Goal: Information Seeking & Learning: Learn about a topic

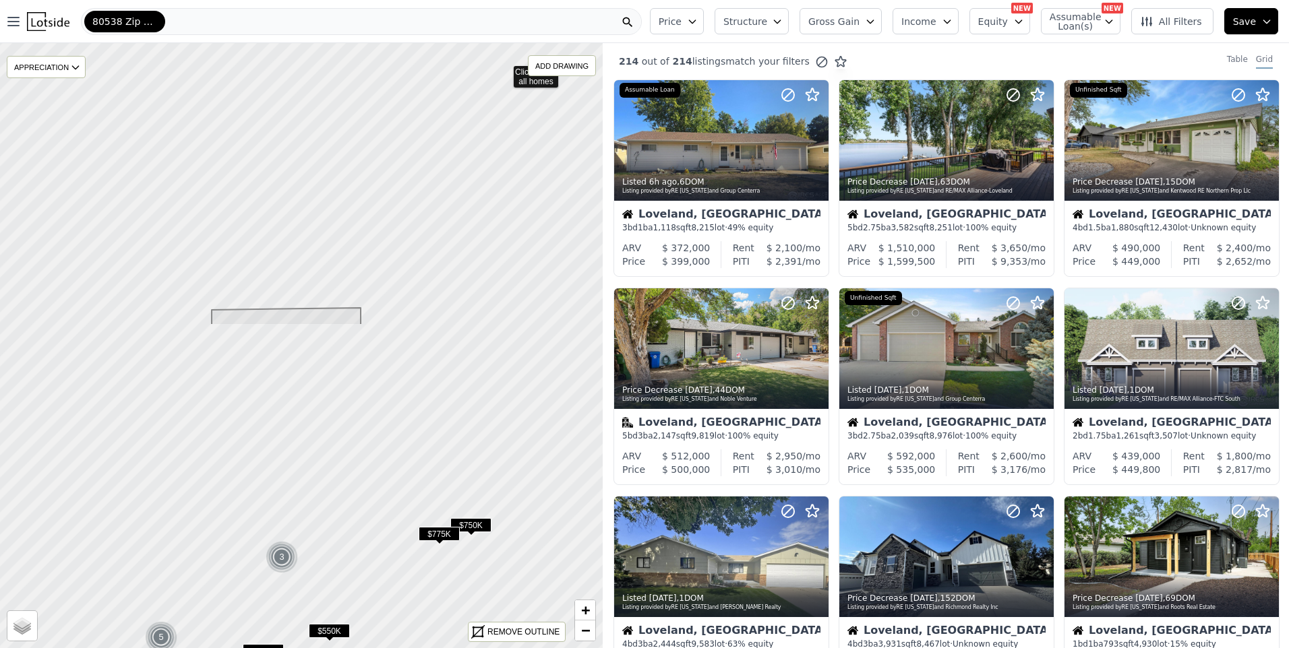
drag, startPoint x: 344, startPoint y: 459, endPoint x: 504, endPoint y: 74, distance: 416.5
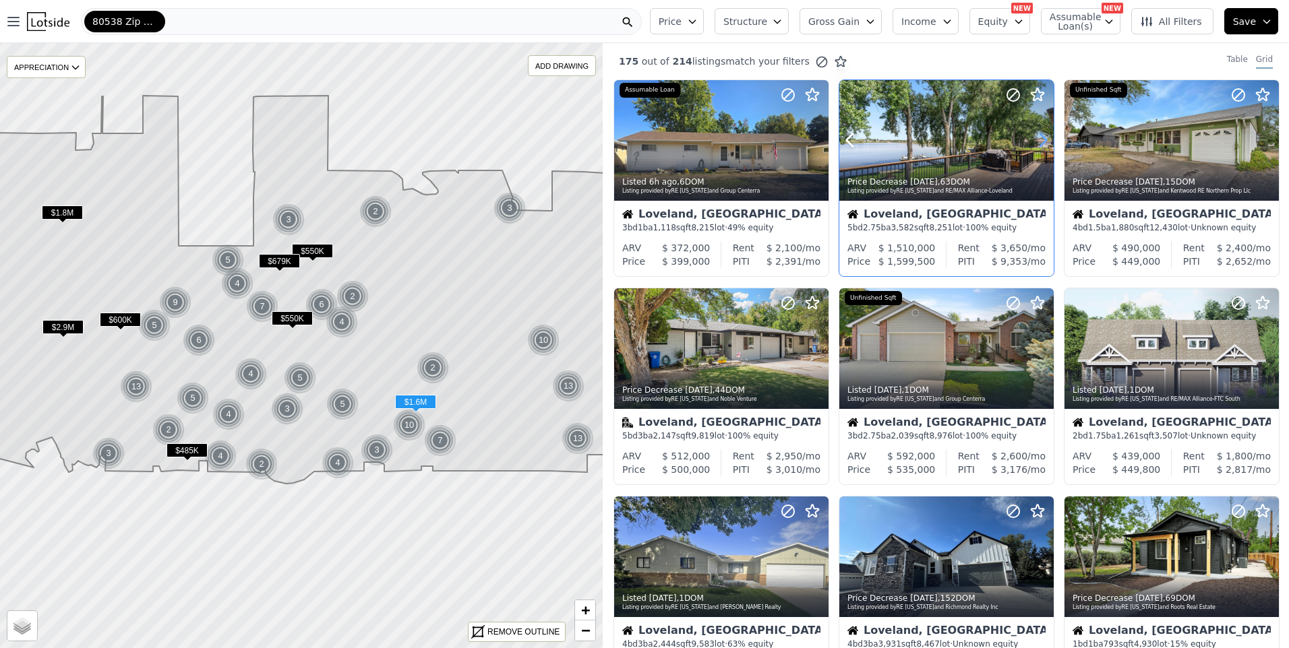
click at [1042, 142] on icon at bounding box center [1043, 140] width 6 height 13
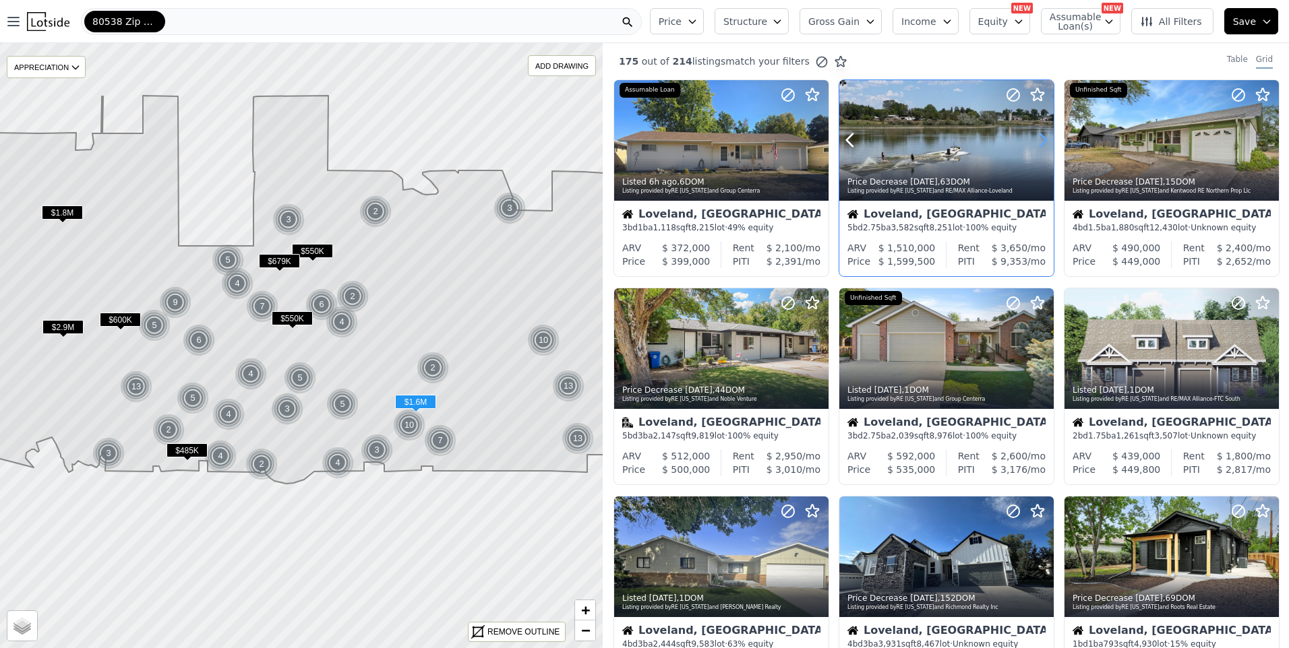
click at [1042, 142] on icon at bounding box center [1043, 140] width 6 height 13
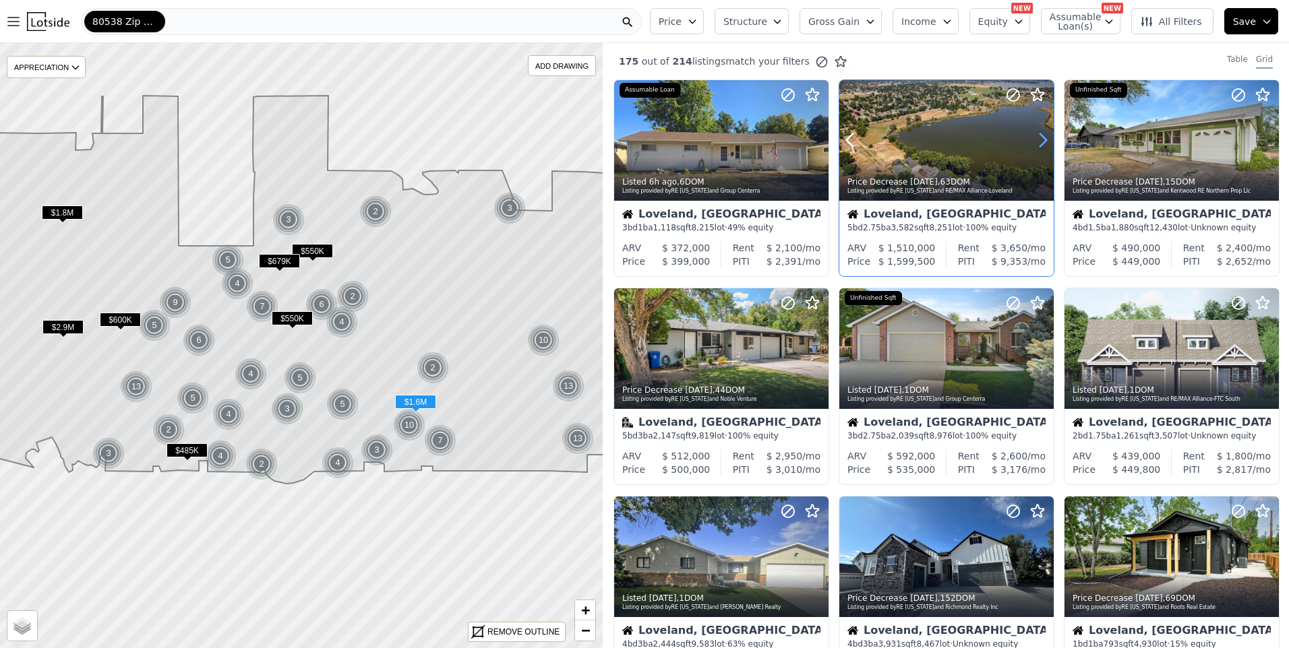
click at [1042, 142] on icon at bounding box center [1043, 140] width 6 height 13
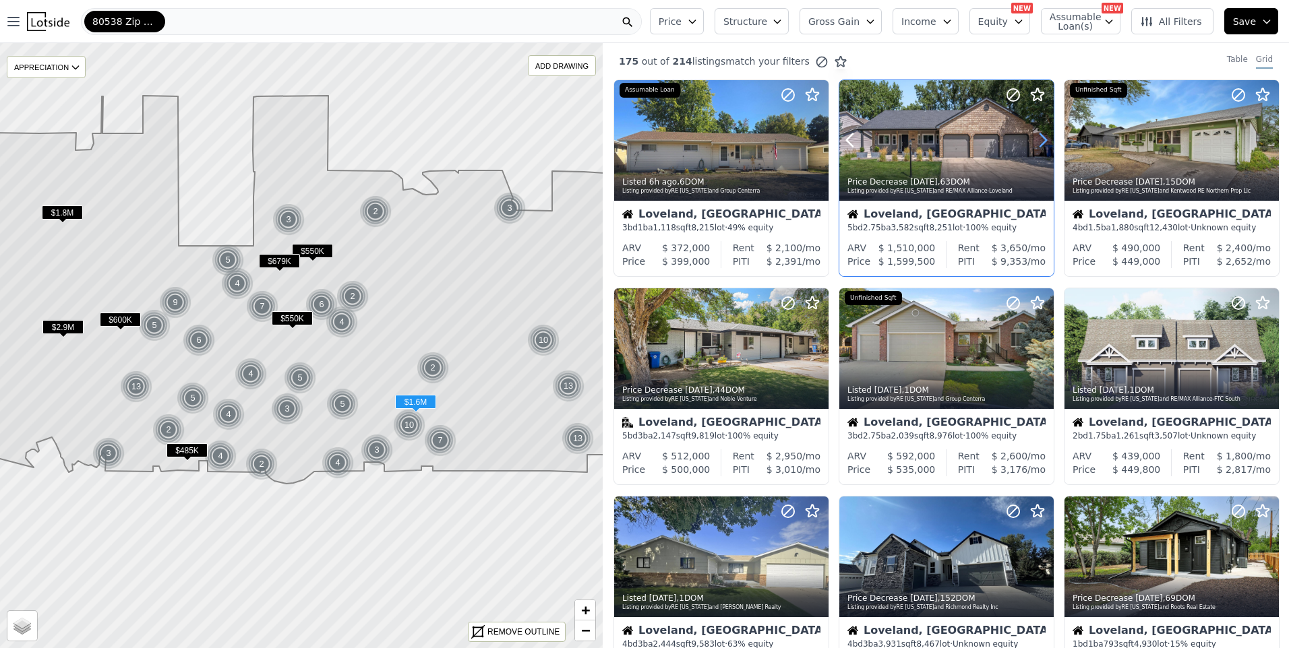
click at [1040, 141] on icon at bounding box center [1043, 140] width 22 height 22
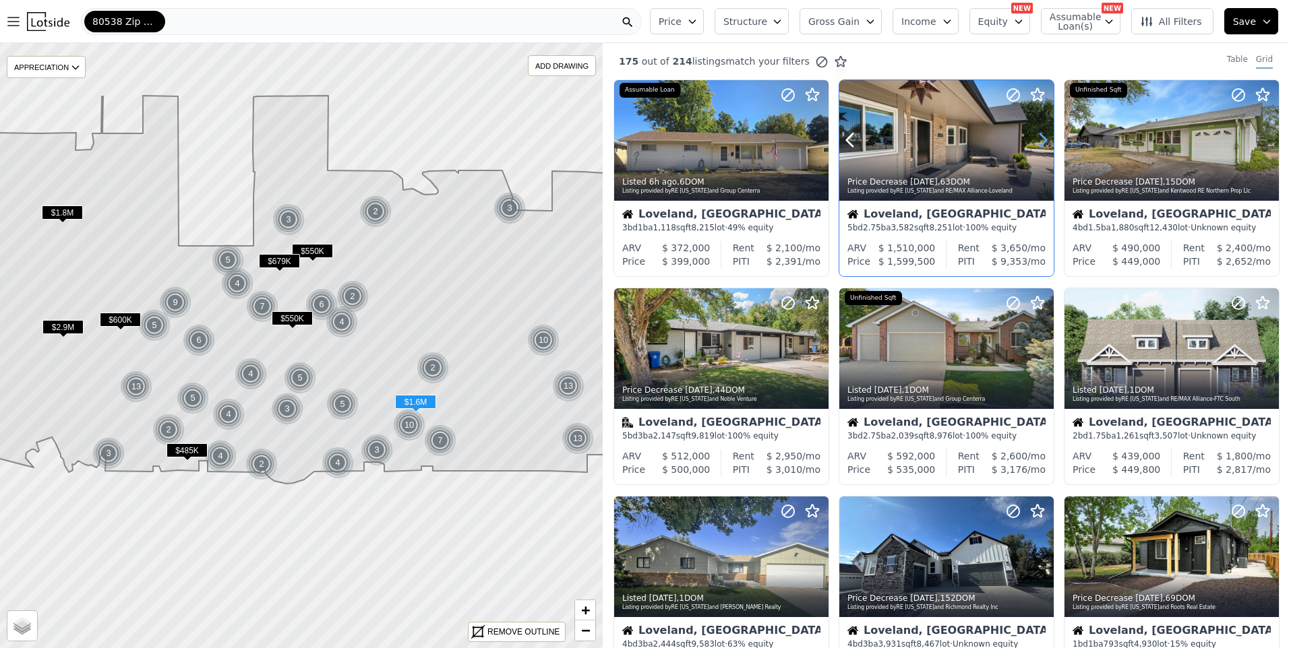
click at [1043, 140] on icon at bounding box center [1043, 140] width 22 height 22
click at [1043, 140] on icon at bounding box center [1043, 140] width 6 height 13
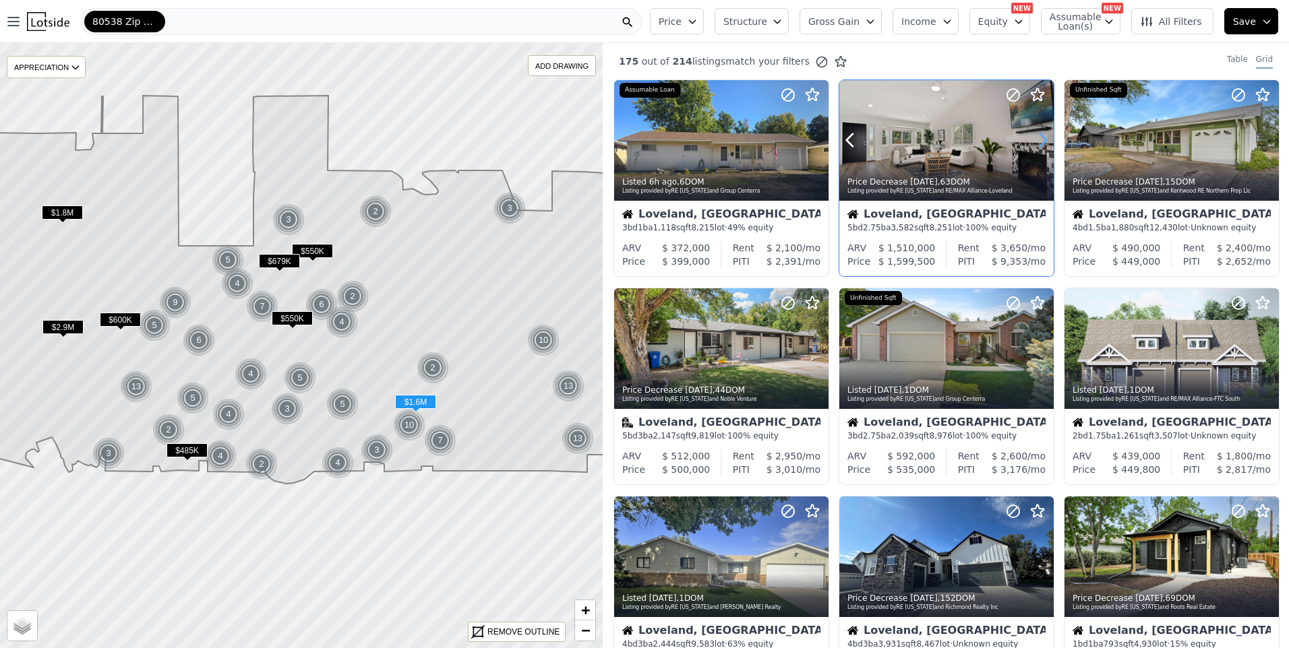
click at [1042, 140] on icon at bounding box center [1043, 140] width 6 height 13
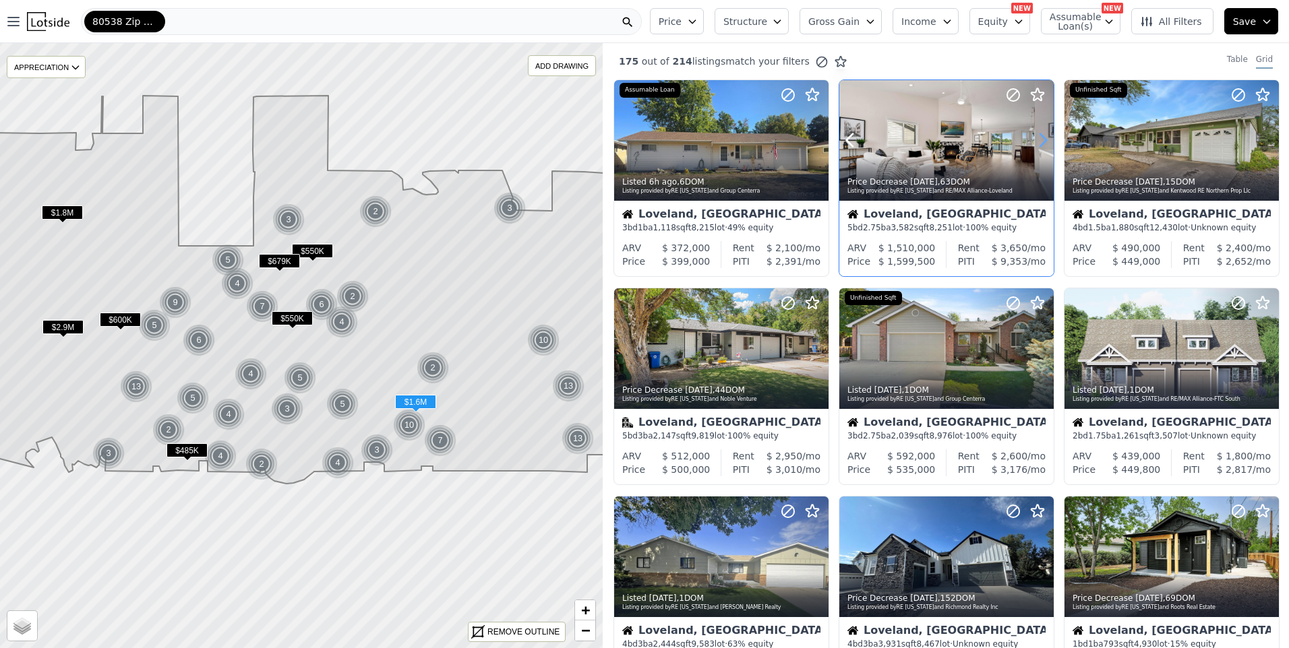
click at [1042, 140] on icon at bounding box center [1043, 140] width 6 height 13
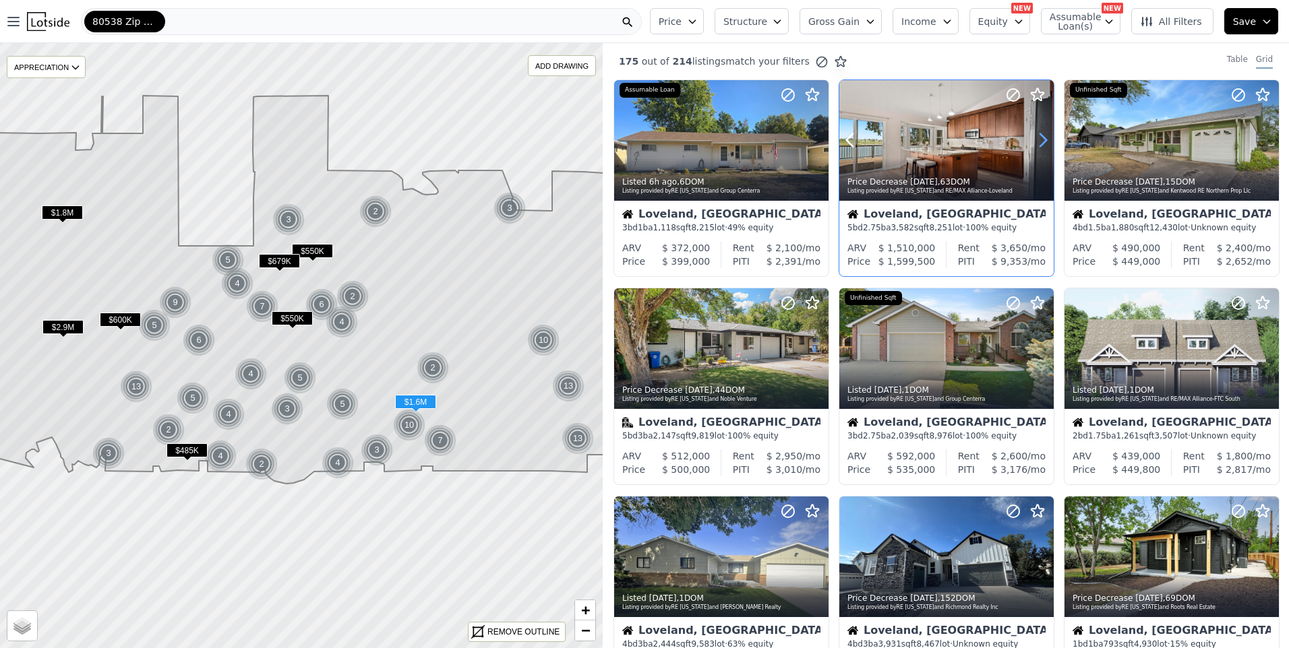
click at [1042, 140] on icon at bounding box center [1043, 140] width 6 height 13
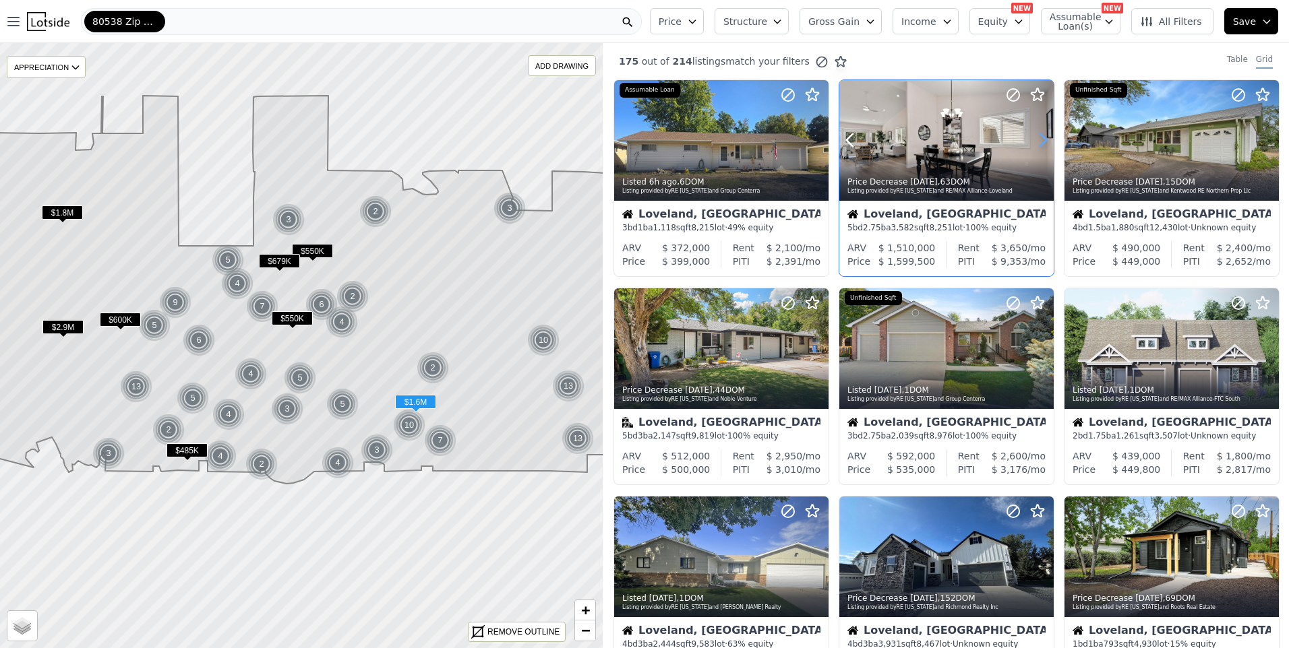
click at [1041, 140] on icon at bounding box center [1043, 140] width 22 height 22
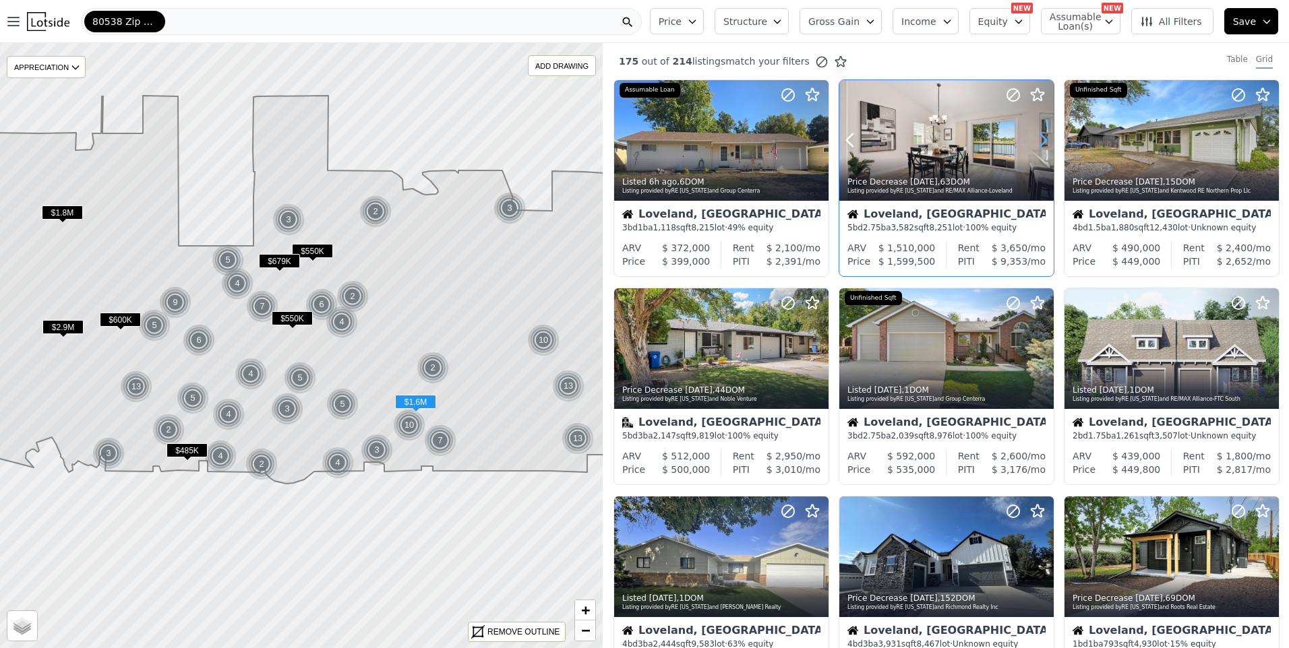
click at [1041, 140] on icon at bounding box center [1043, 140] width 22 height 22
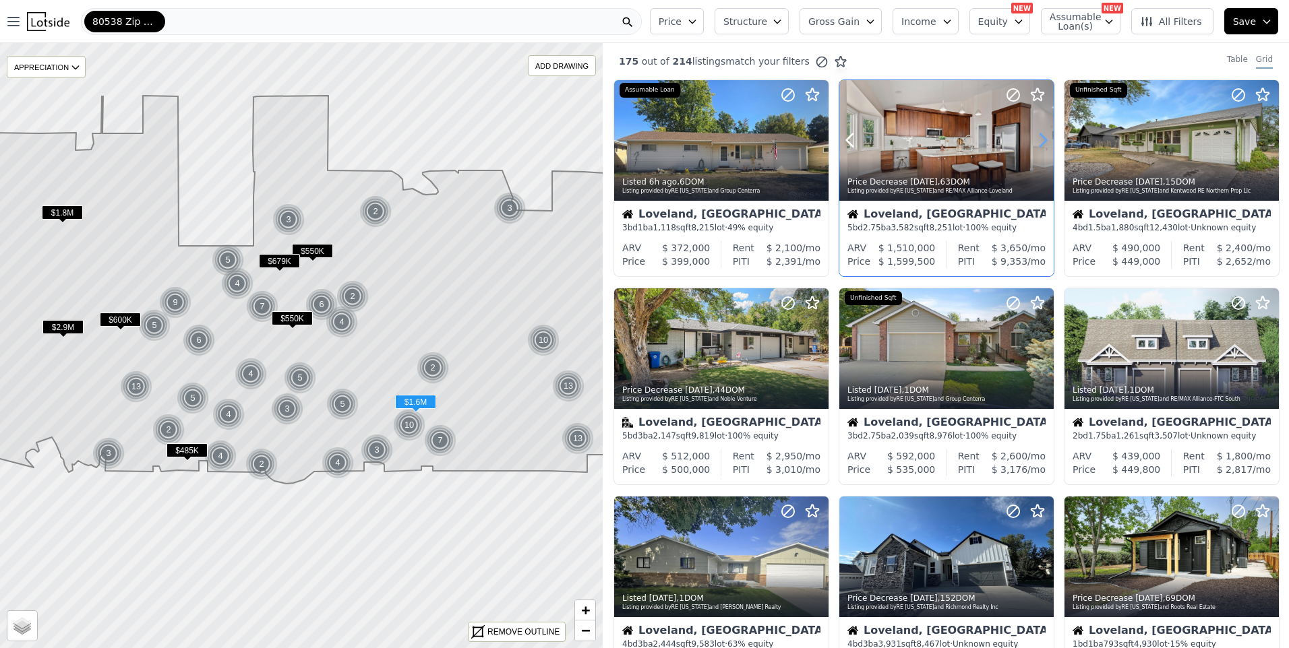
click at [1041, 140] on icon at bounding box center [1043, 140] width 22 height 22
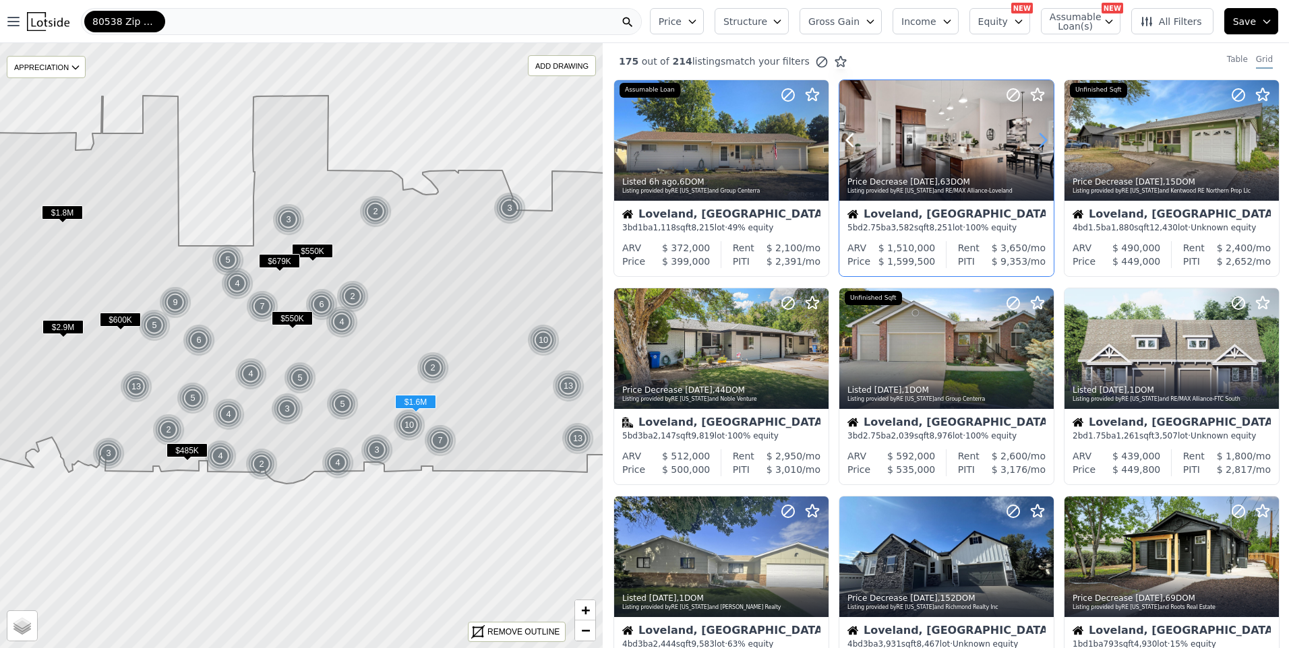
click at [1041, 140] on icon at bounding box center [1043, 140] width 22 height 22
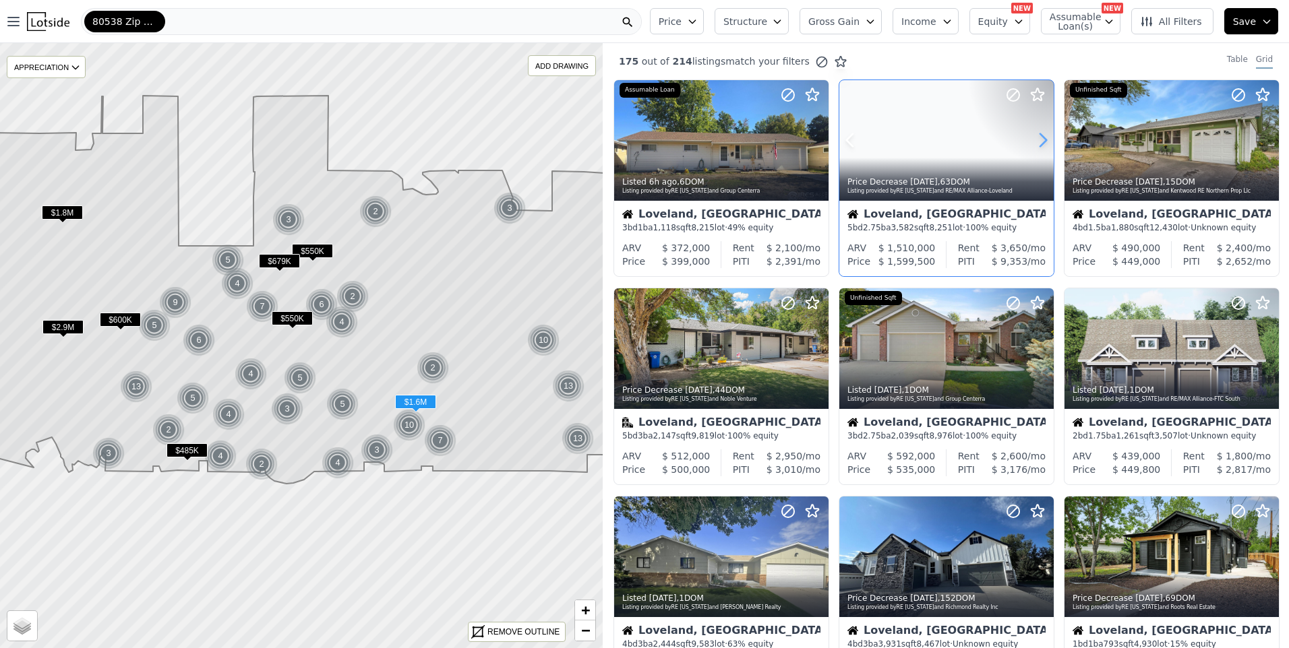
click at [1041, 140] on icon at bounding box center [1043, 140] width 22 height 22
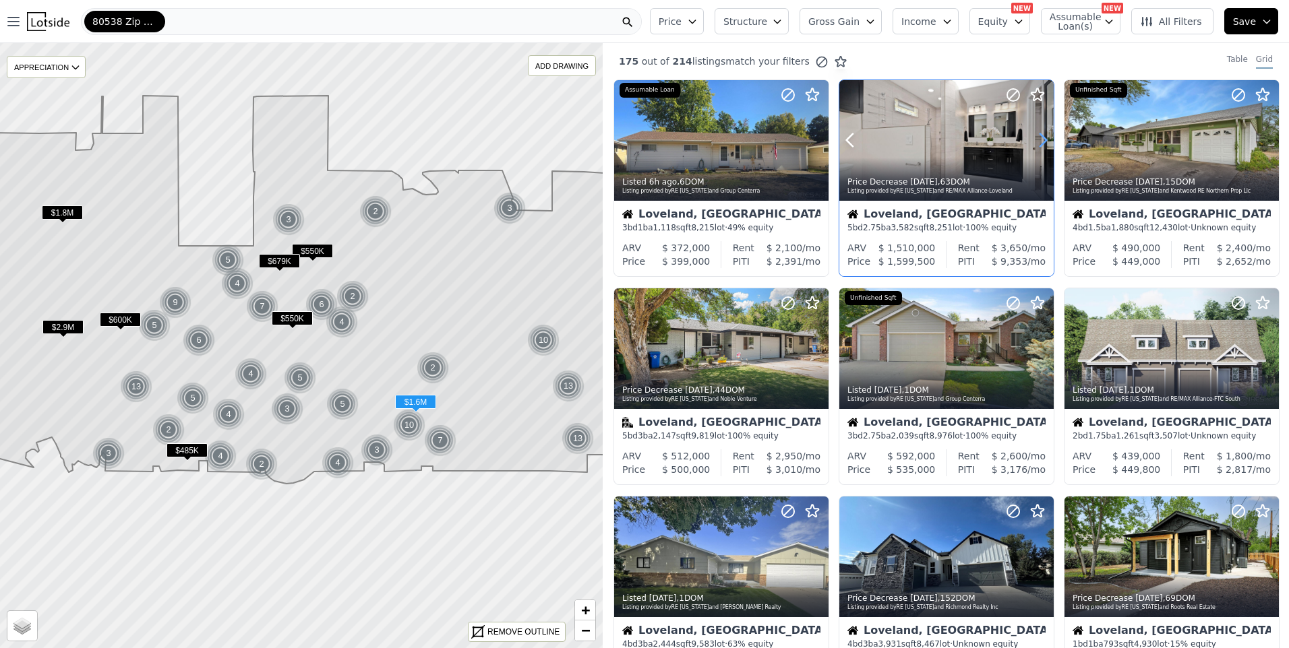
click at [1041, 140] on icon at bounding box center [1043, 140] width 22 height 22
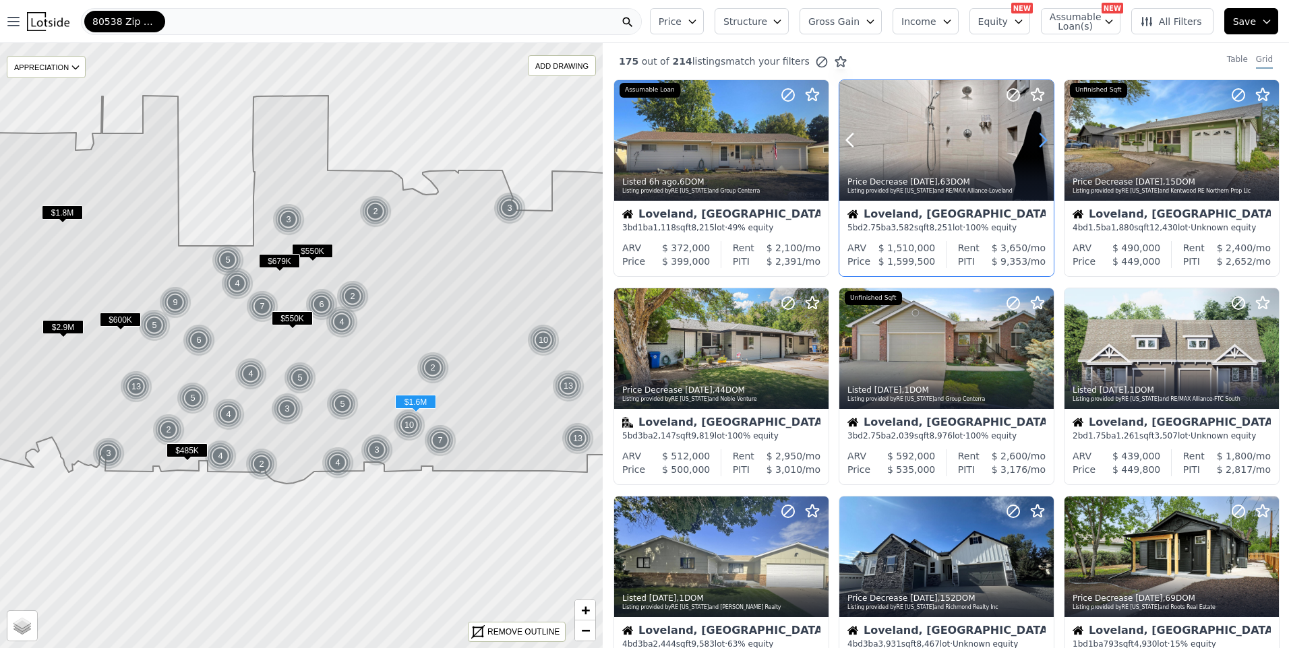
click at [1041, 140] on icon at bounding box center [1043, 140] width 22 height 22
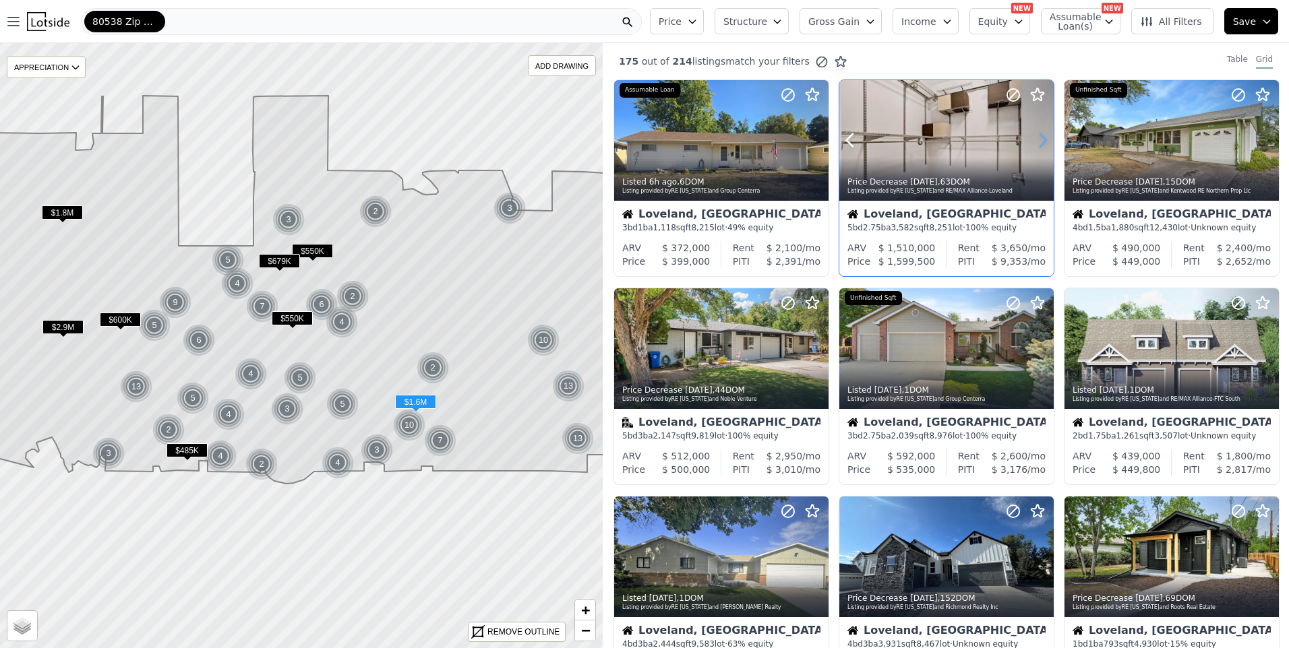
click at [1041, 140] on icon at bounding box center [1043, 140] width 22 height 22
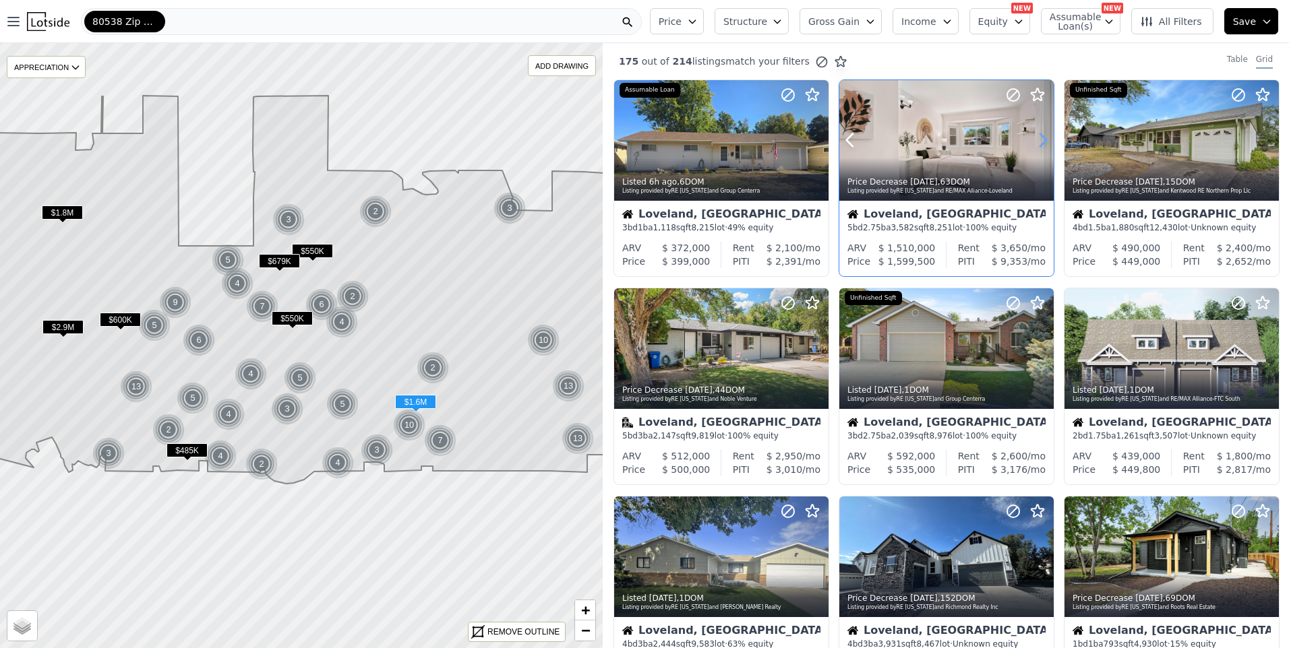
click at [1041, 140] on icon at bounding box center [1043, 140] width 22 height 22
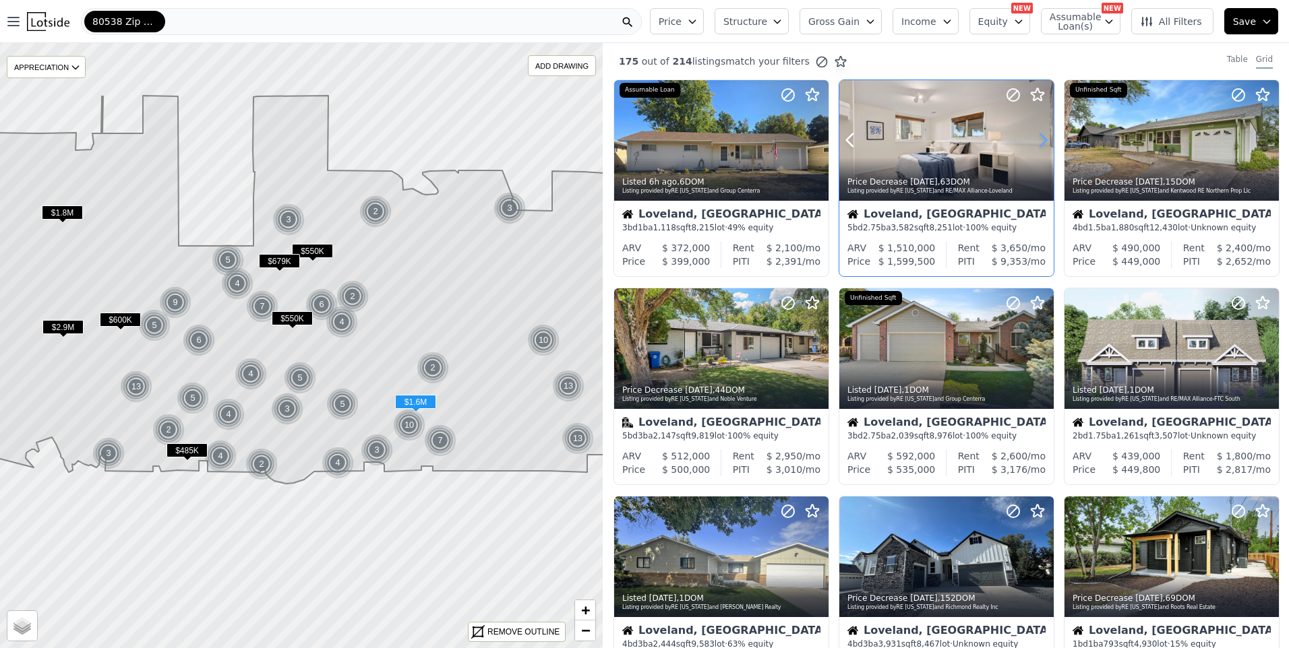
click at [1041, 140] on icon at bounding box center [1043, 140] width 22 height 22
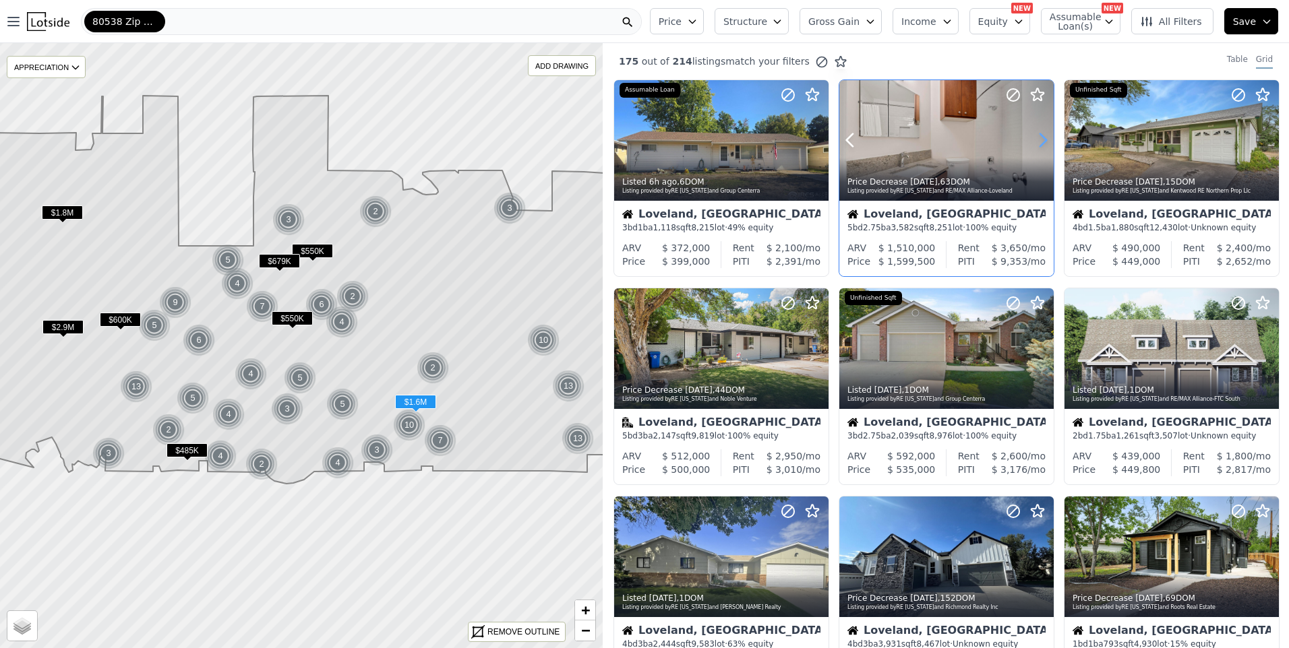
click at [1041, 140] on icon at bounding box center [1043, 140] width 22 height 22
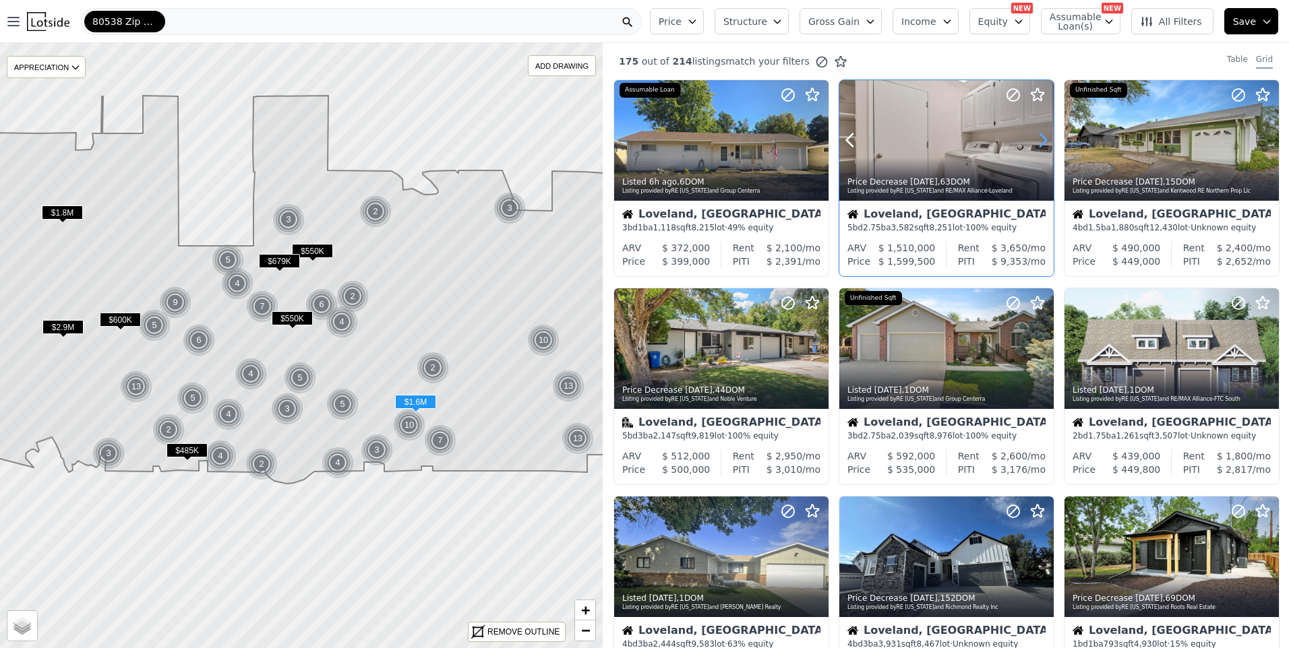
click at [1041, 140] on icon at bounding box center [1043, 140] width 22 height 22
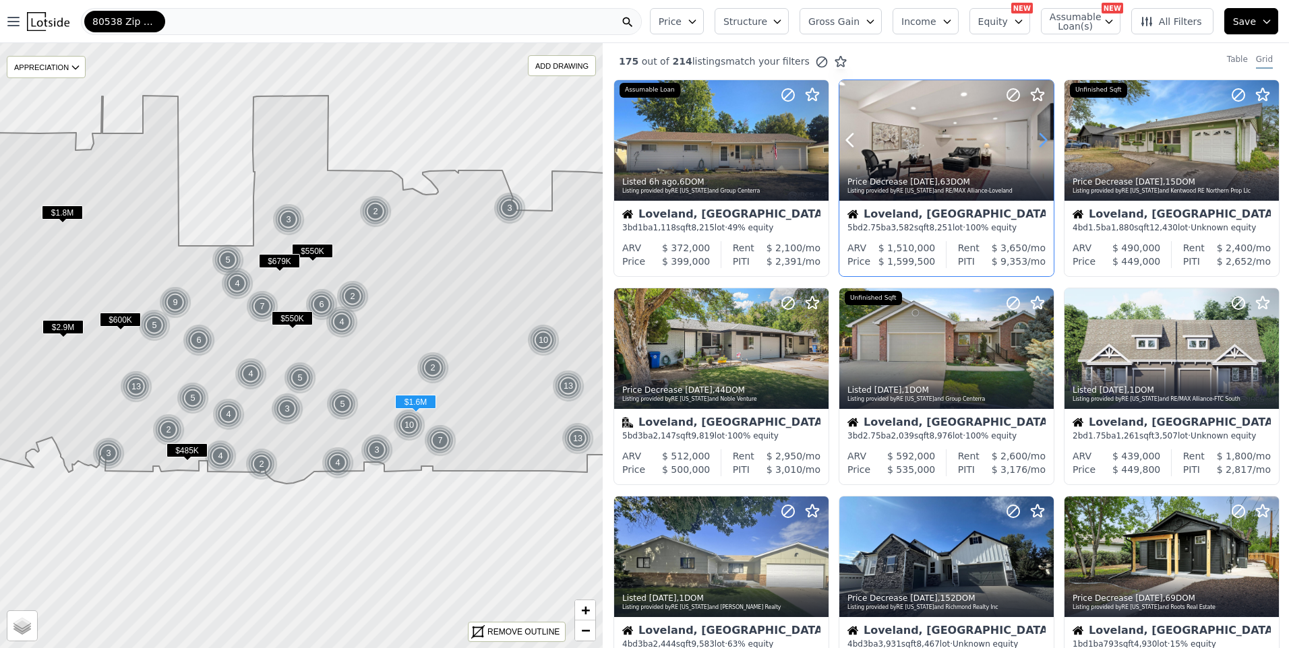
click at [1041, 140] on icon at bounding box center [1043, 140] width 22 height 22
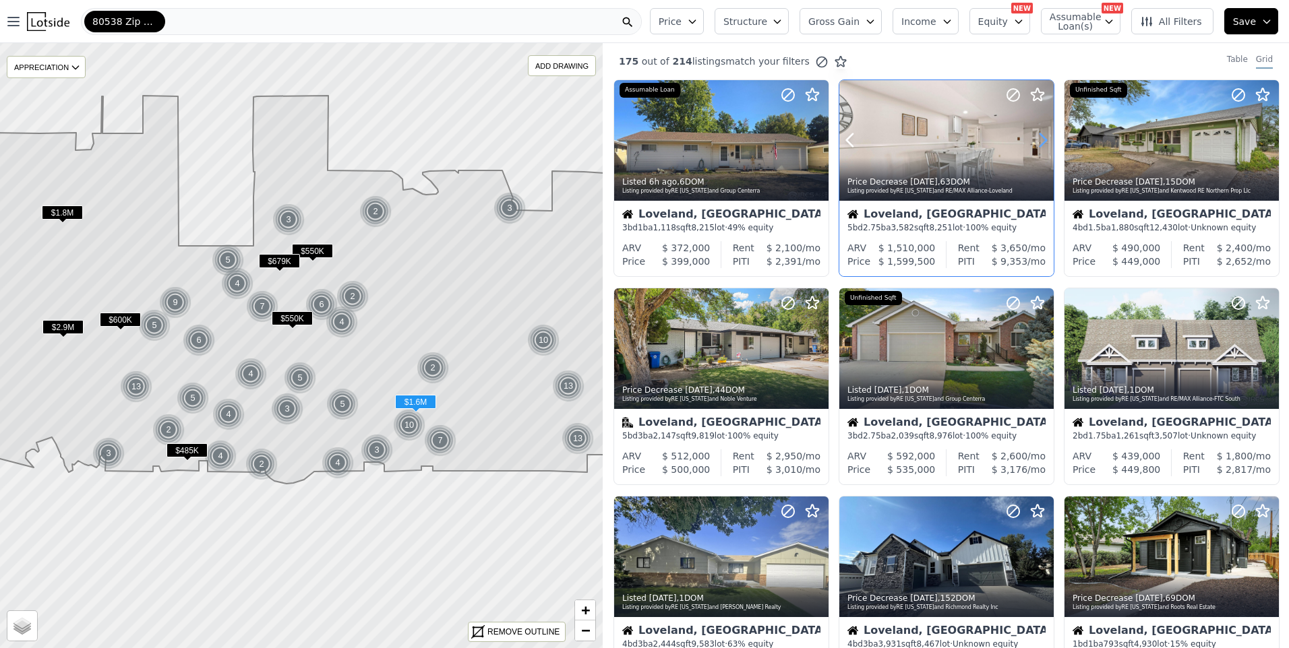
click at [1041, 140] on icon at bounding box center [1043, 140] width 22 height 22
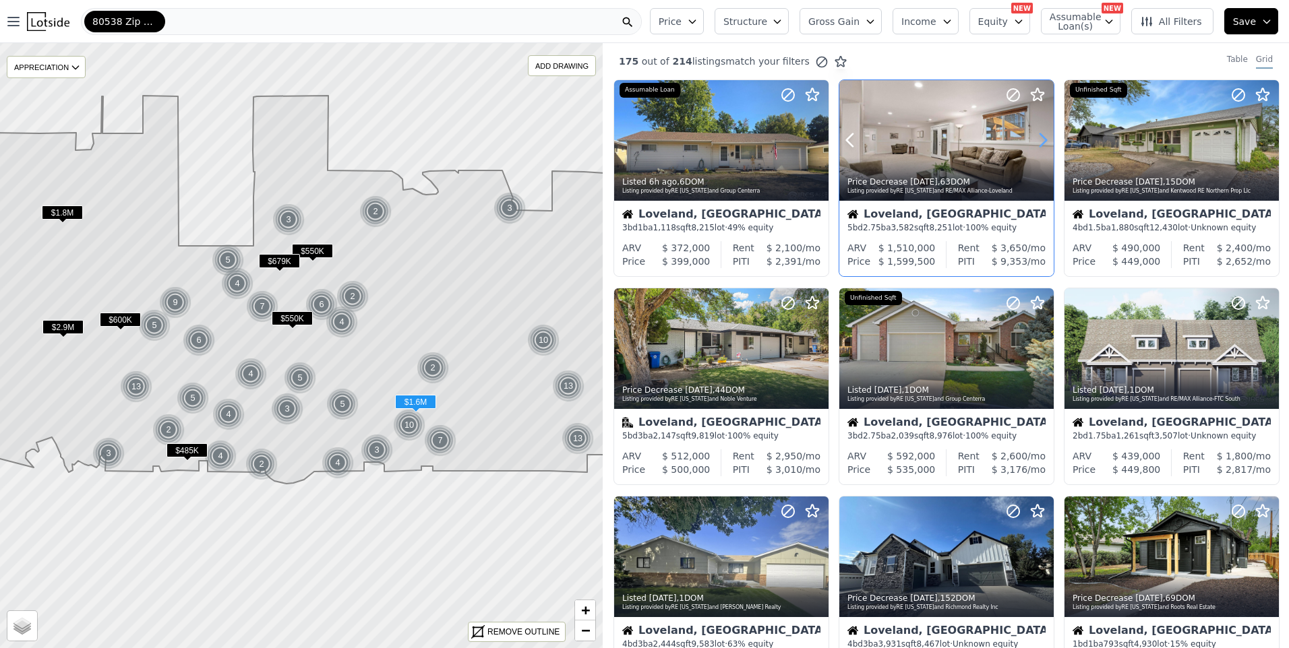
click at [1041, 140] on icon at bounding box center [1043, 140] width 22 height 22
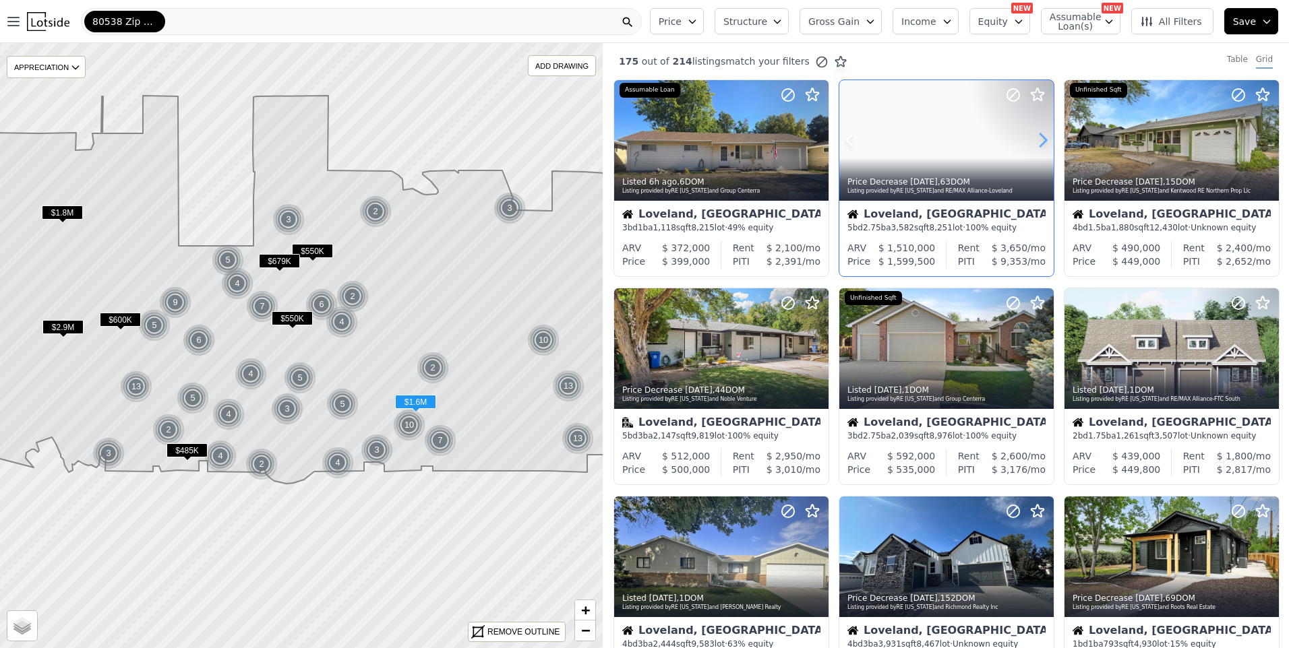
click at [1041, 140] on icon at bounding box center [1043, 140] width 22 height 22
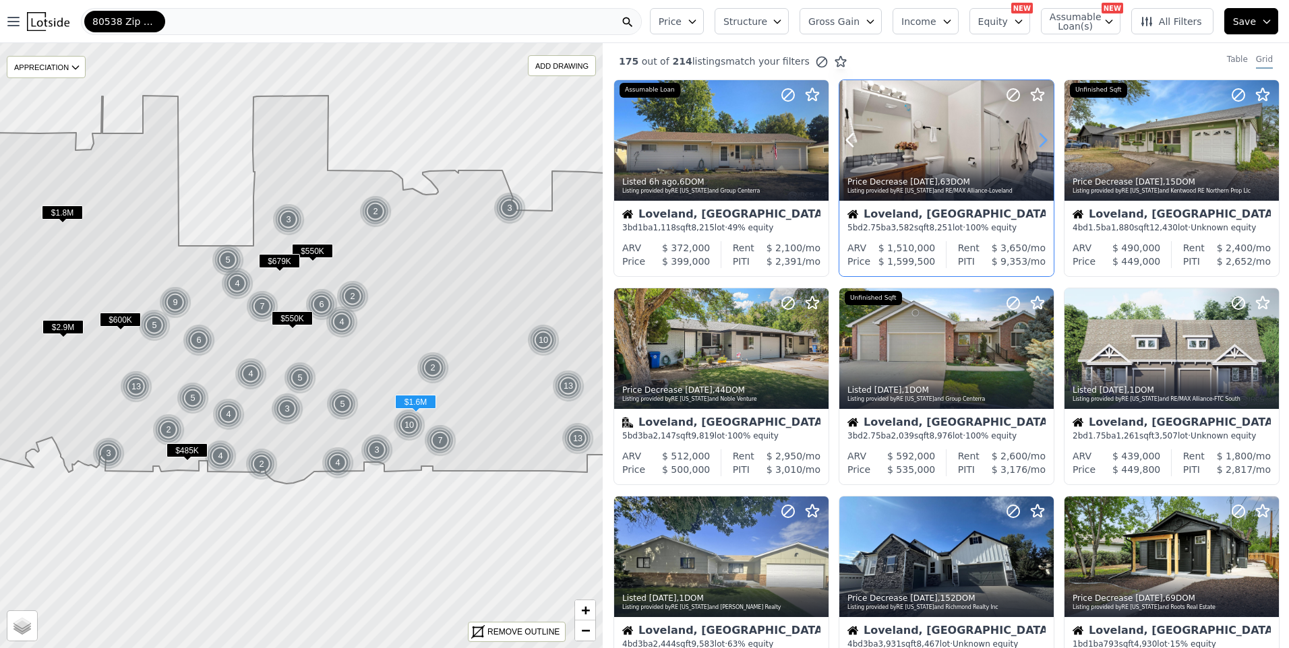
click at [1041, 140] on icon at bounding box center [1043, 140] width 22 height 22
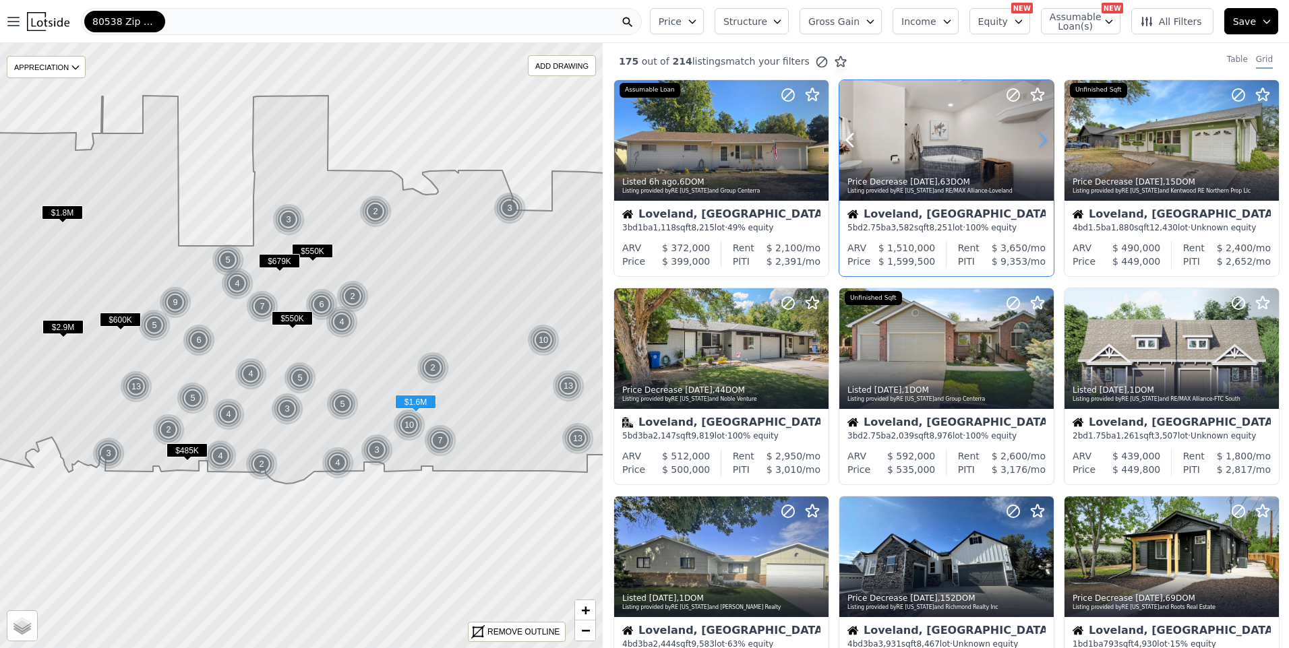
click at [1041, 140] on icon at bounding box center [1043, 140] width 22 height 22
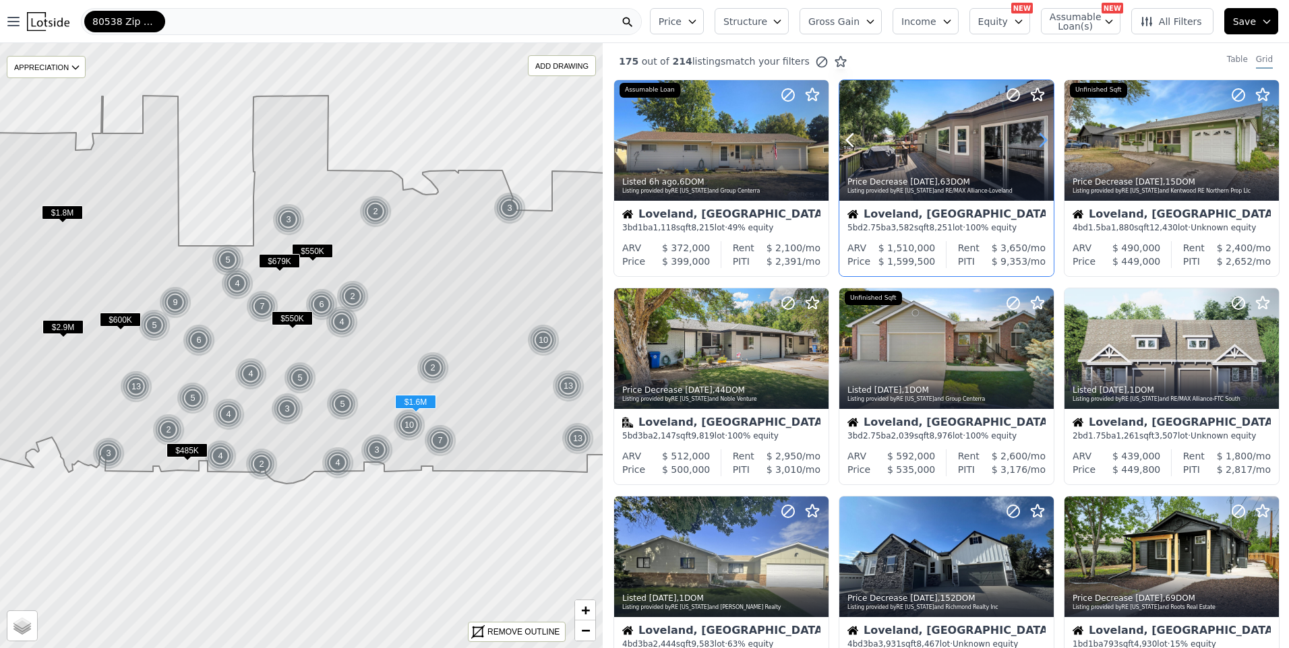
click at [1041, 140] on icon at bounding box center [1043, 140] width 22 height 22
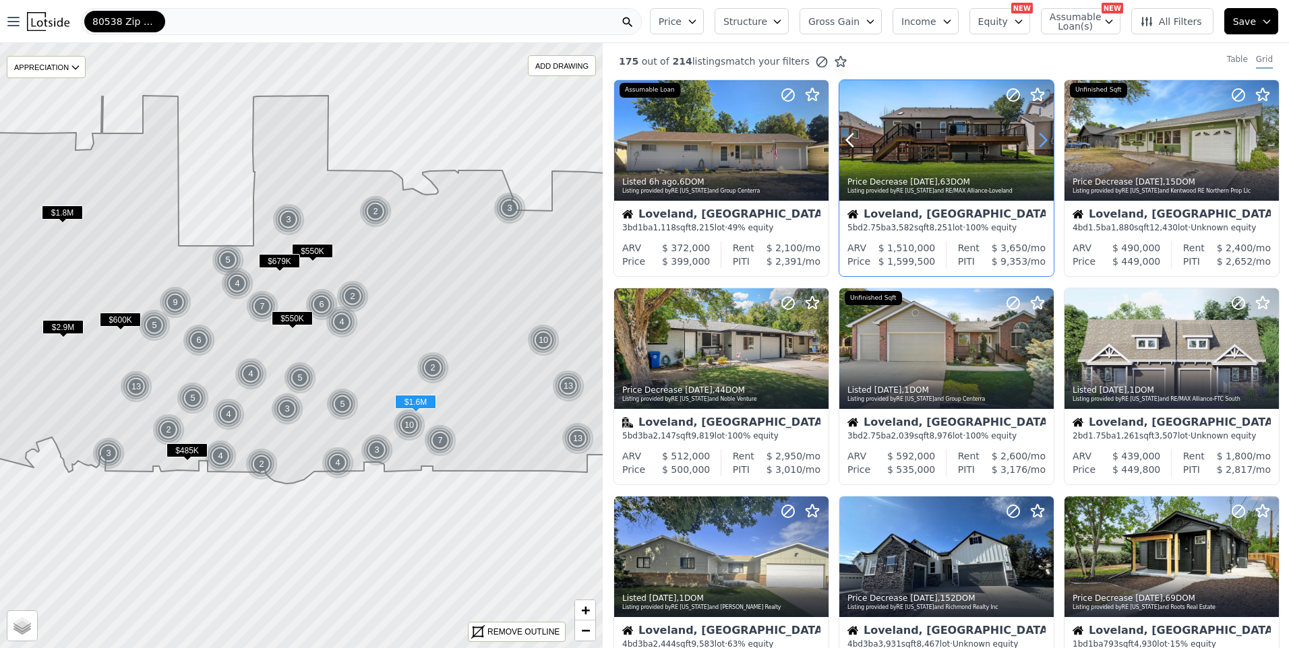
click at [1041, 140] on icon at bounding box center [1043, 140] width 22 height 22
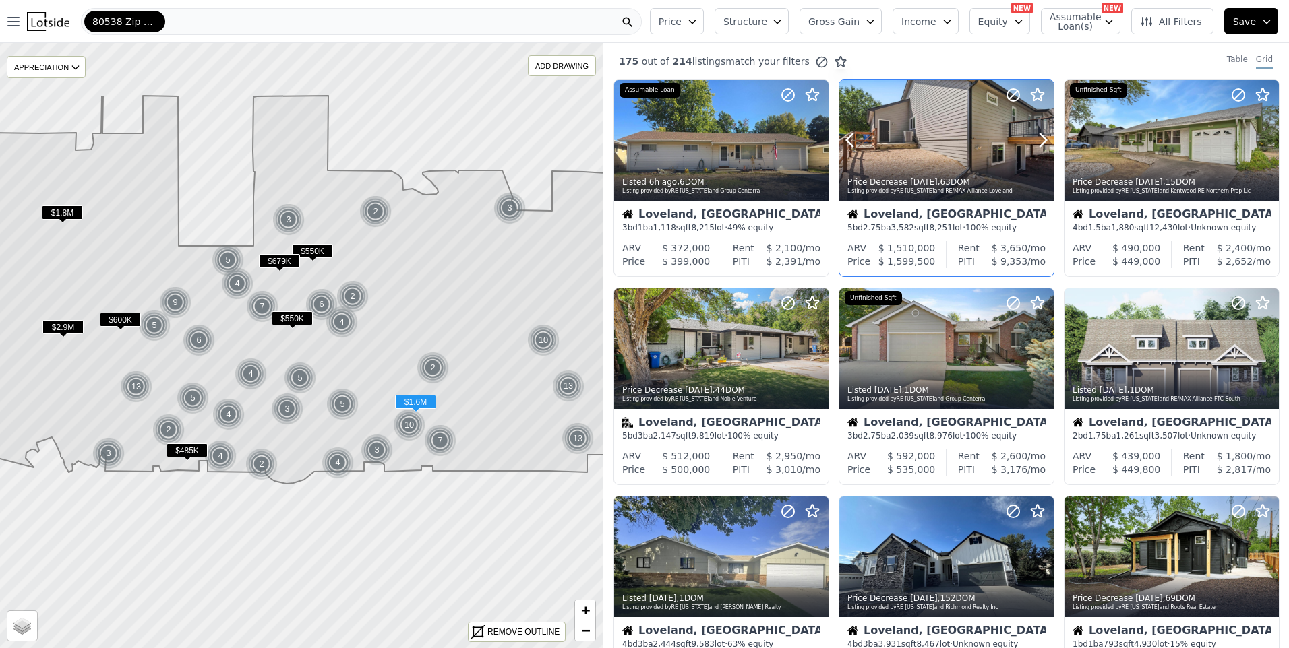
click at [977, 174] on div "Price Decrease 1d ago , 63 DOM Listing provided by RE Colorado and RE/MAX Allia…" at bounding box center [946, 185] width 214 height 32
click at [1046, 342] on icon at bounding box center [1043, 349] width 22 height 22
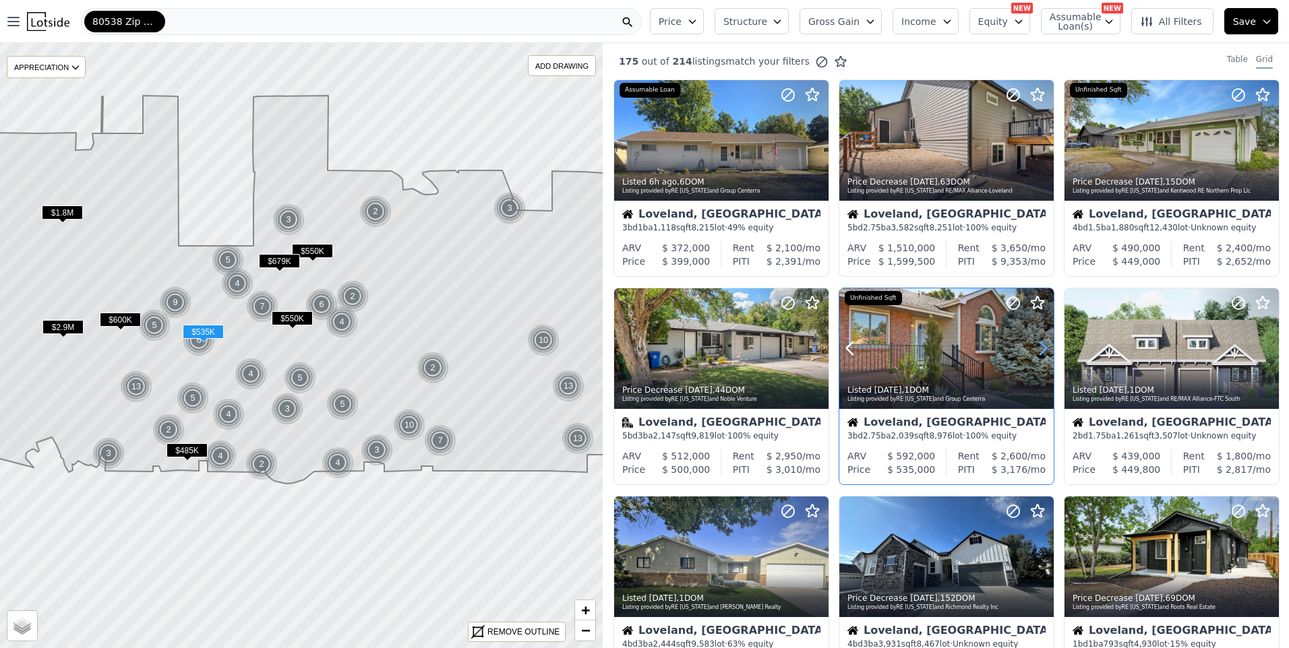
click at [1046, 342] on icon at bounding box center [1043, 349] width 22 height 22
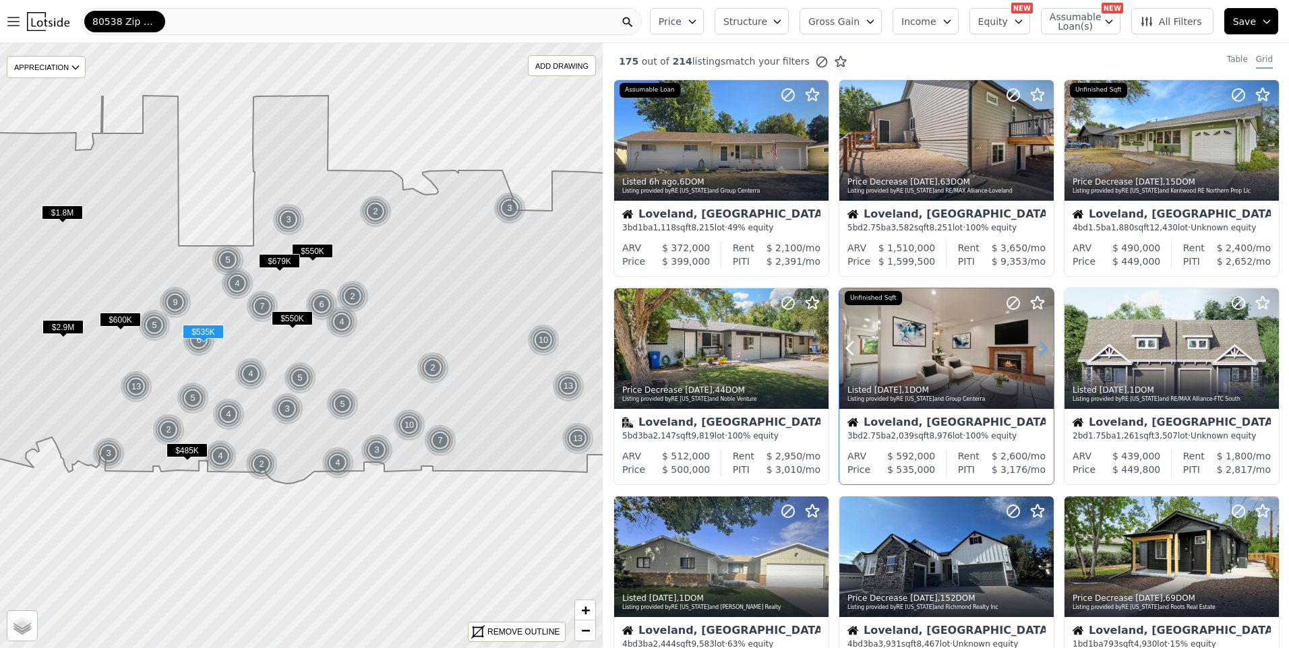
click at [1046, 342] on icon at bounding box center [1043, 349] width 22 height 22
click at [1040, 342] on icon at bounding box center [1043, 349] width 22 height 22
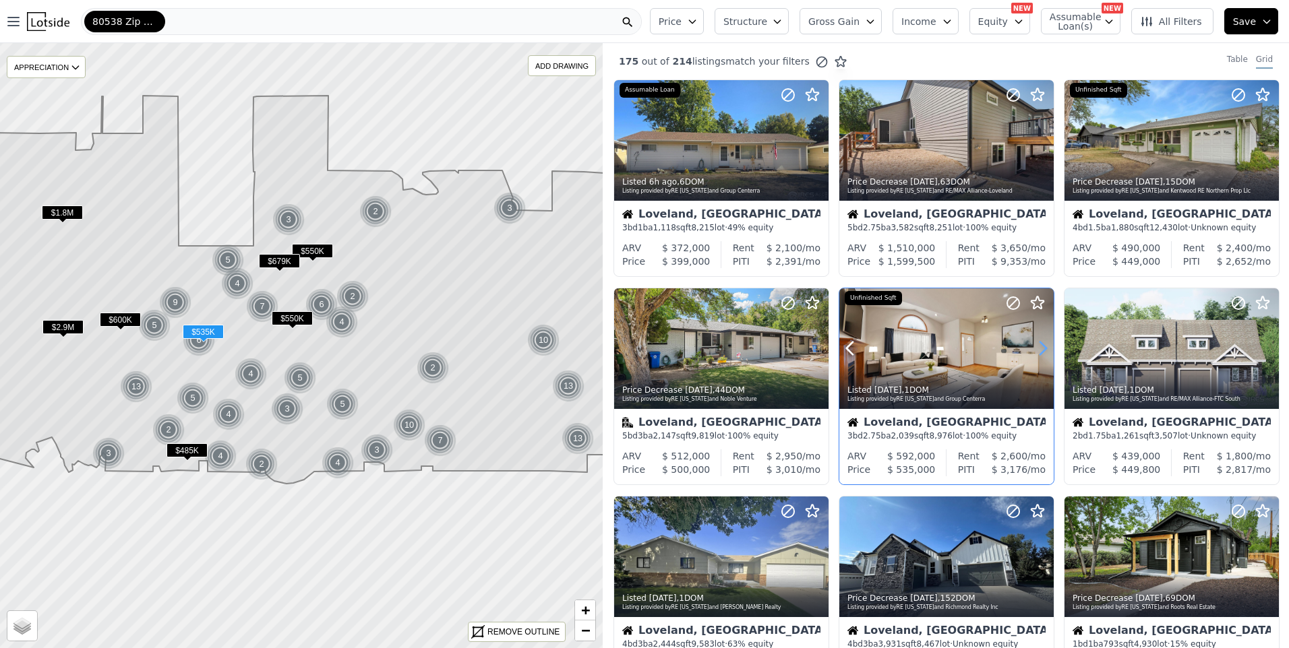
click at [1040, 342] on icon at bounding box center [1043, 349] width 22 height 22
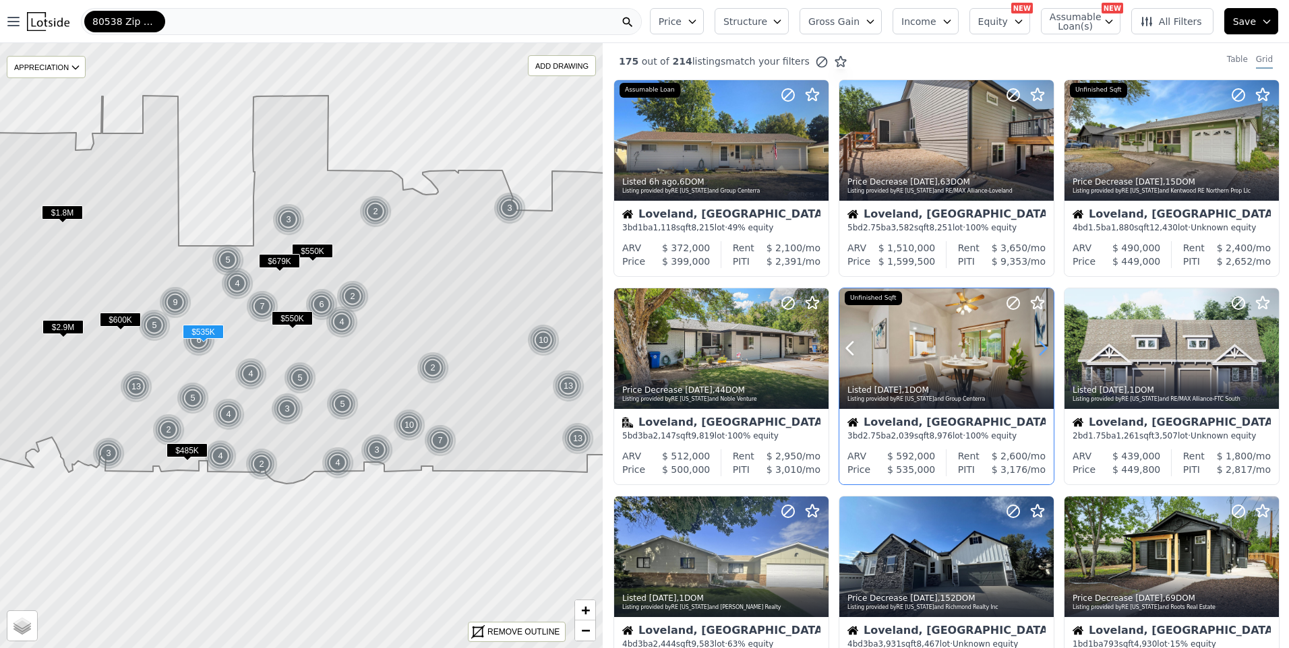
click at [1040, 342] on icon at bounding box center [1043, 349] width 22 height 22
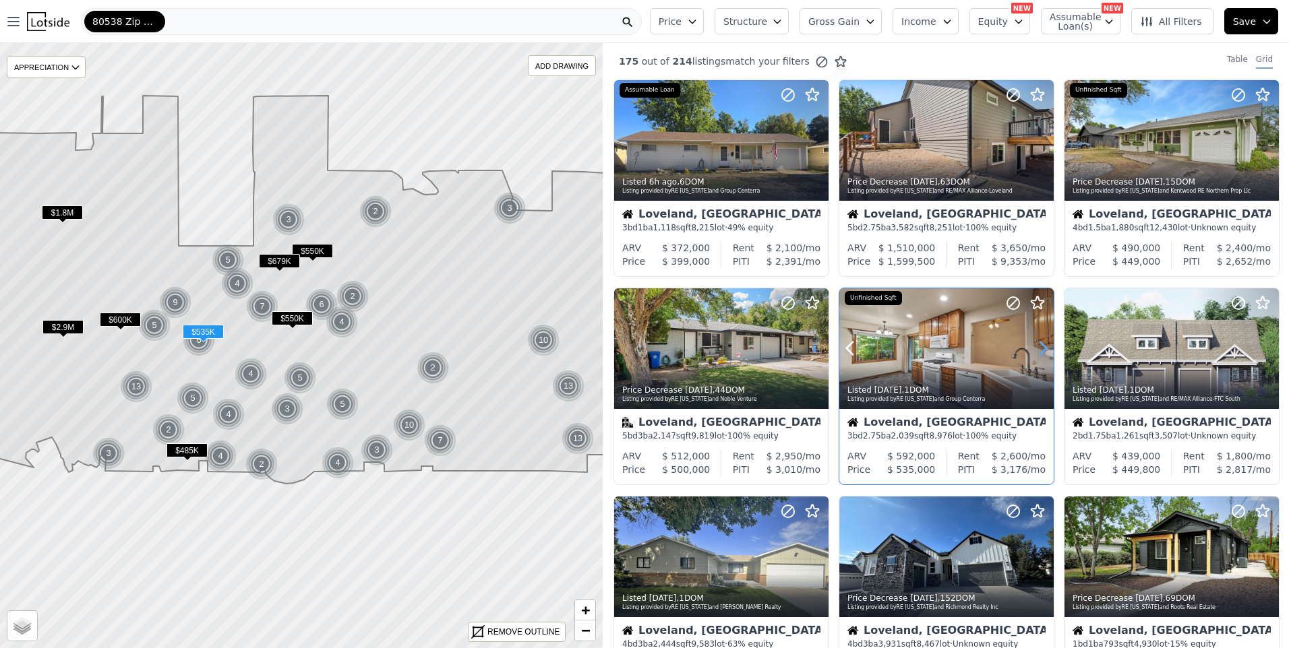
click at [1040, 342] on icon at bounding box center [1043, 349] width 22 height 22
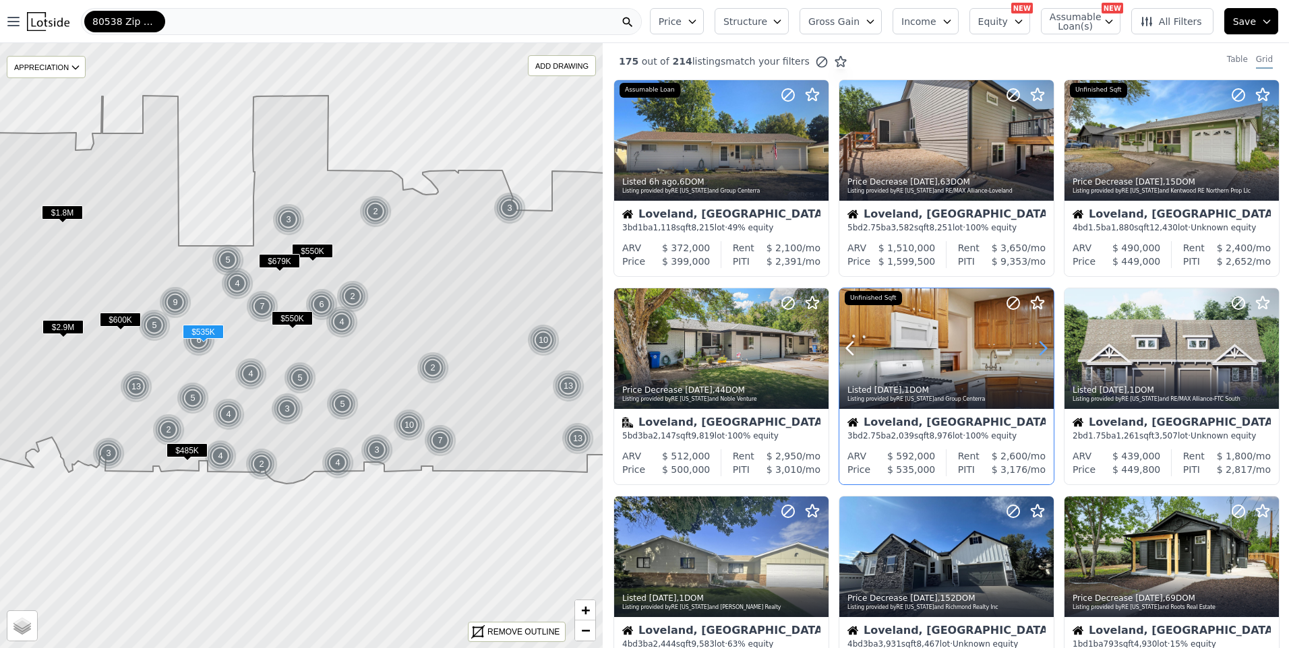
click at [1040, 342] on icon at bounding box center [1043, 349] width 22 height 22
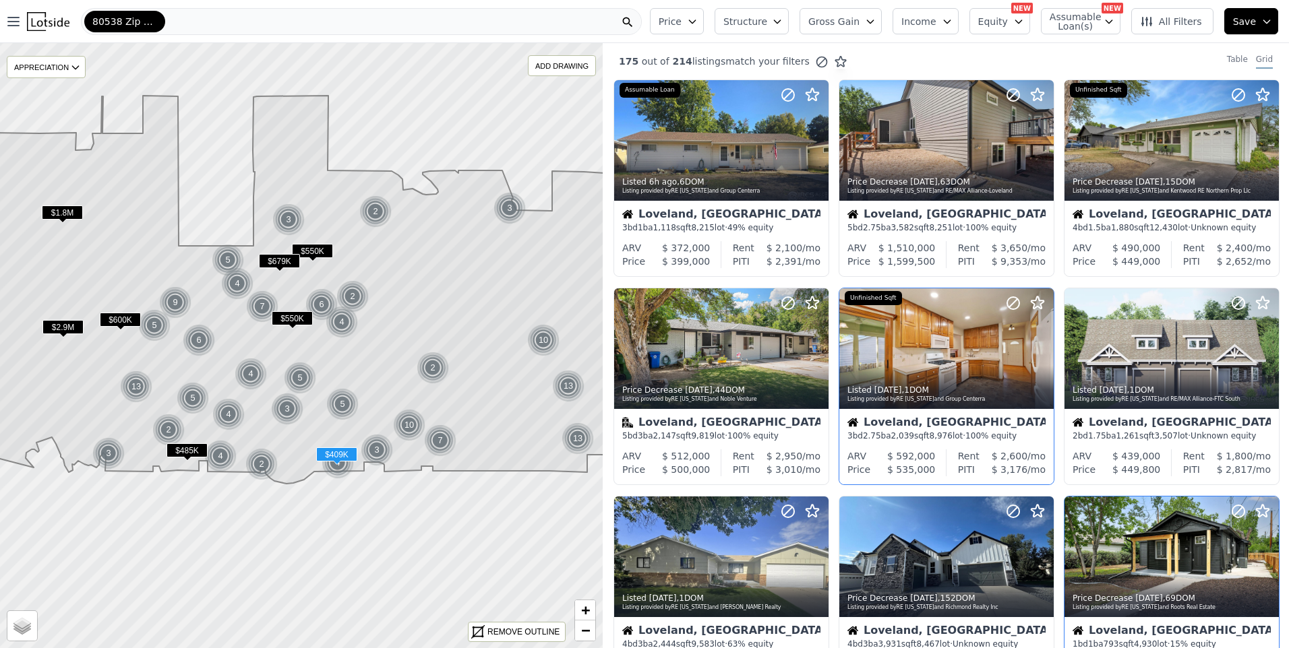
scroll to position [135, 0]
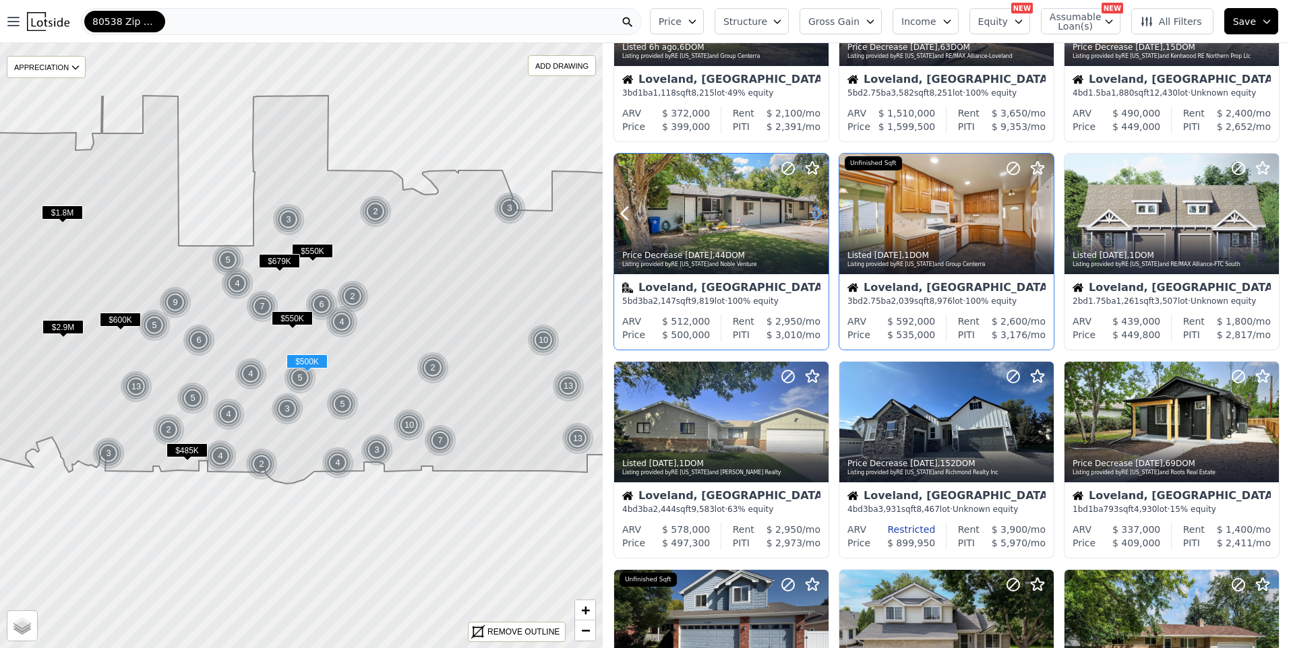
click at [819, 206] on icon at bounding box center [818, 214] width 22 height 22
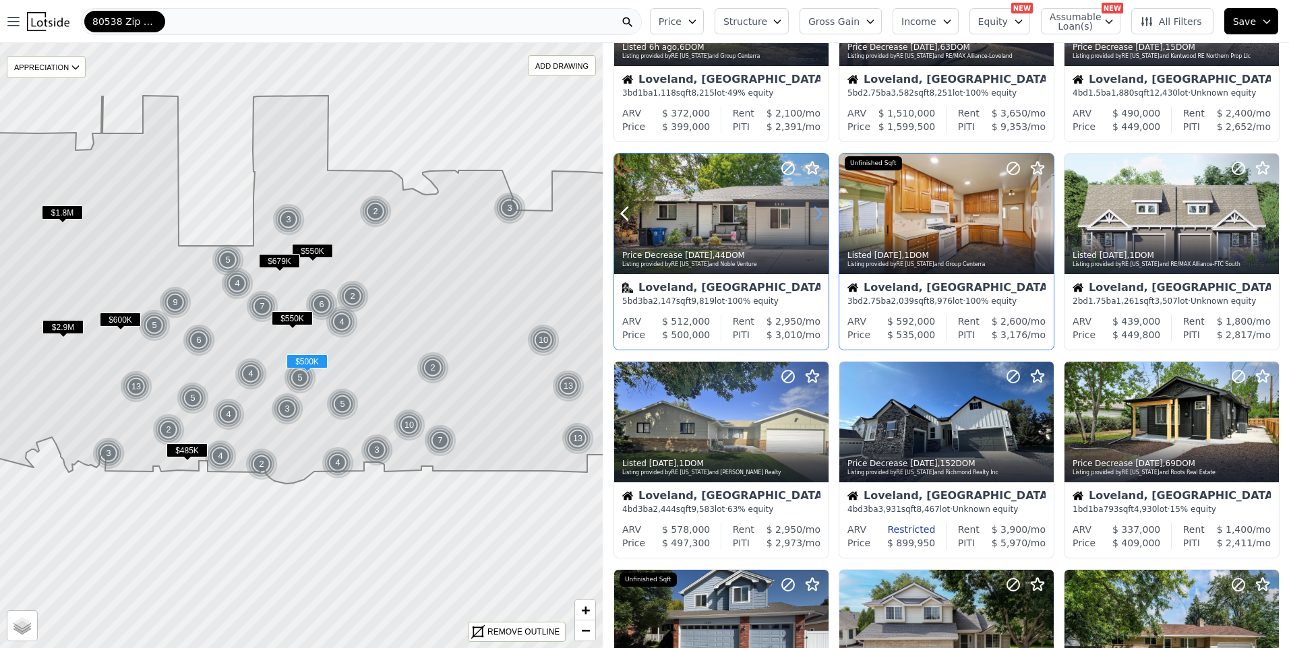
click at [817, 211] on icon at bounding box center [818, 214] width 22 height 22
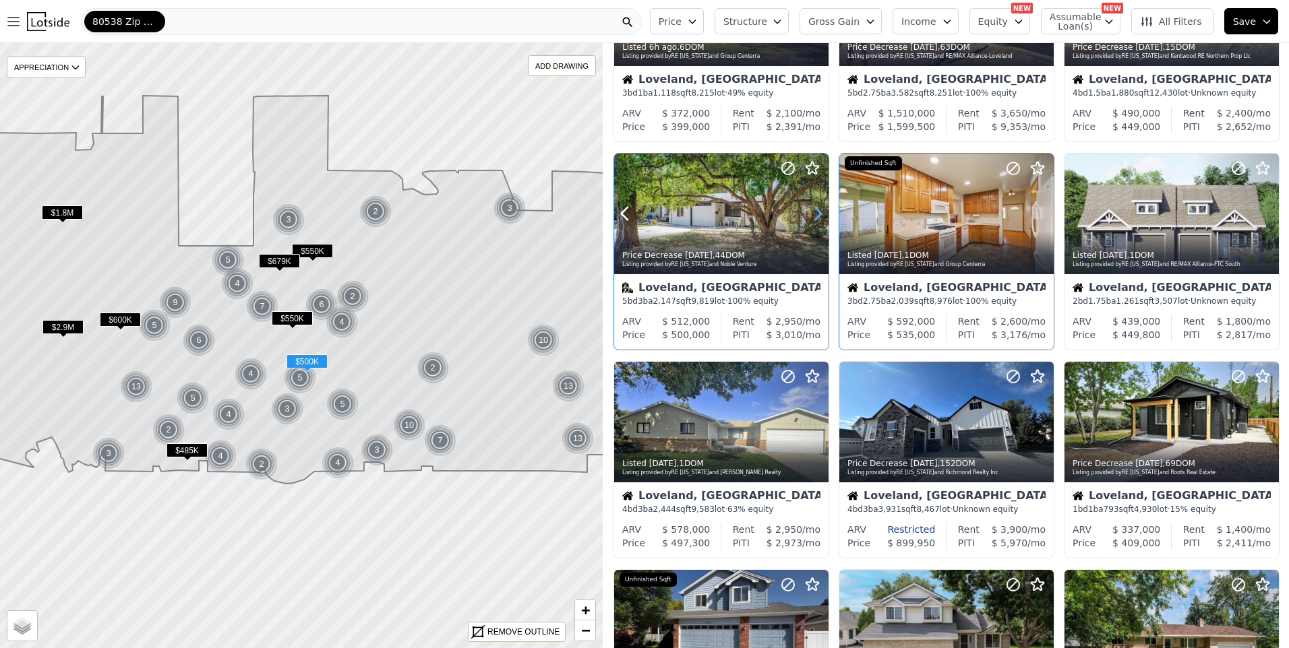
click at [817, 211] on icon at bounding box center [818, 214] width 22 height 22
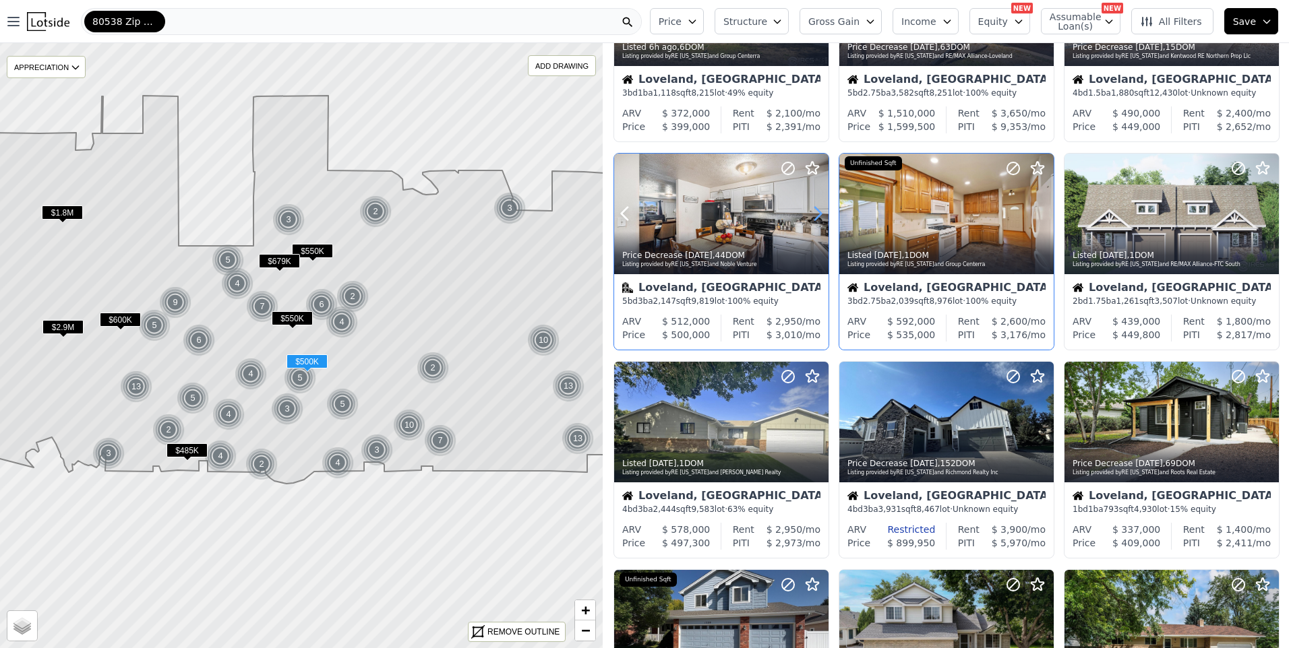
click at [817, 211] on icon at bounding box center [818, 214] width 22 height 22
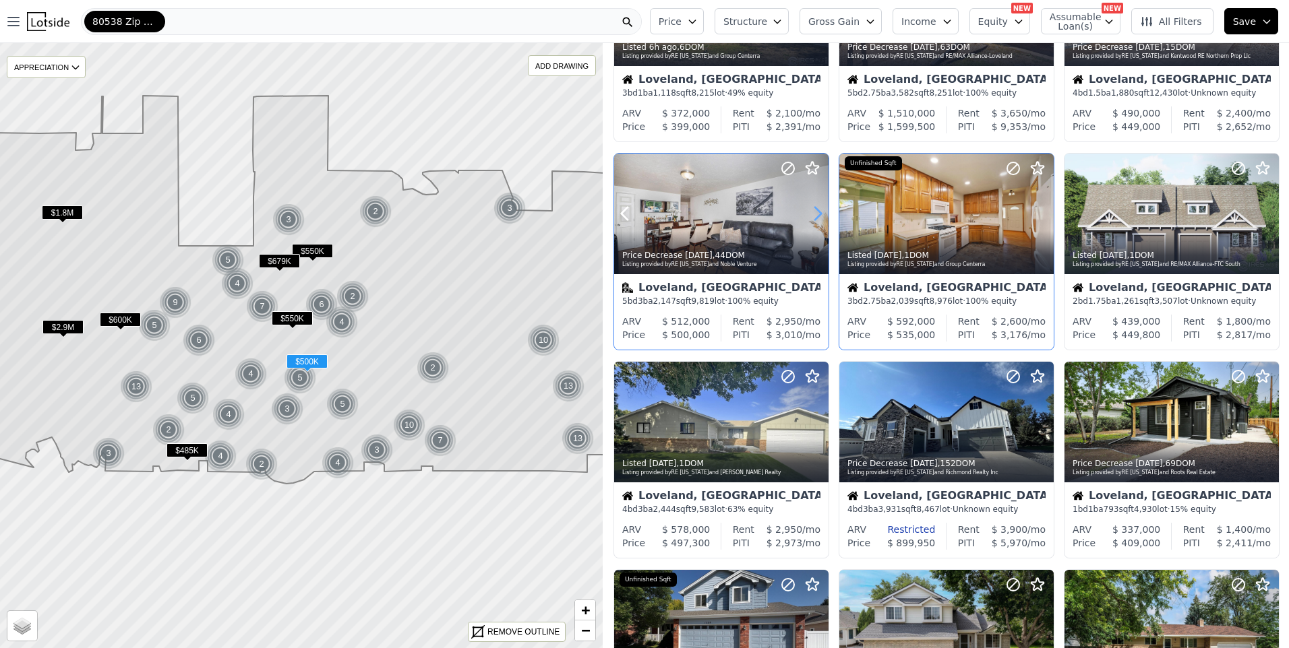
click at [817, 211] on icon at bounding box center [818, 214] width 22 height 22
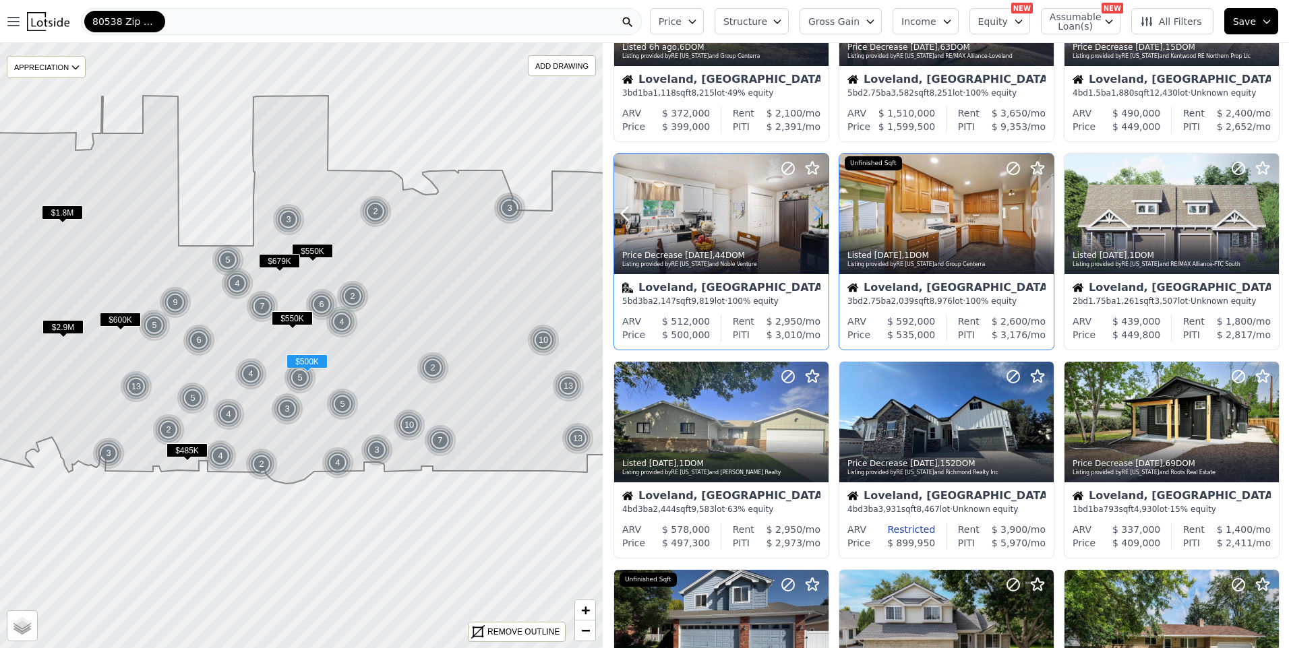
click at [816, 214] on icon at bounding box center [818, 214] width 22 height 22
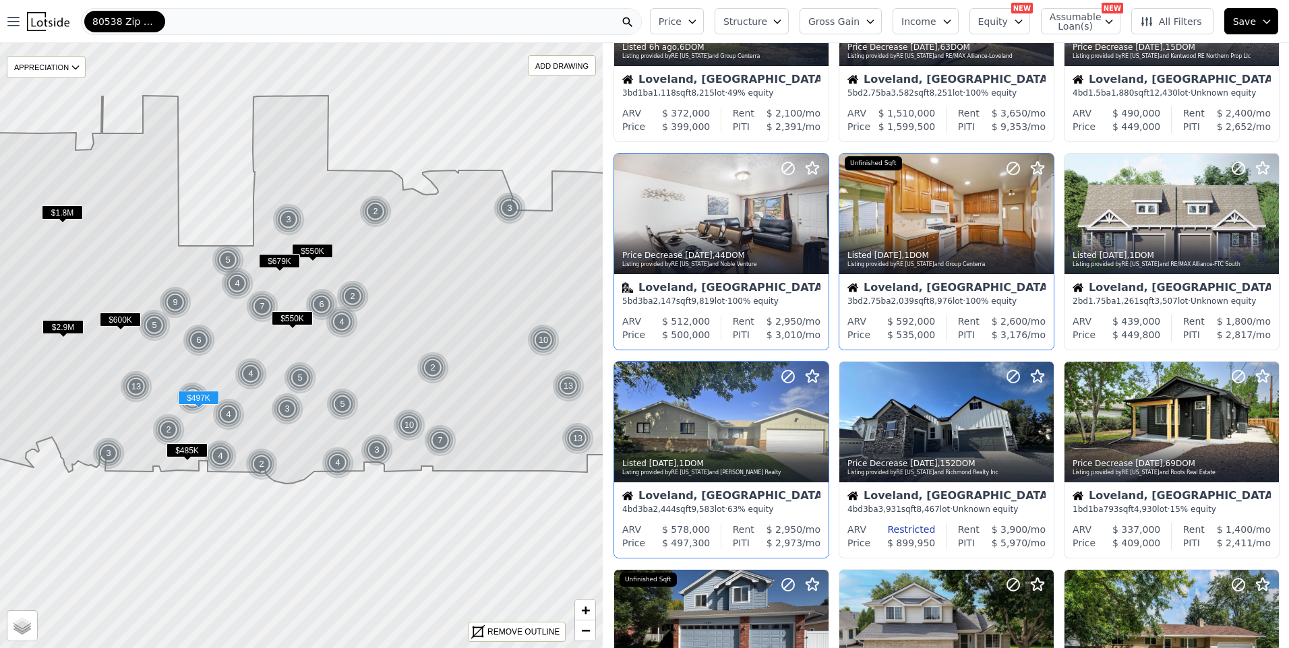
scroll to position [270, 0]
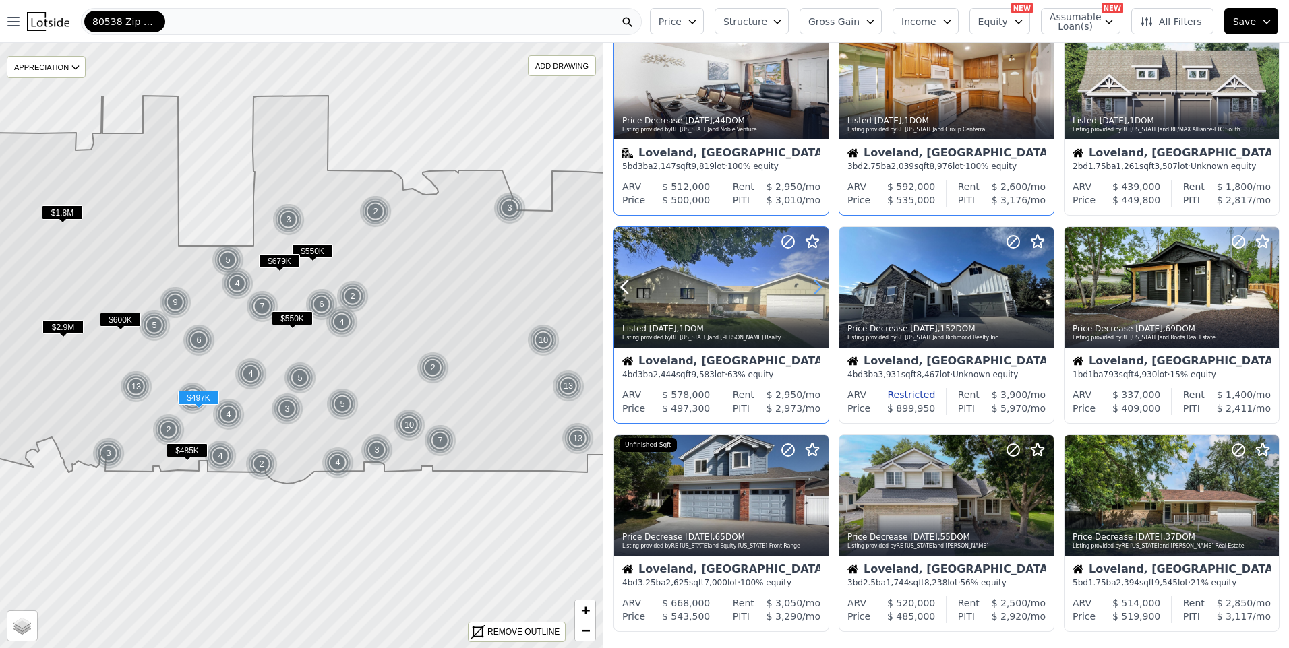
click at [822, 282] on icon at bounding box center [818, 287] width 22 height 22
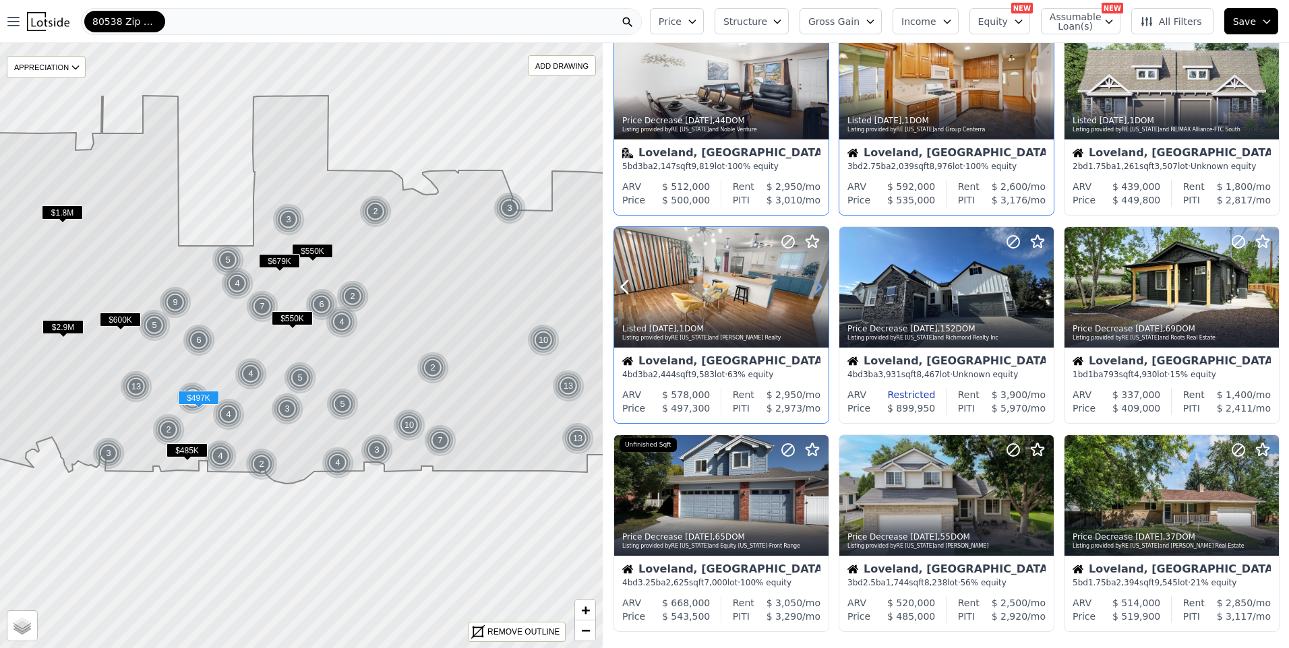
click at [822, 286] on icon at bounding box center [818, 287] width 22 height 22
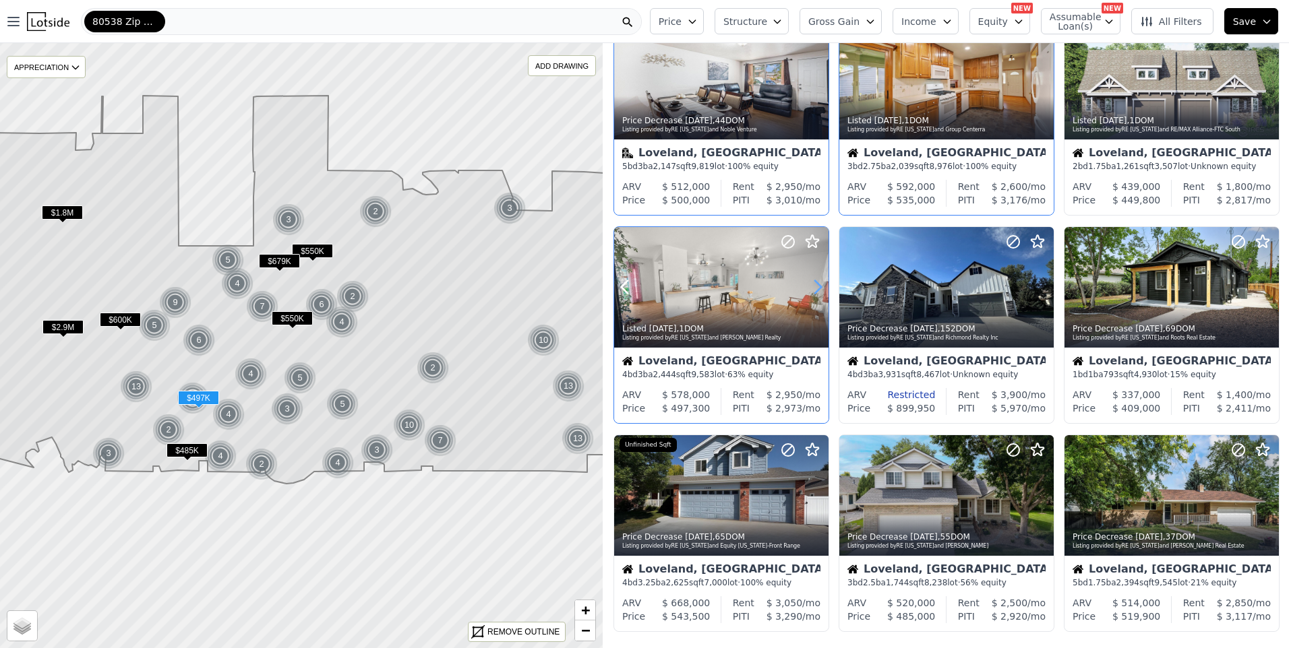
click at [822, 288] on icon at bounding box center [818, 287] width 22 height 22
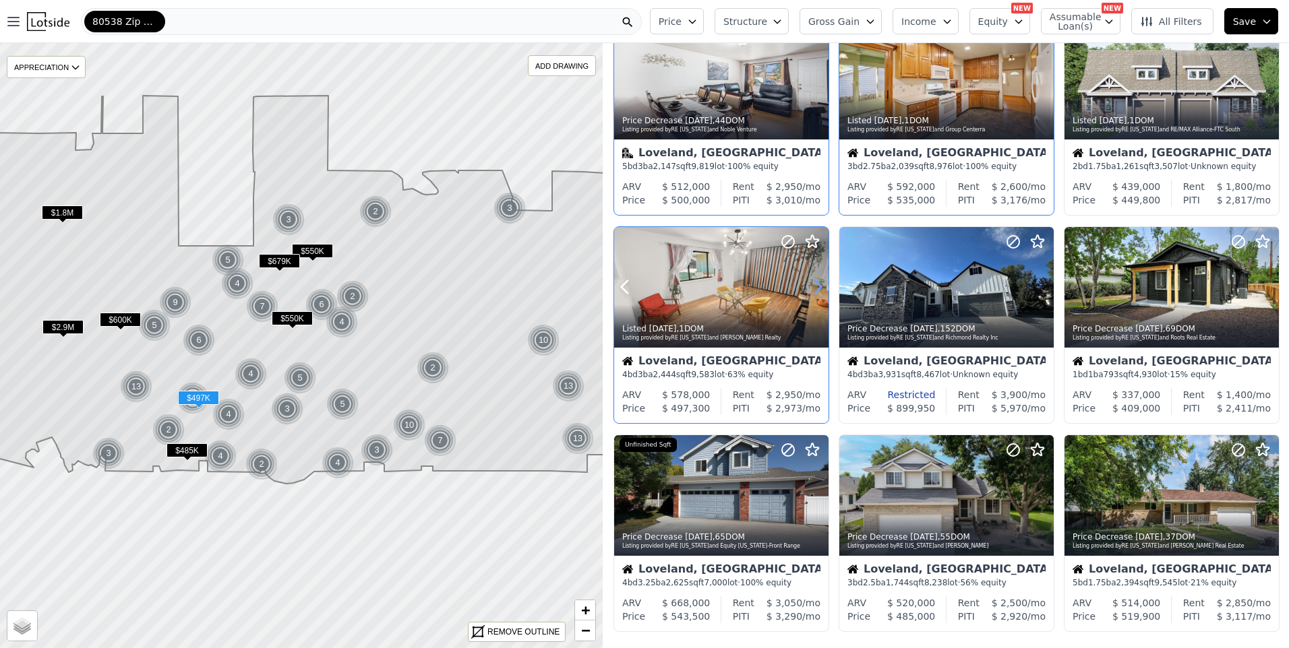
click at [820, 287] on icon at bounding box center [818, 287] width 6 height 13
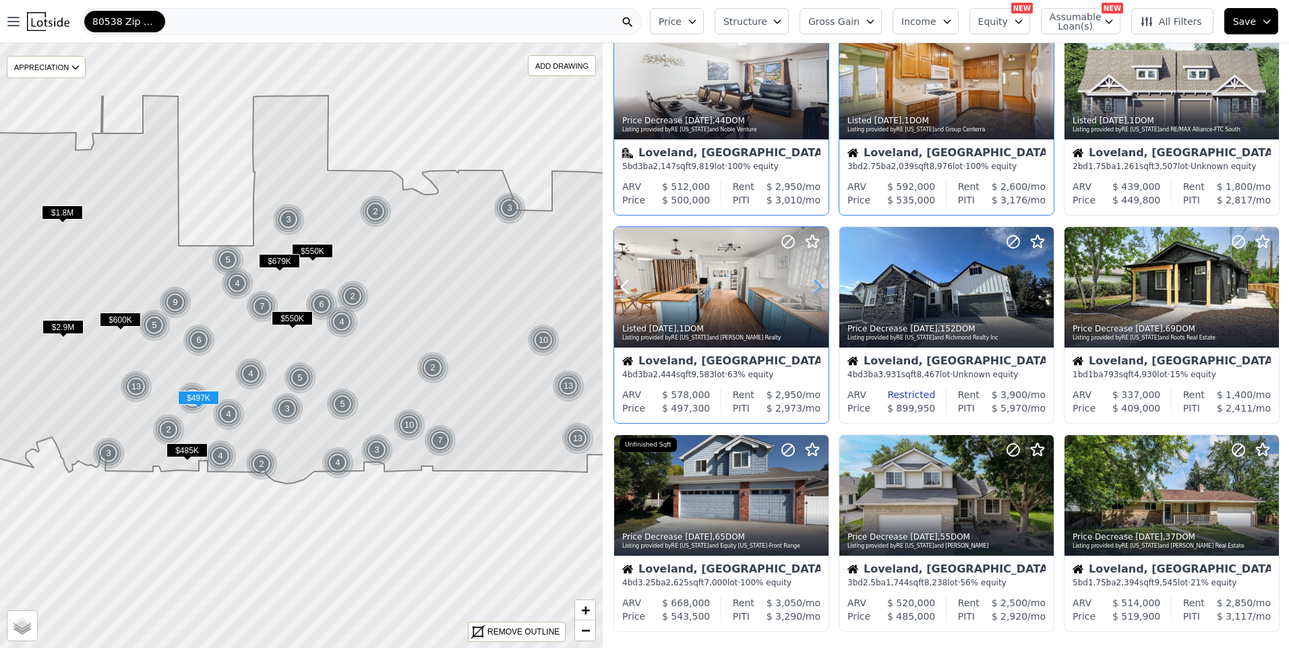
click at [820, 292] on icon at bounding box center [818, 287] width 22 height 22
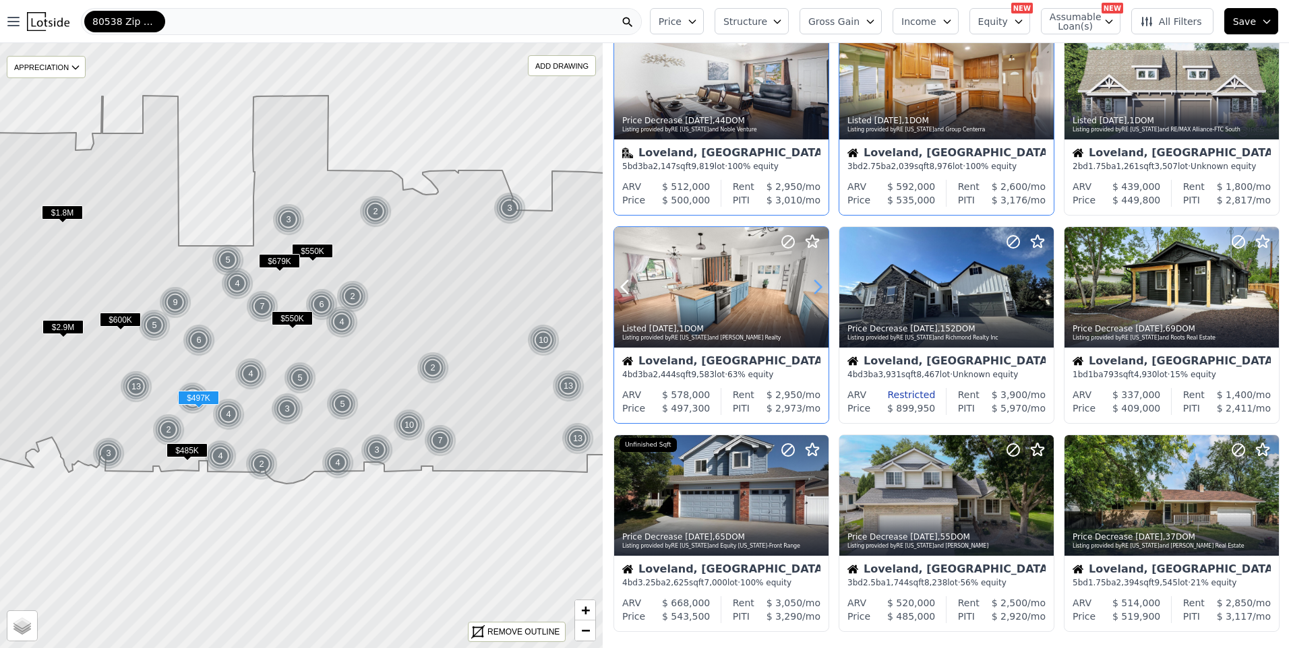
click at [820, 293] on icon at bounding box center [818, 287] width 22 height 22
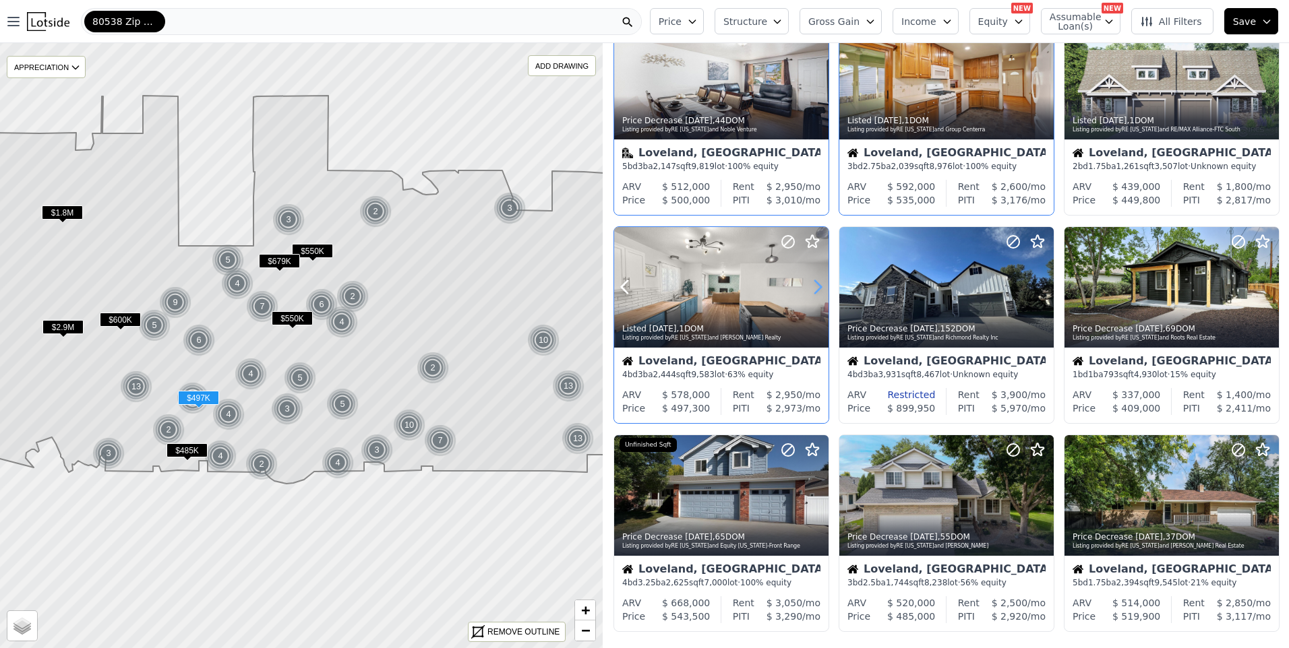
click at [820, 293] on icon at bounding box center [818, 287] width 22 height 22
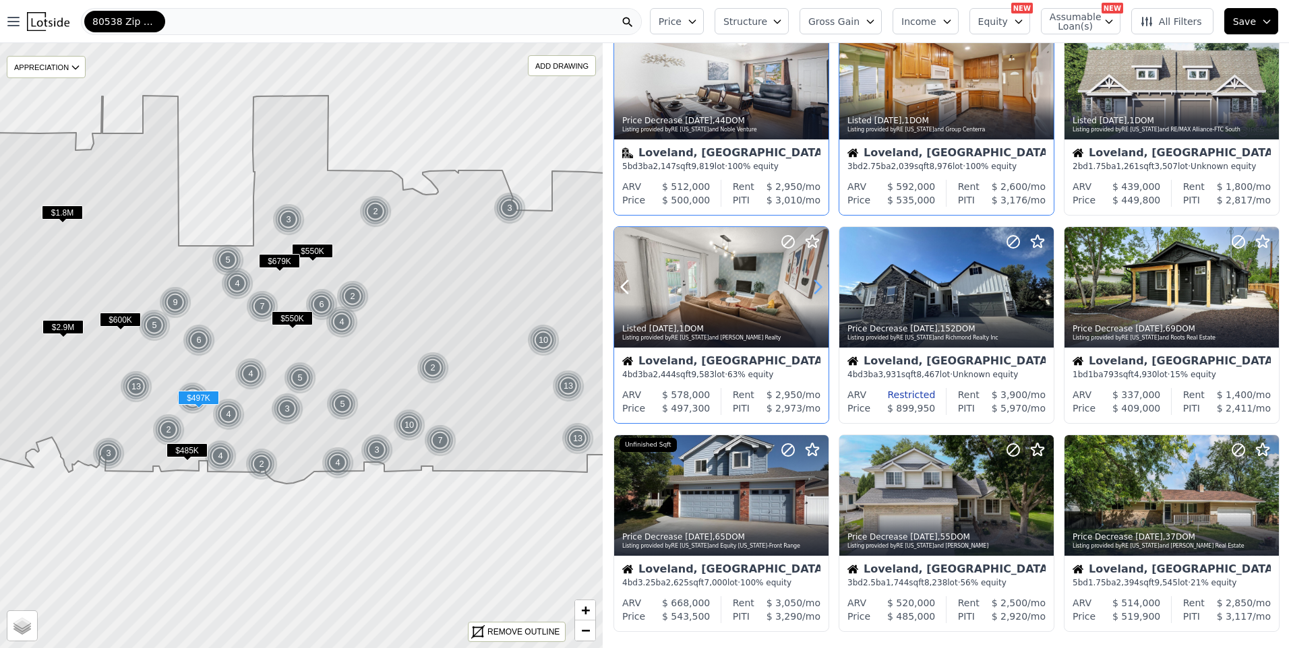
click at [820, 293] on icon at bounding box center [818, 287] width 22 height 22
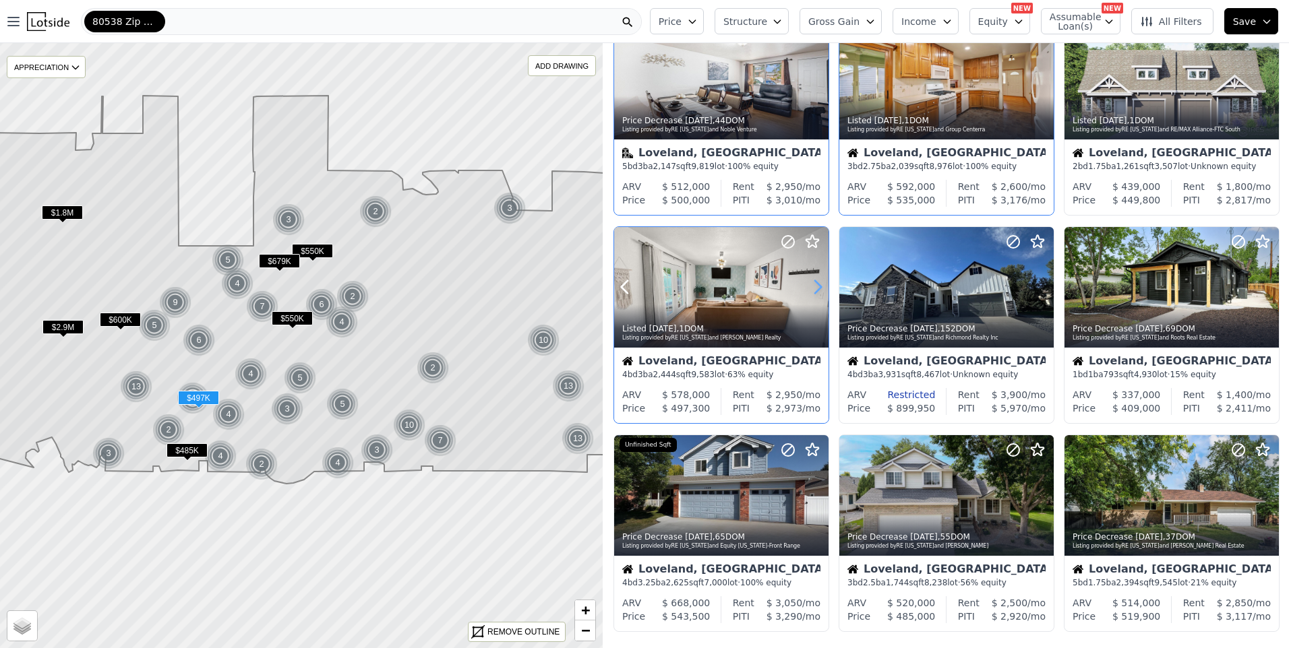
click at [820, 293] on icon at bounding box center [818, 287] width 22 height 22
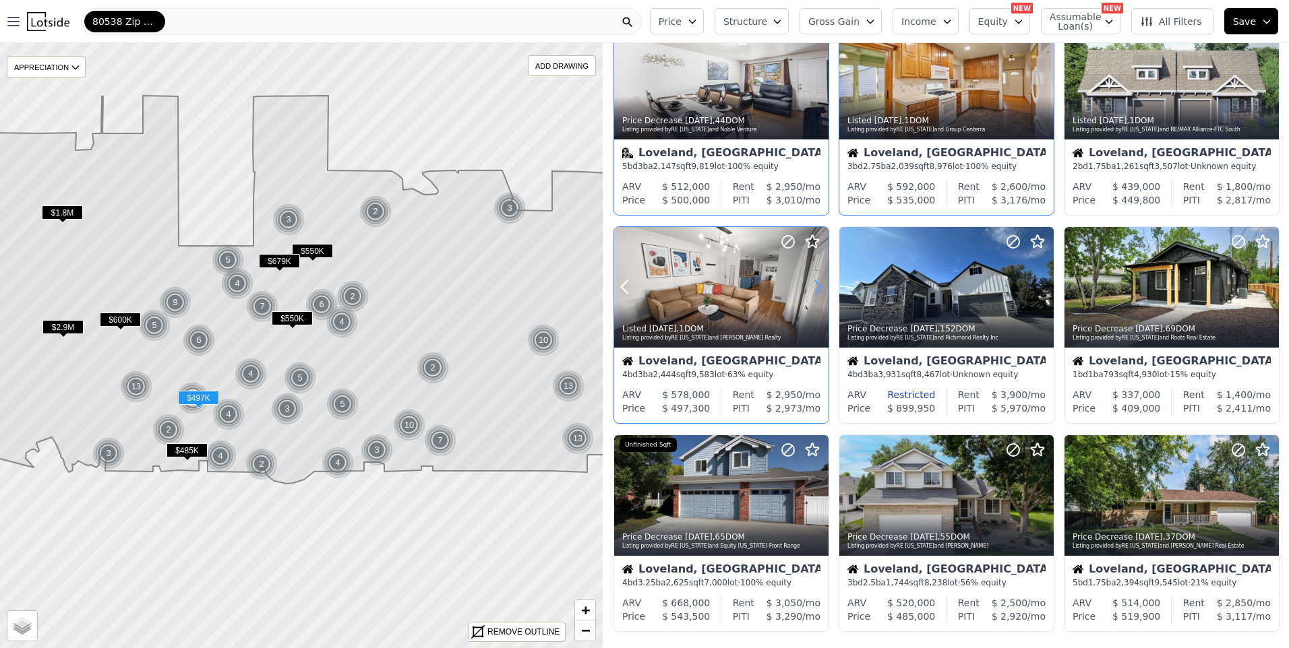
click at [820, 293] on icon at bounding box center [818, 287] width 22 height 22
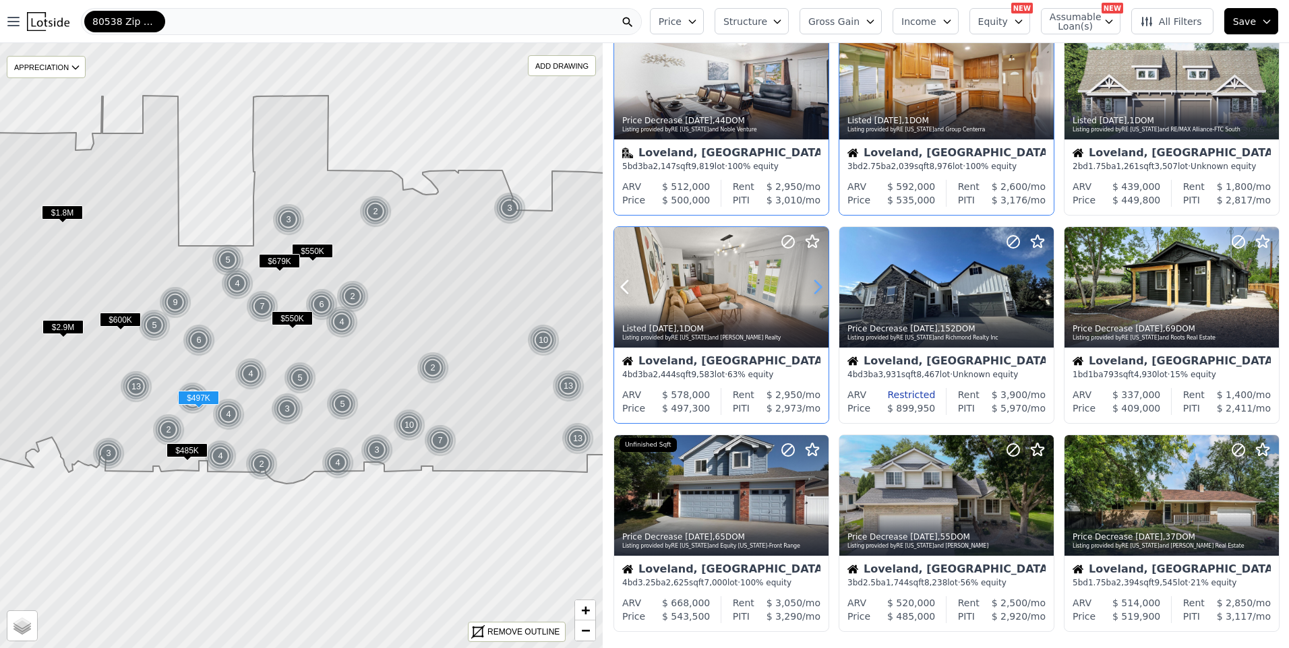
click at [820, 290] on icon at bounding box center [818, 287] width 22 height 22
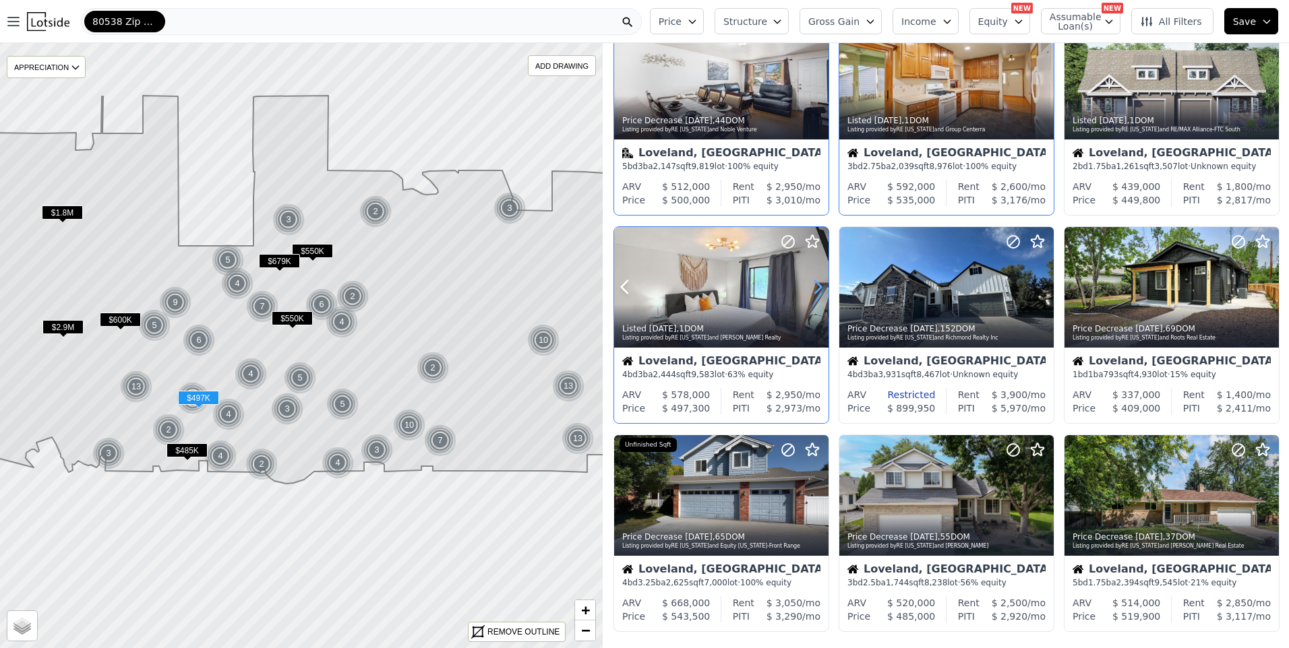
click at [820, 290] on icon at bounding box center [818, 287] width 22 height 22
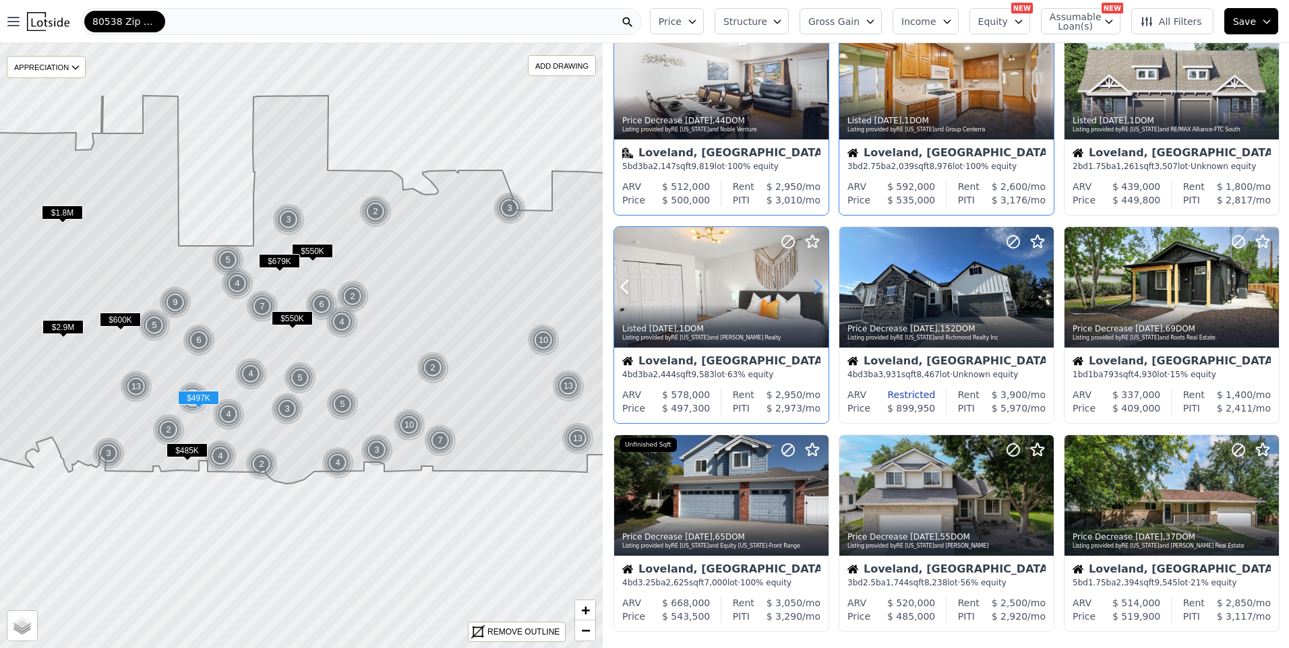
click at [818, 292] on icon at bounding box center [818, 287] width 6 height 13
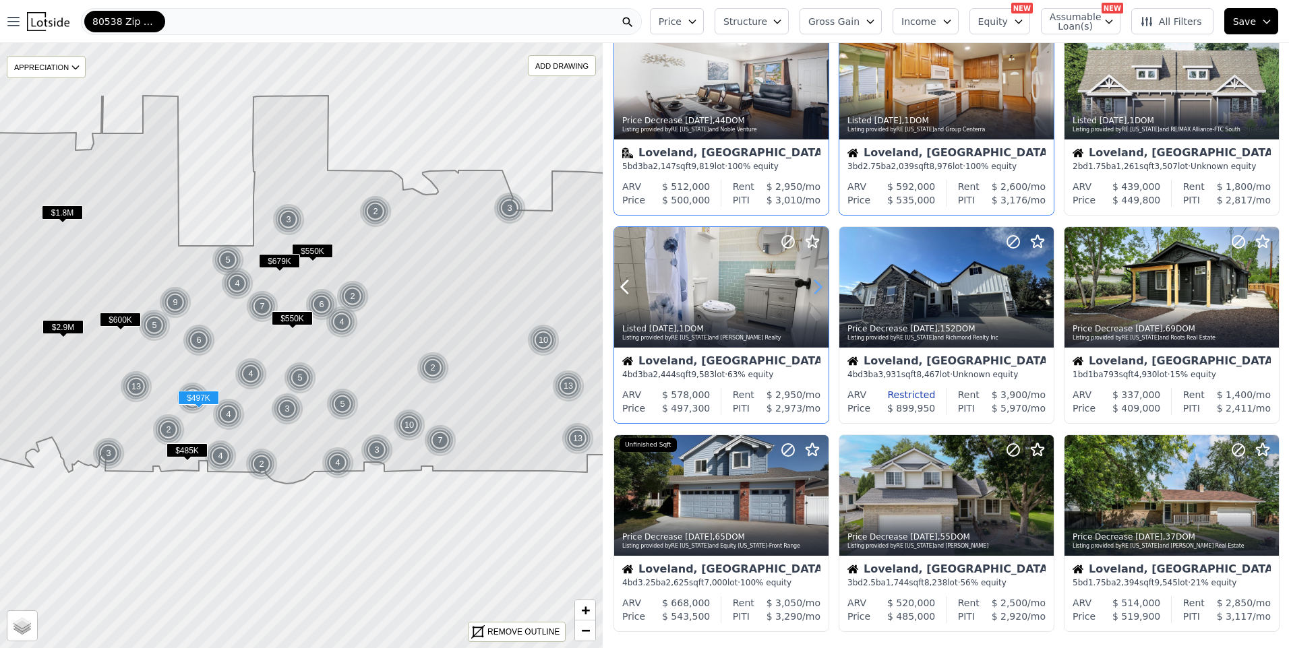
click at [818, 292] on icon at bounding box center [818, 287] width 6 height 13
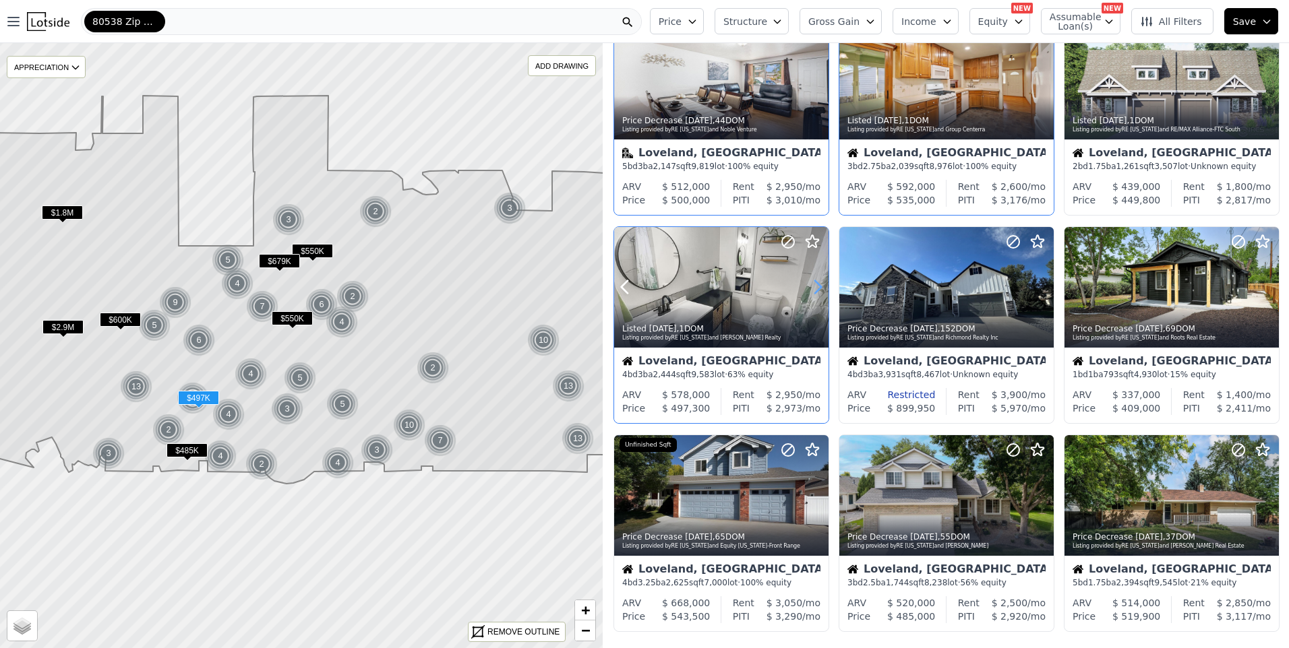
click at [818, 292] on icon at bounding box center [818, 287] width 6 height 13
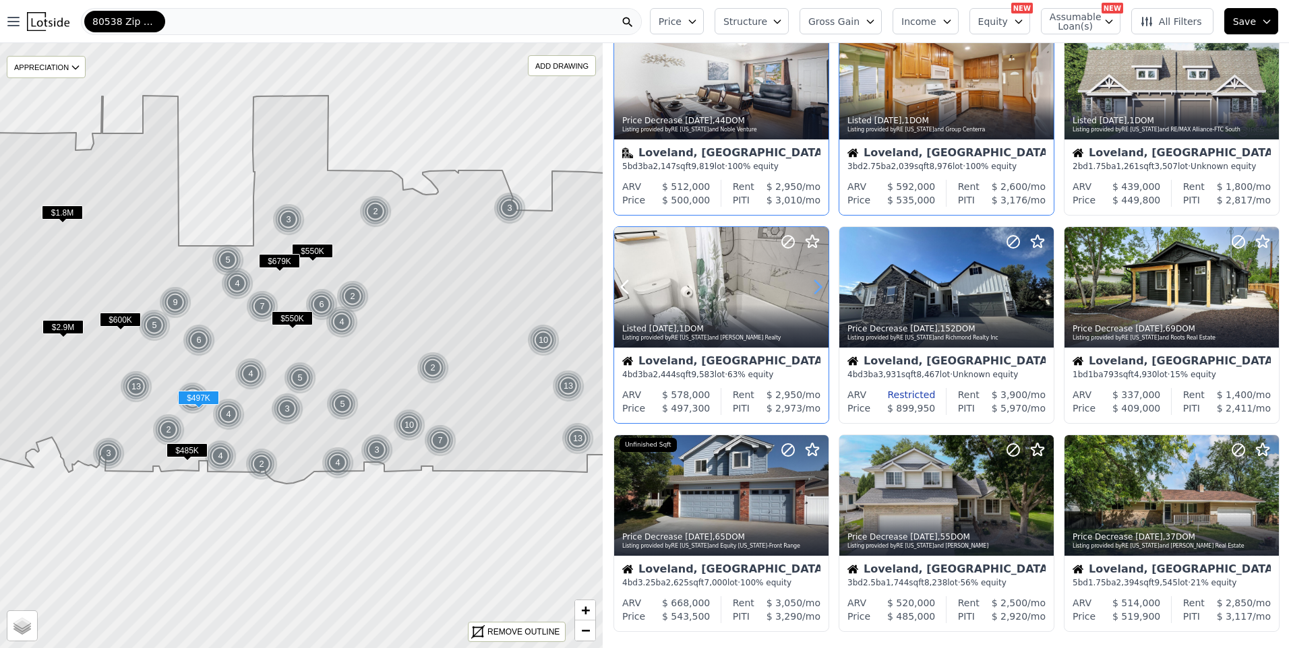
click at [818, 292] on icon at bounding box center [818, 287] width 6 height 13
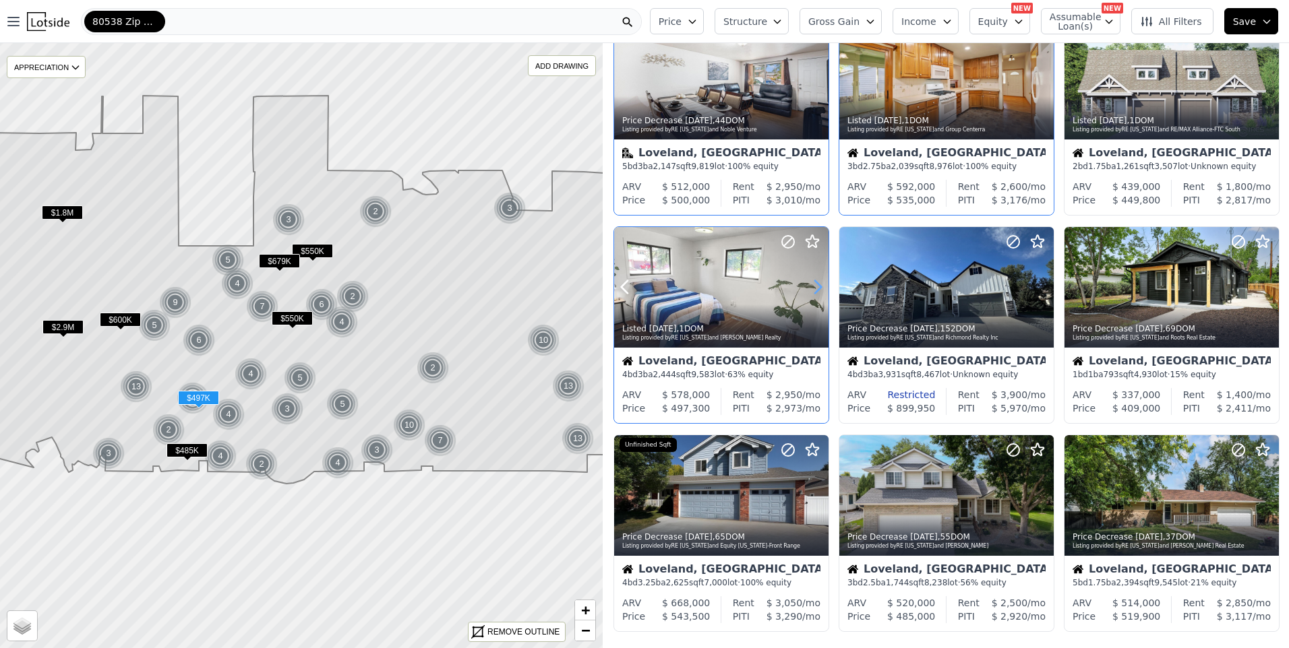
click at [818, 292] on icon at bounding box center [818, 287] width 6 height 13
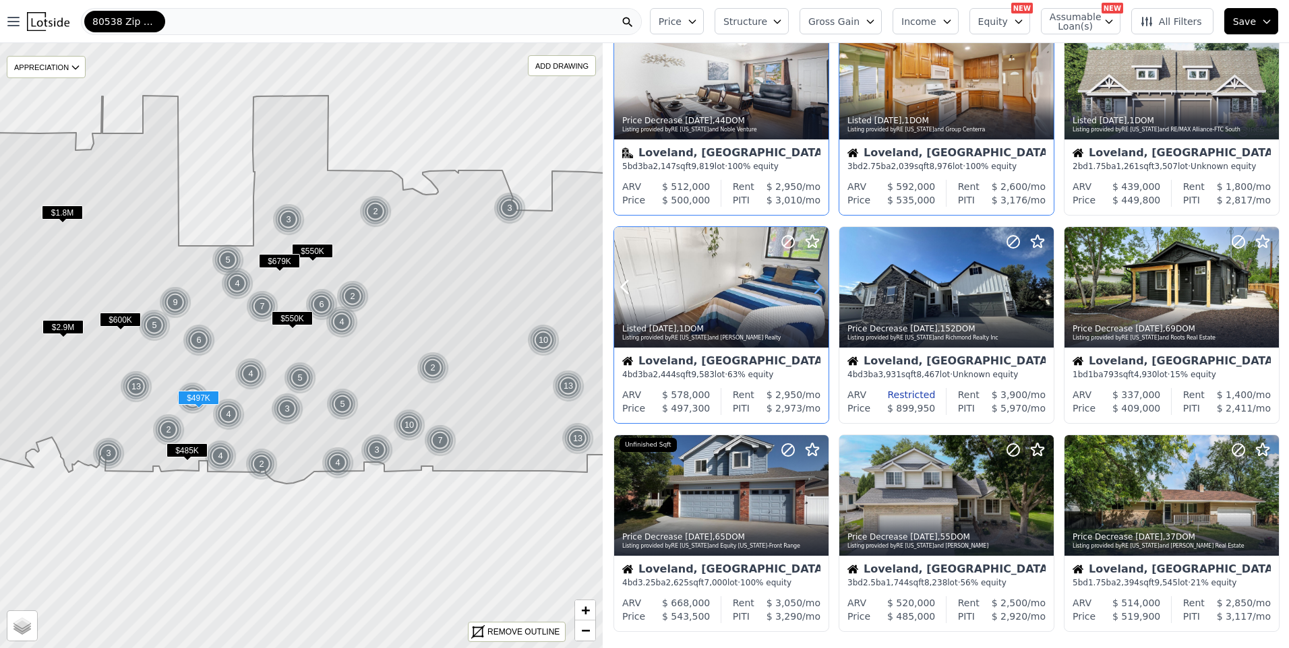
click at [818, 292] on icon at bounding box center [818, 287] width 6 height 13
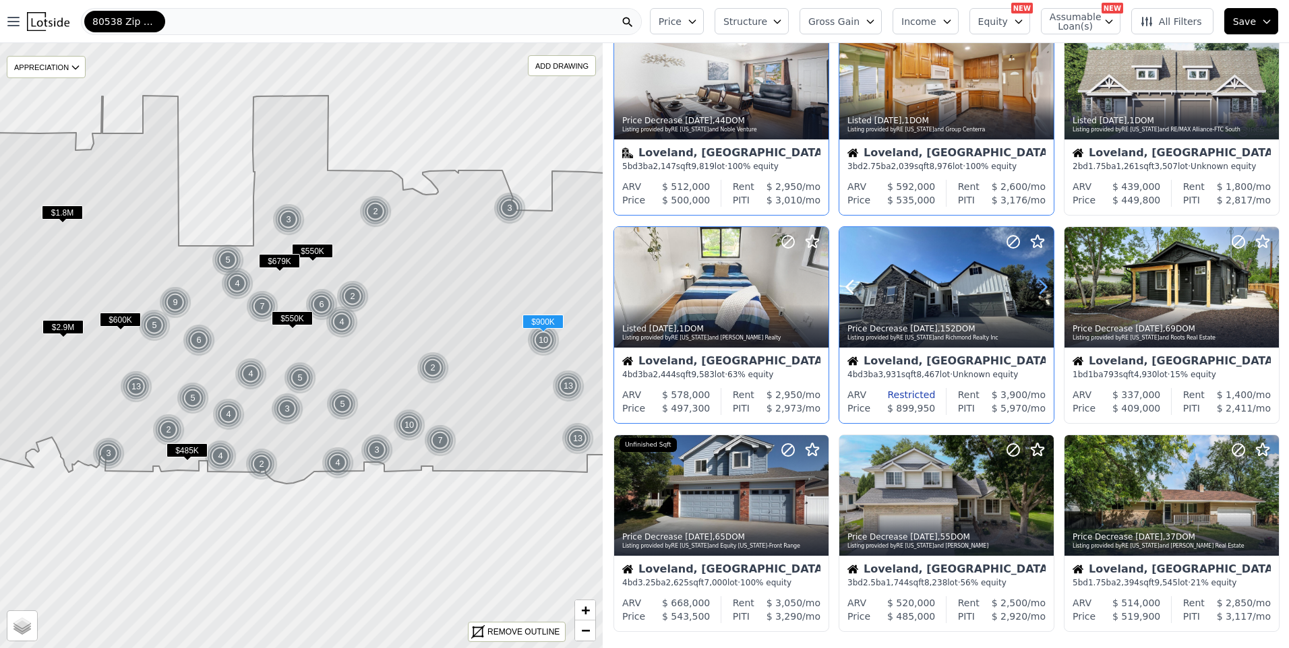
click at [1045, 282] on icon at bounding box center [1043, 287] width 22 height 22
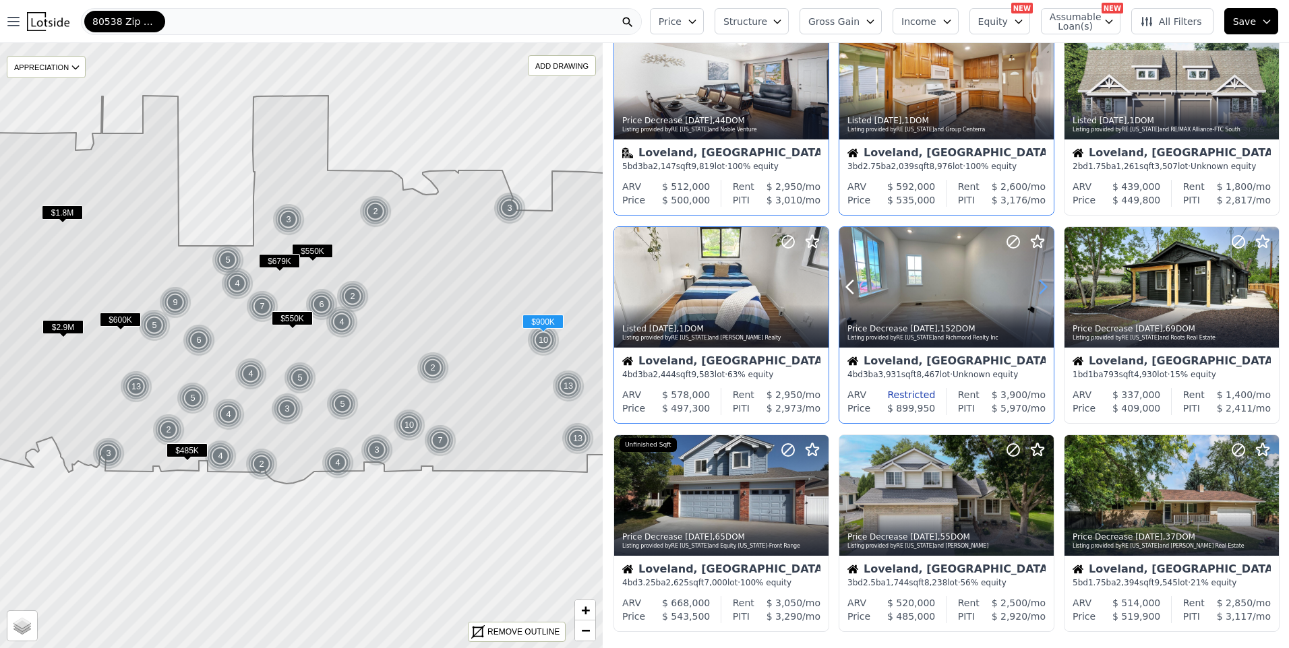
click at [1040, 283] on icon at bounding box center [1043, 287] width 6 height 13
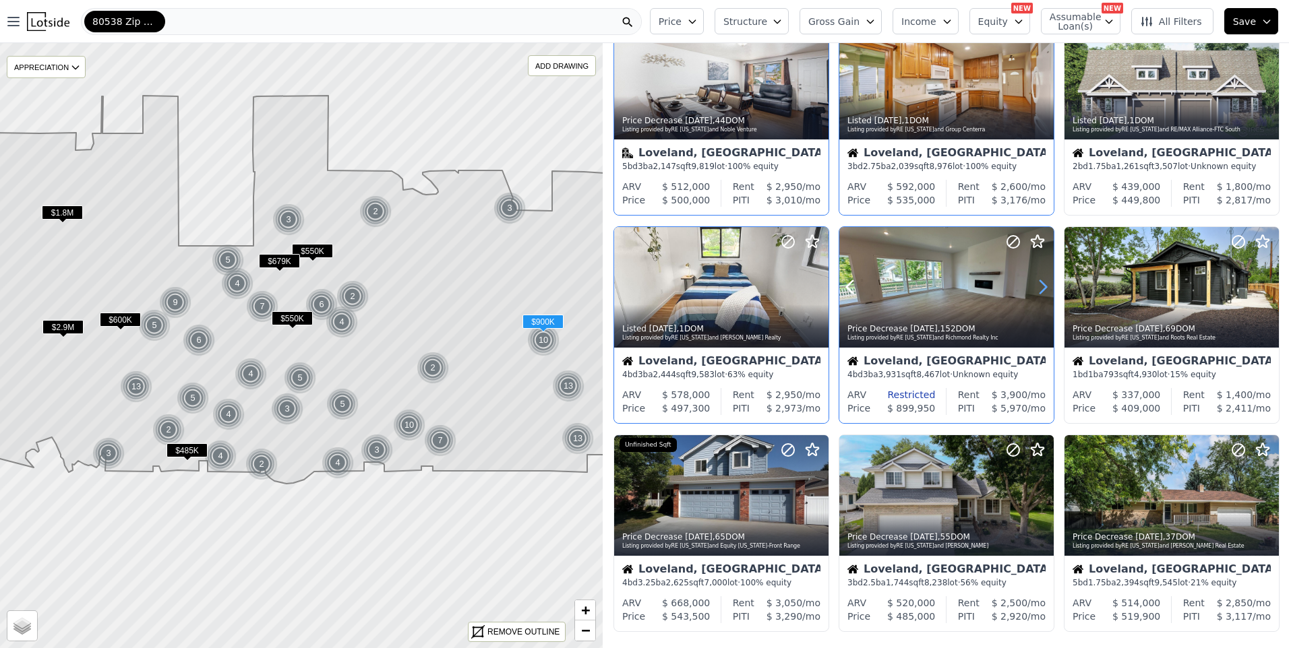
click at [1040, 283] on icon at bounding box center [1043, 287] width 6 height 13
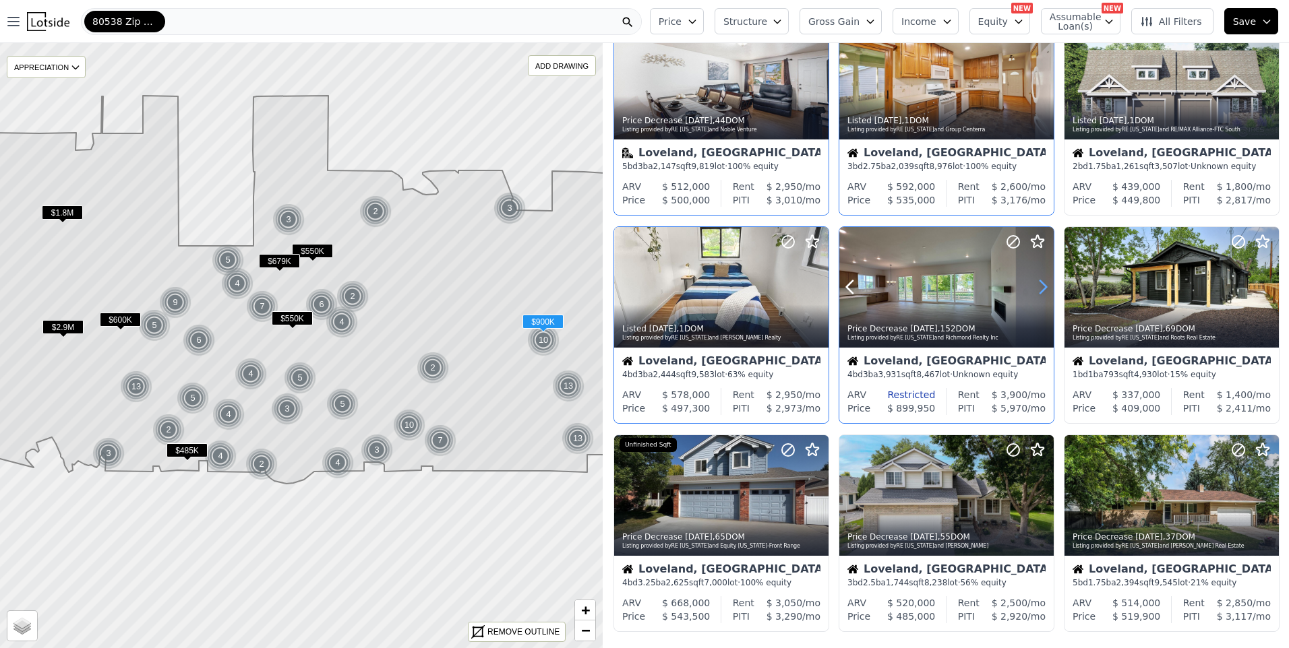
click at [1040, 283] on icon at bounding box center [1043, 287] width 6 height 13
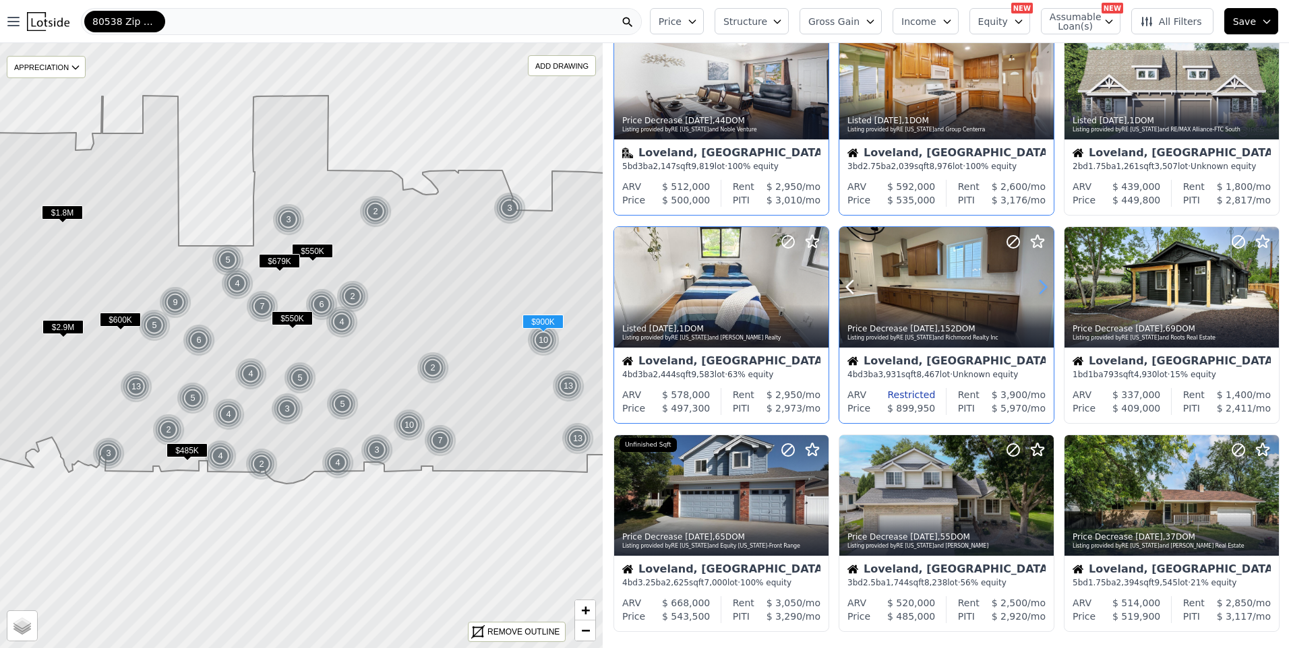
click at [1040, 283] on icon at bounding box center [1043, 287] width 6 height 13
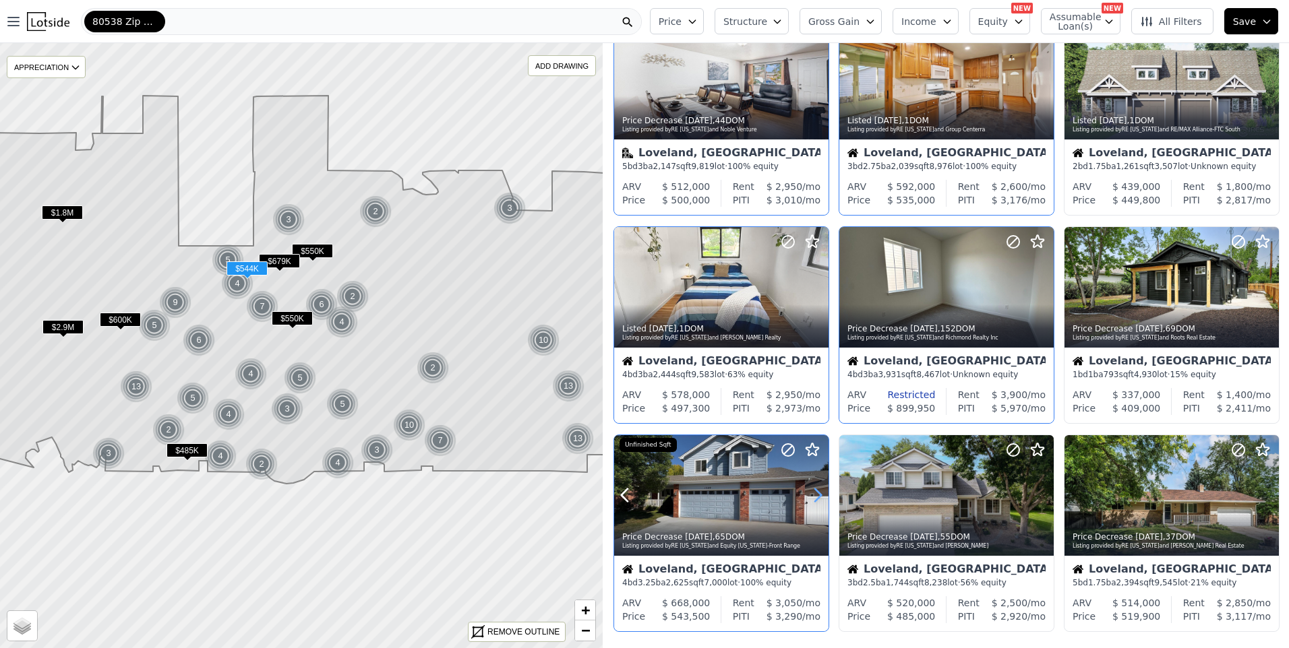
click at [816, 486] on icon at bounding box center [818, 496] width 22 height 22
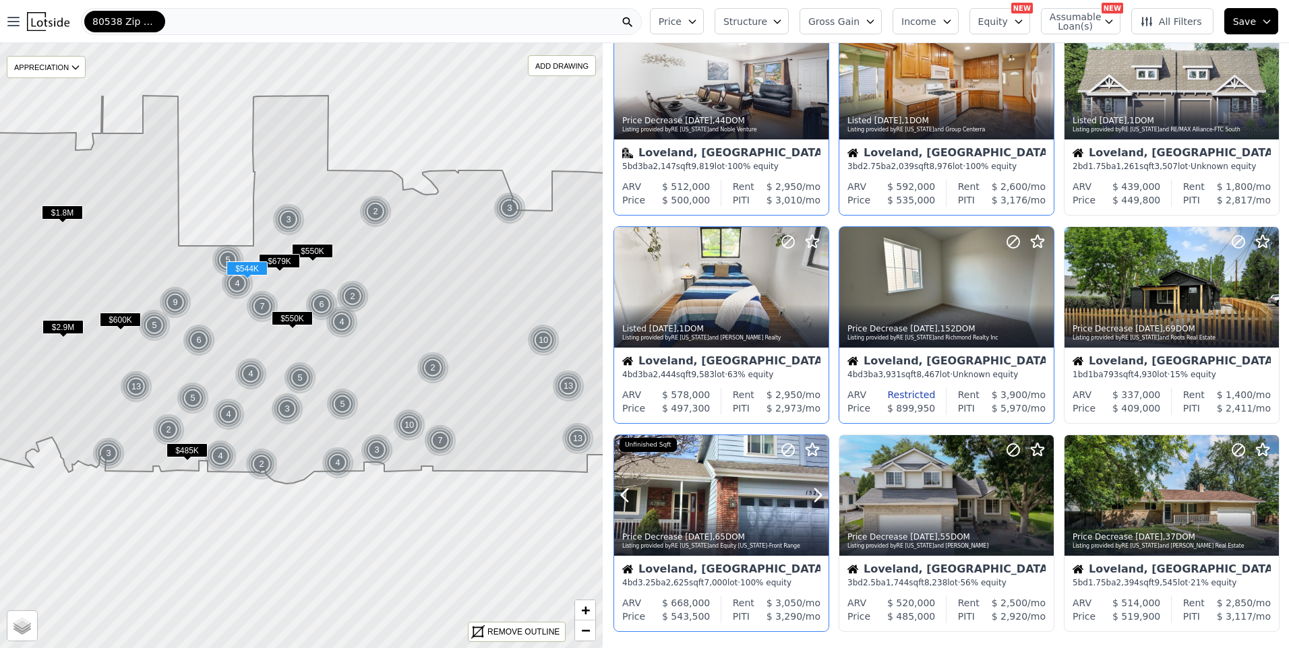
click at [816, 485] on icon at bounding box center [818, 496] width 22 height 22
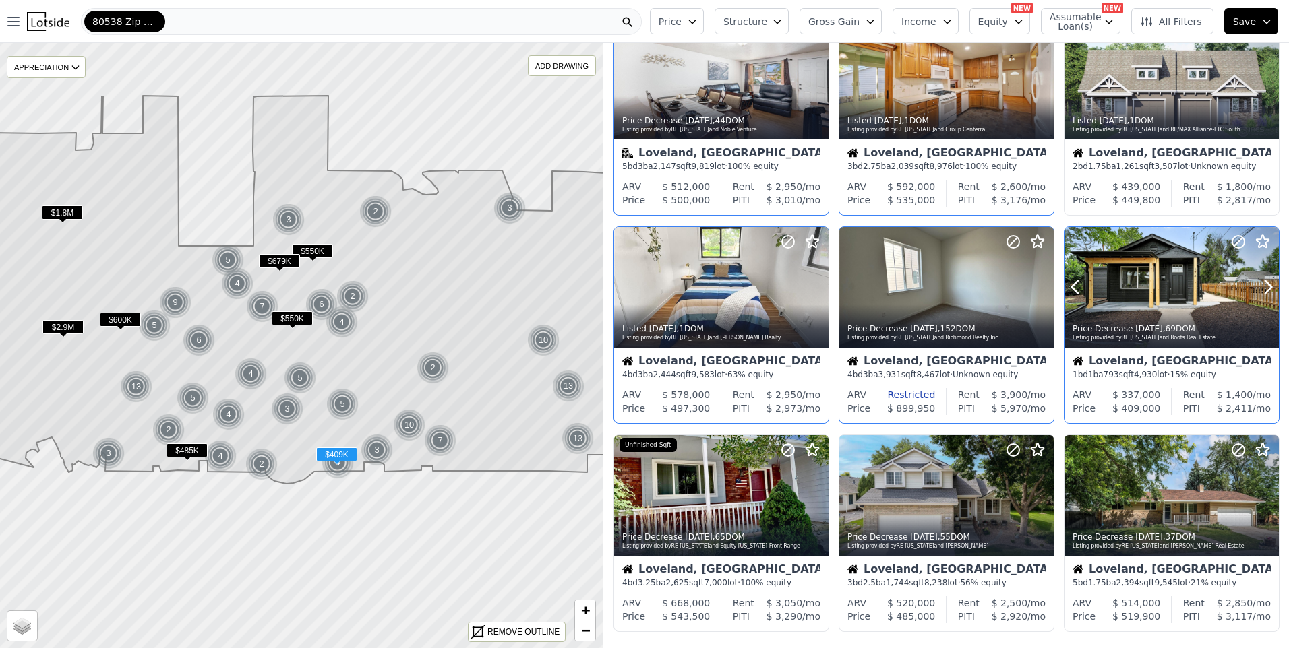
click at [1221, 264] on div at bounding box center [1235, 270] width 86 height 86
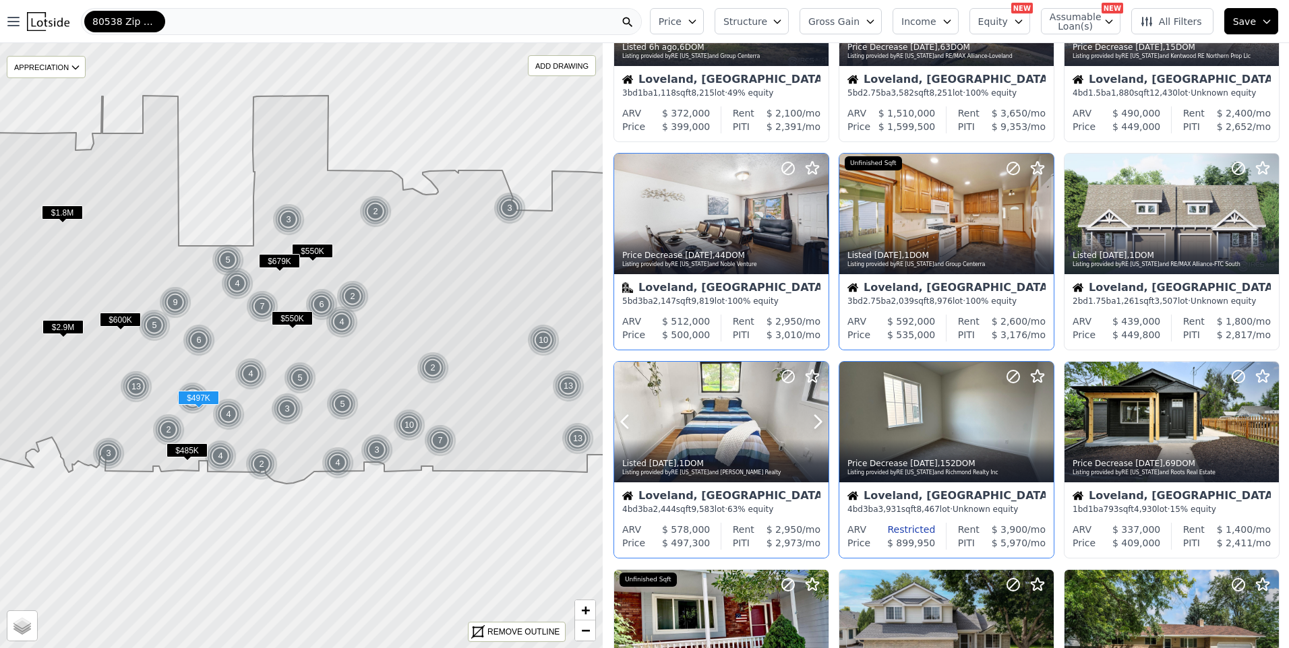
scroll to position [0, 0]
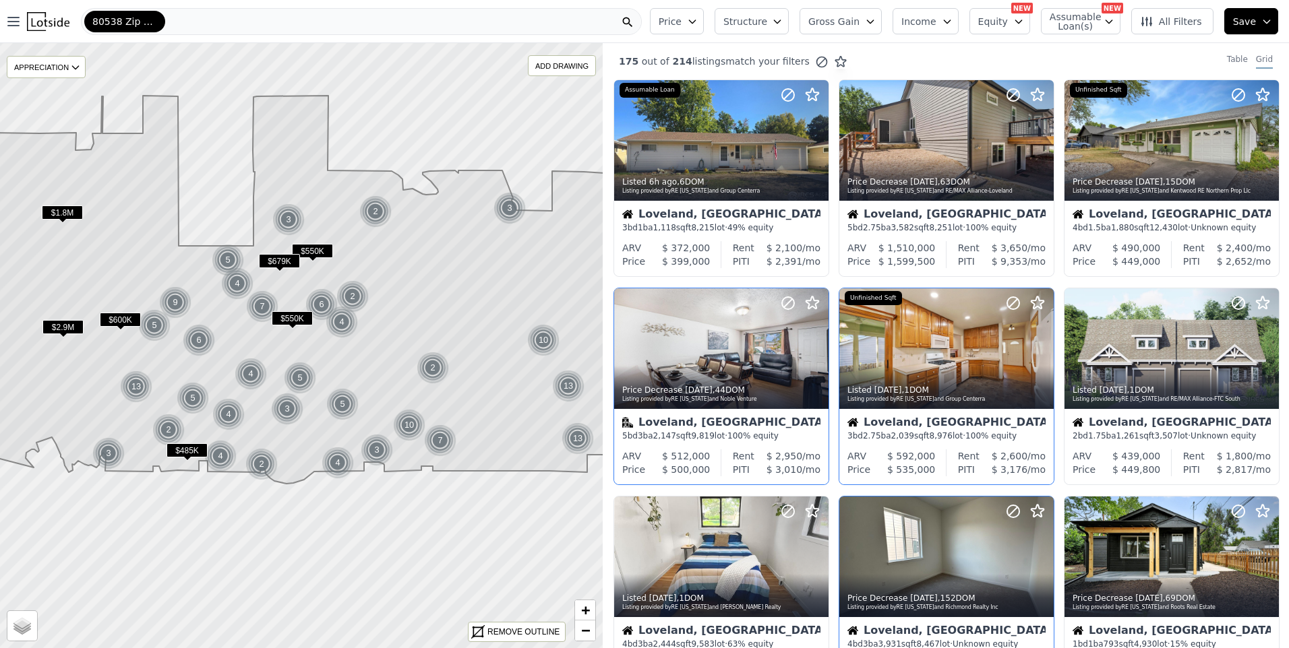
drag, startPoint x: 572, startPoint y: 25, endPoint x: 25, endPoint y: 315, distance: 619.1
click at [566, 29] on div "80538 Zip Code" at bounding box center [361, 21] width 561 height 27
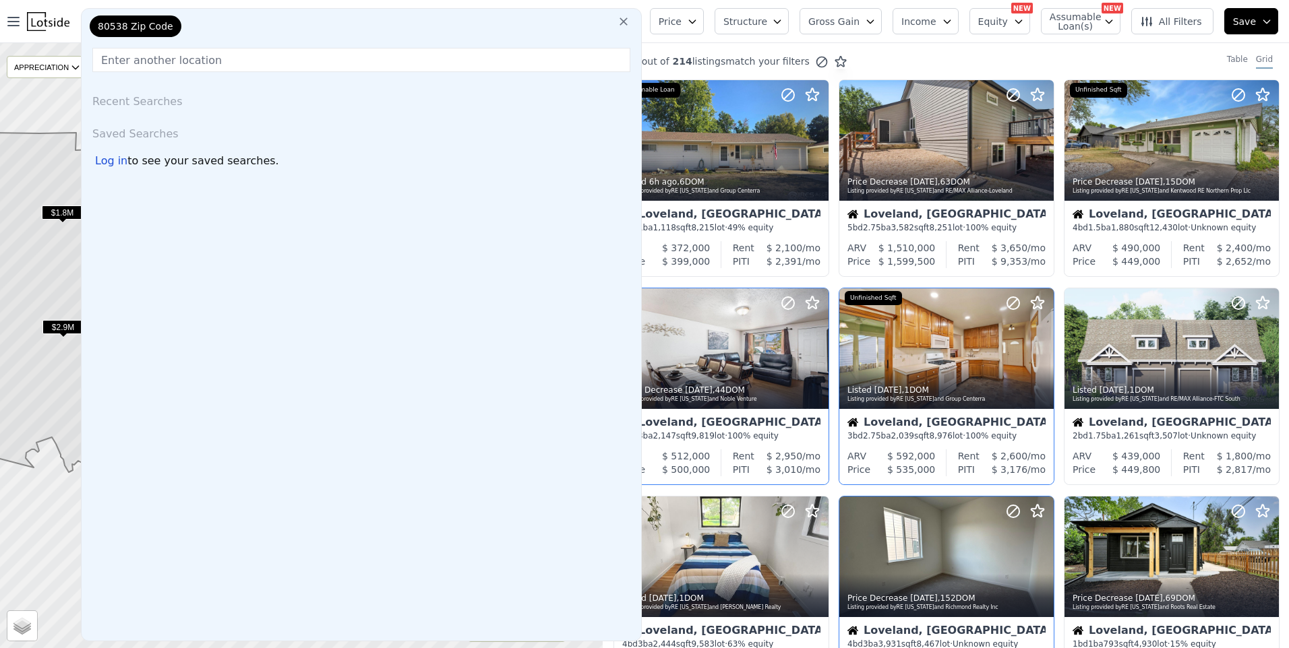
click at [630, 28] on icon at bounding box center [623, 21] width 13 height 13
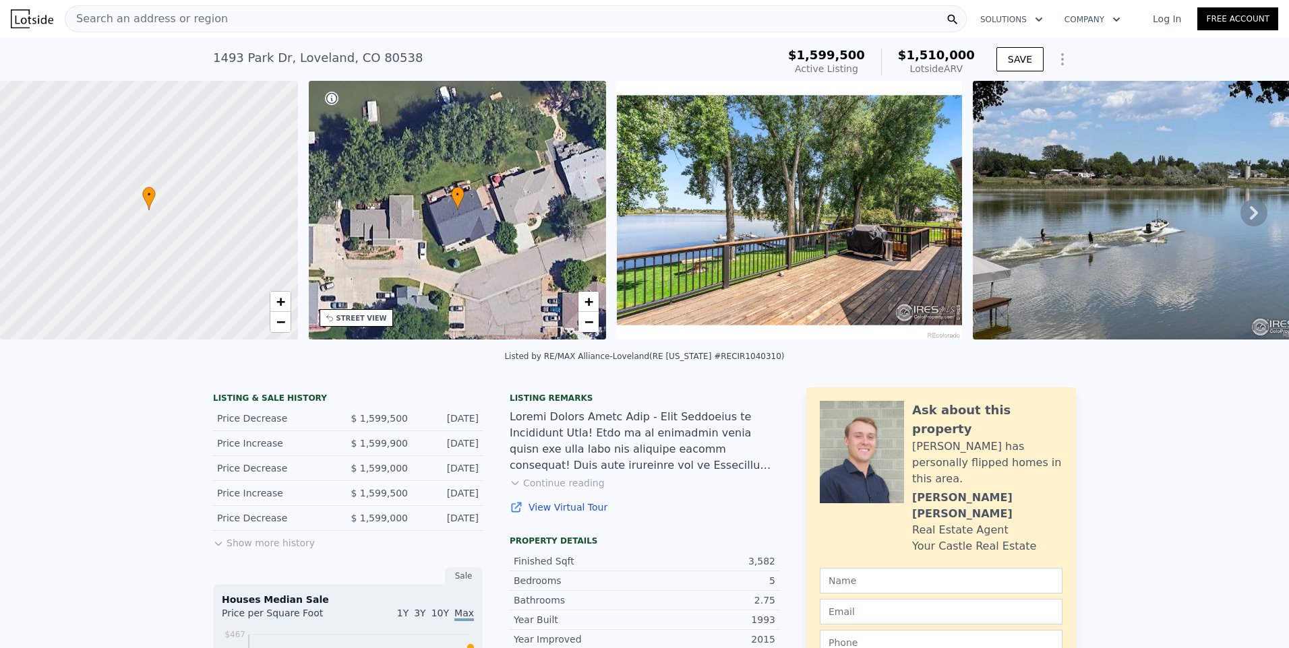
click at [1249, 219] on icon at bounding box center [1253, 213] width 27 height 27
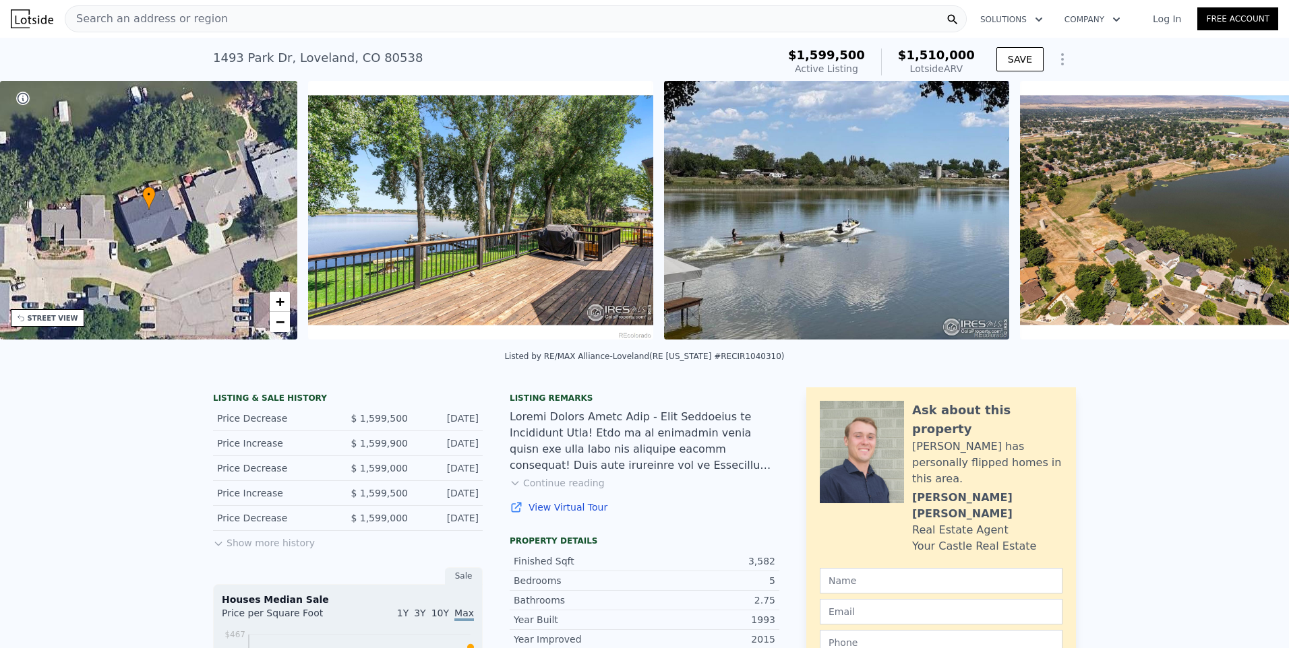
click at [1249, 219] on img at bounding box center [1192, 210] width 345 height 259
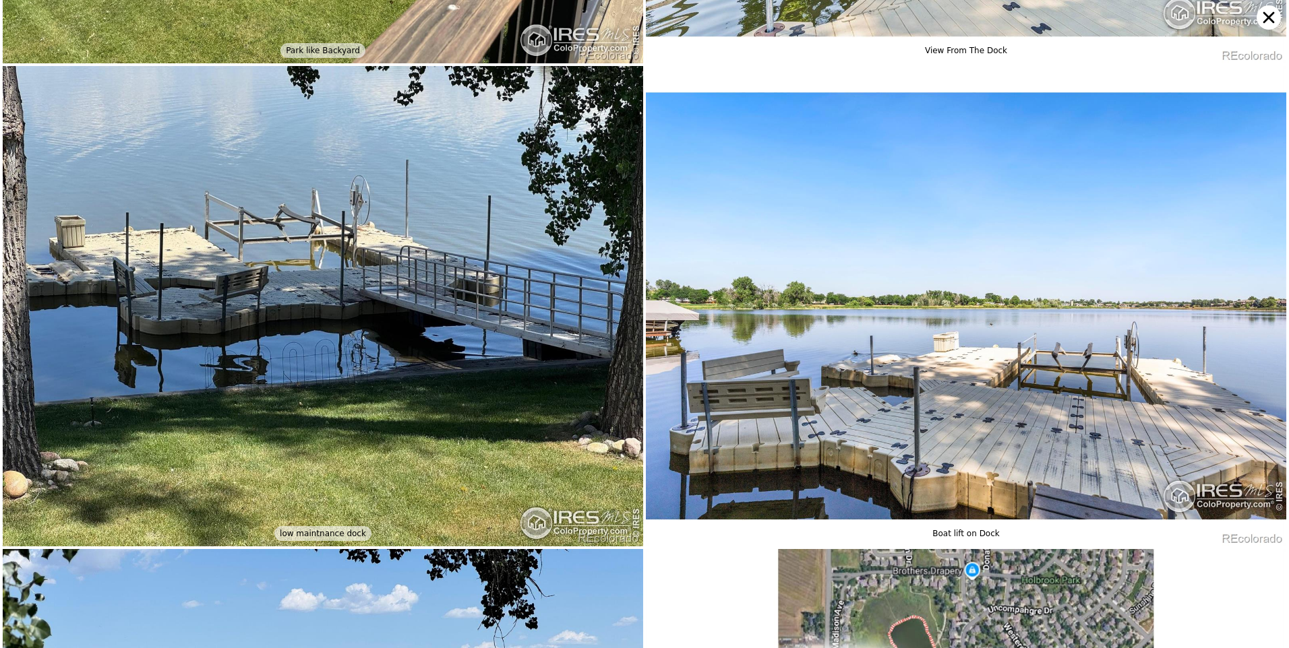
scroll to position [8626, 0]
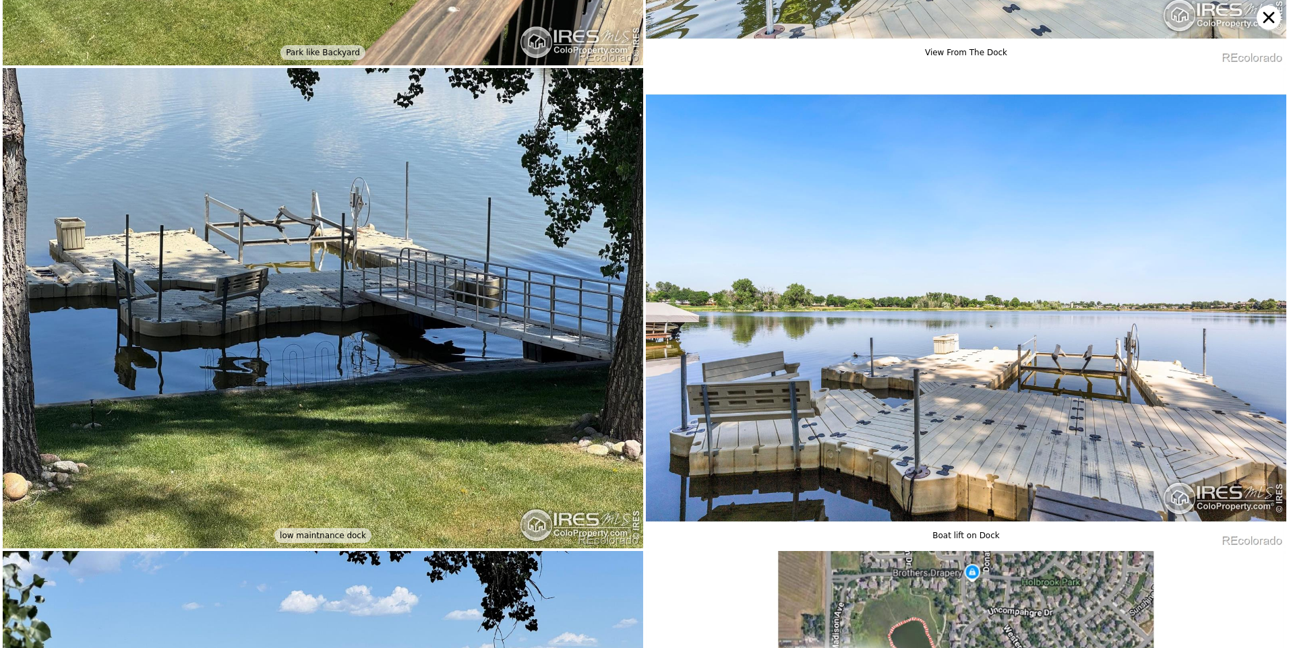
drag, startPoint x: 1265, startPoint y: 17, endPoint x: 1209, endPoint y: 111, distance: 109.1
click at [1266, 17] on icon at bounding box center [1268, 17] width 24 height 24
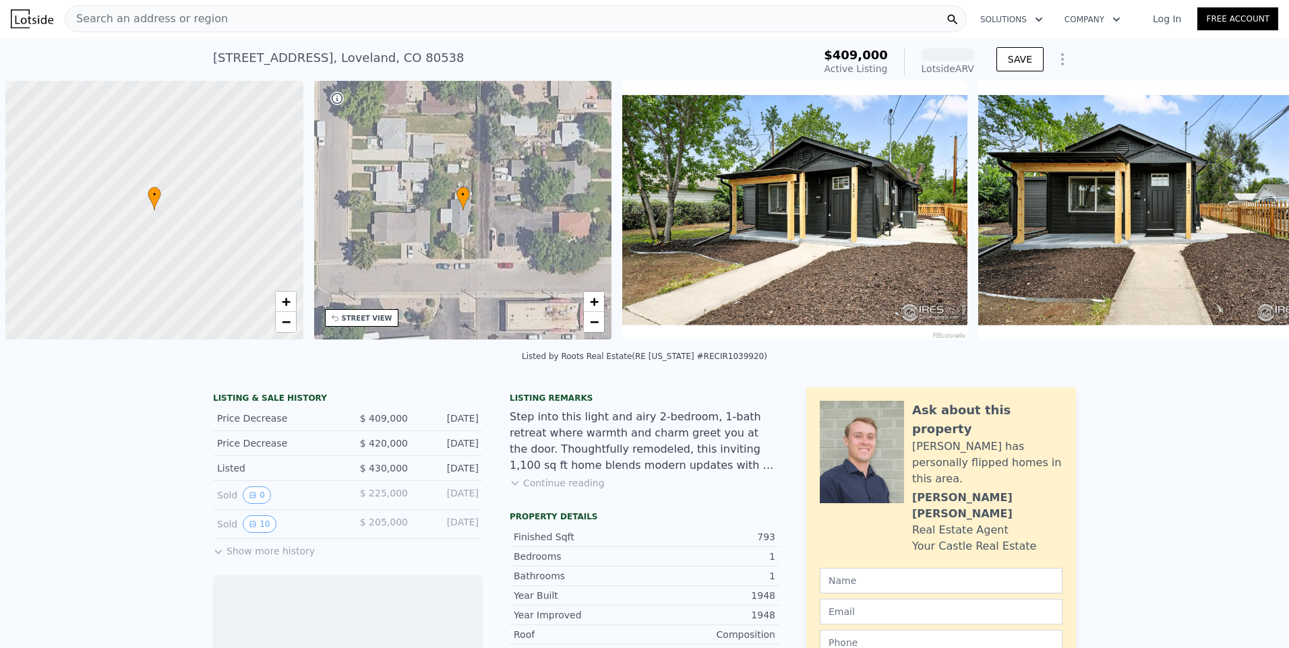
scroll to position [0, 5]
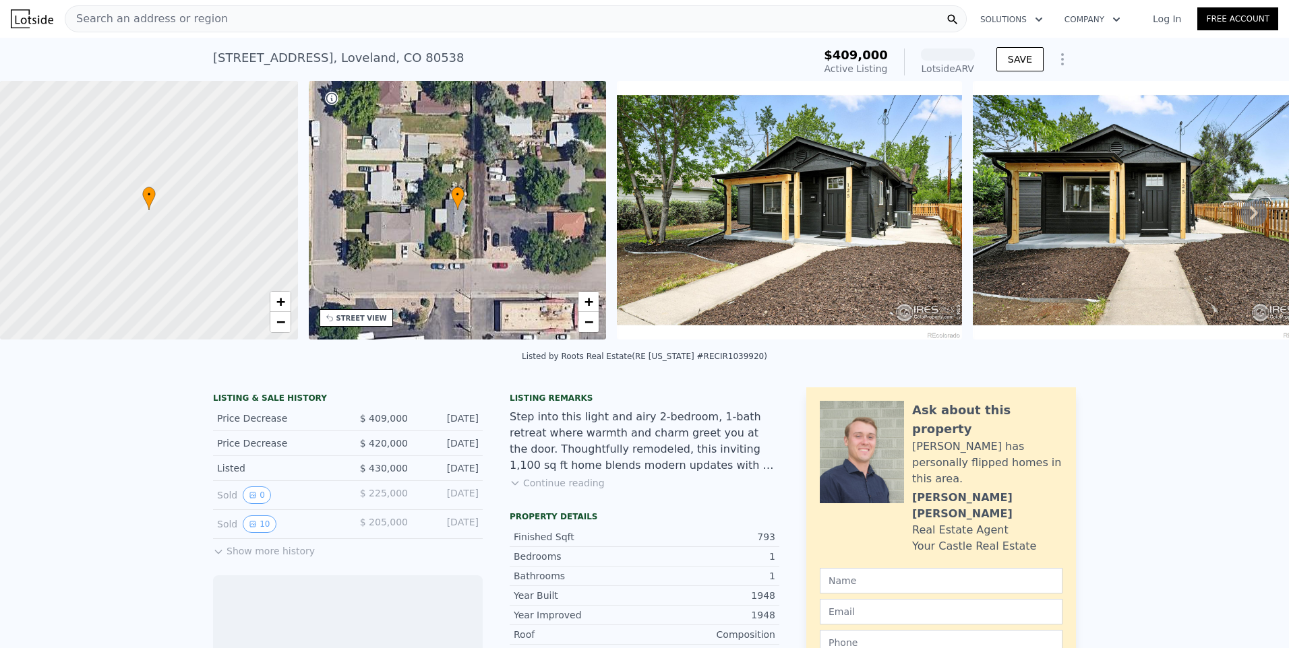
click at [1250, 222] on icon at bounding box center [1253, 213] width 27 height 27
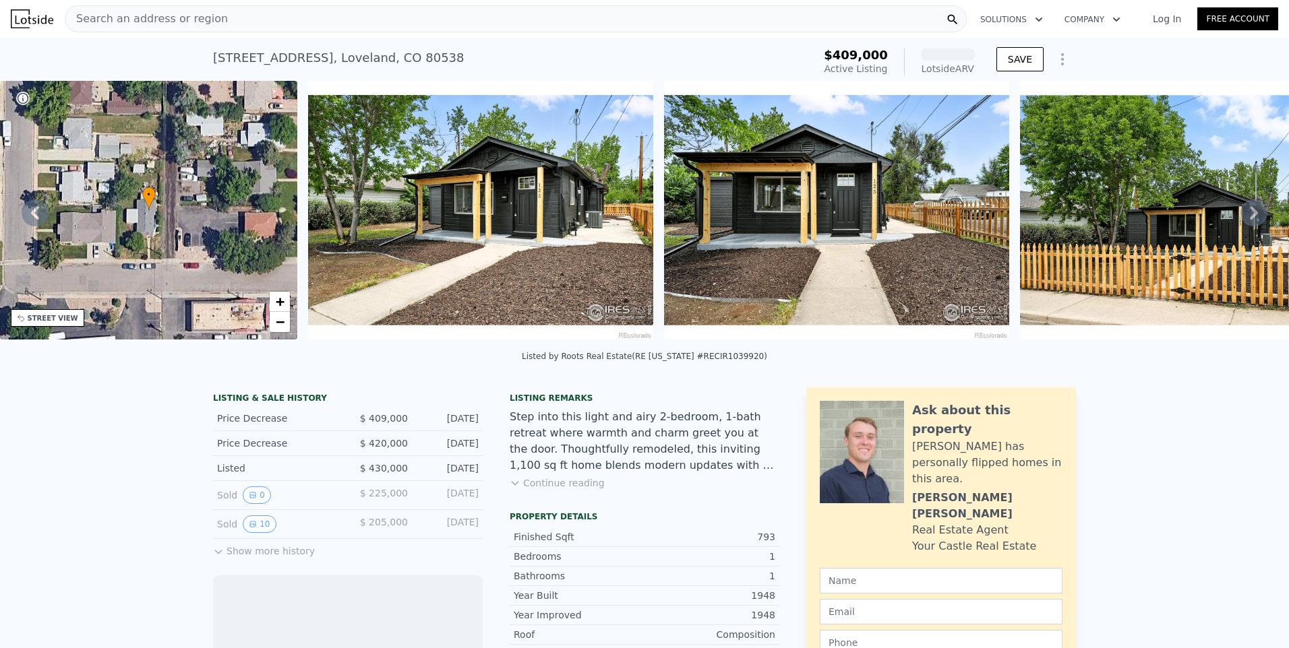
click at [1254, 222] on icon at bounding box center [1253, 213] width 27 height 27
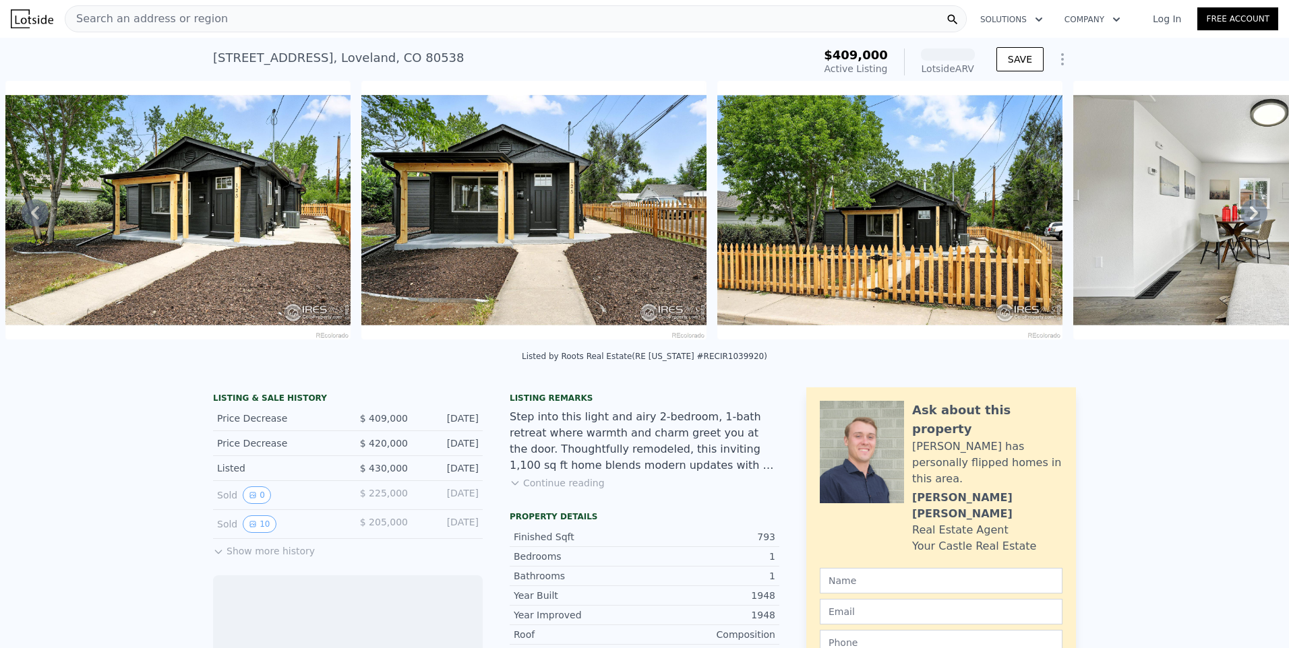
click at [1254, 222] on icon at bounding box center [1253, 213] width 27 height 27
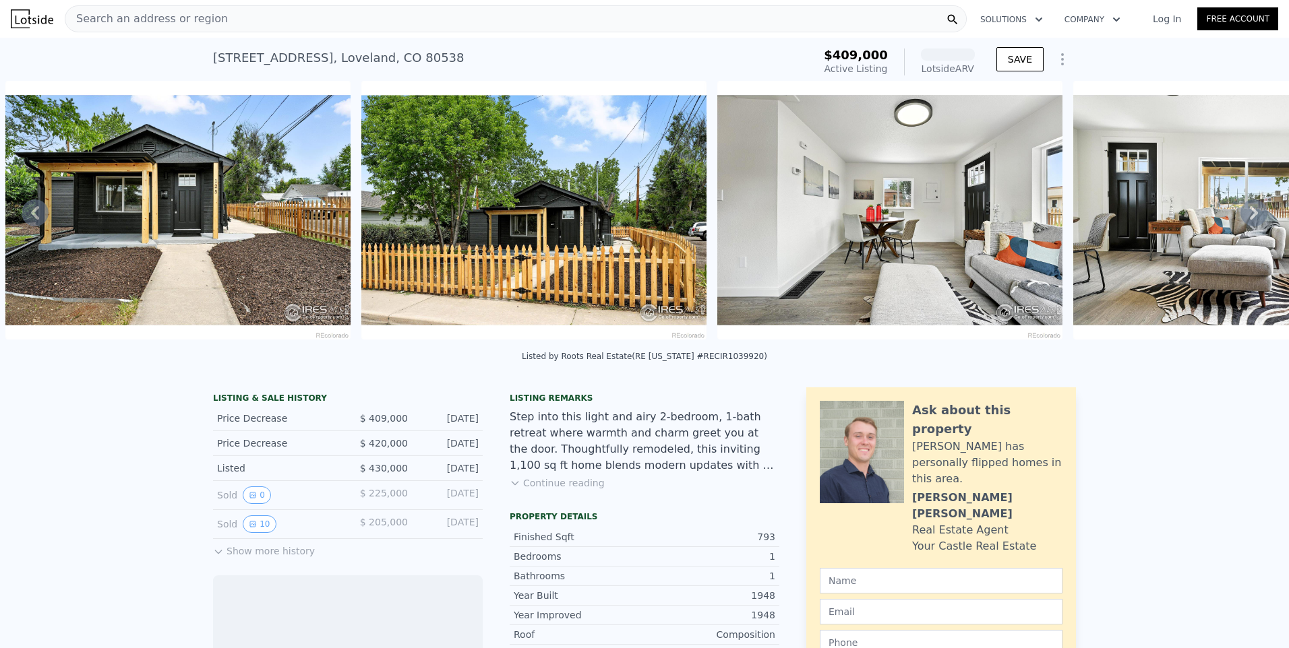
click at [1254, 220] on icon at bounding box center [1253, 213] width 27 height 27
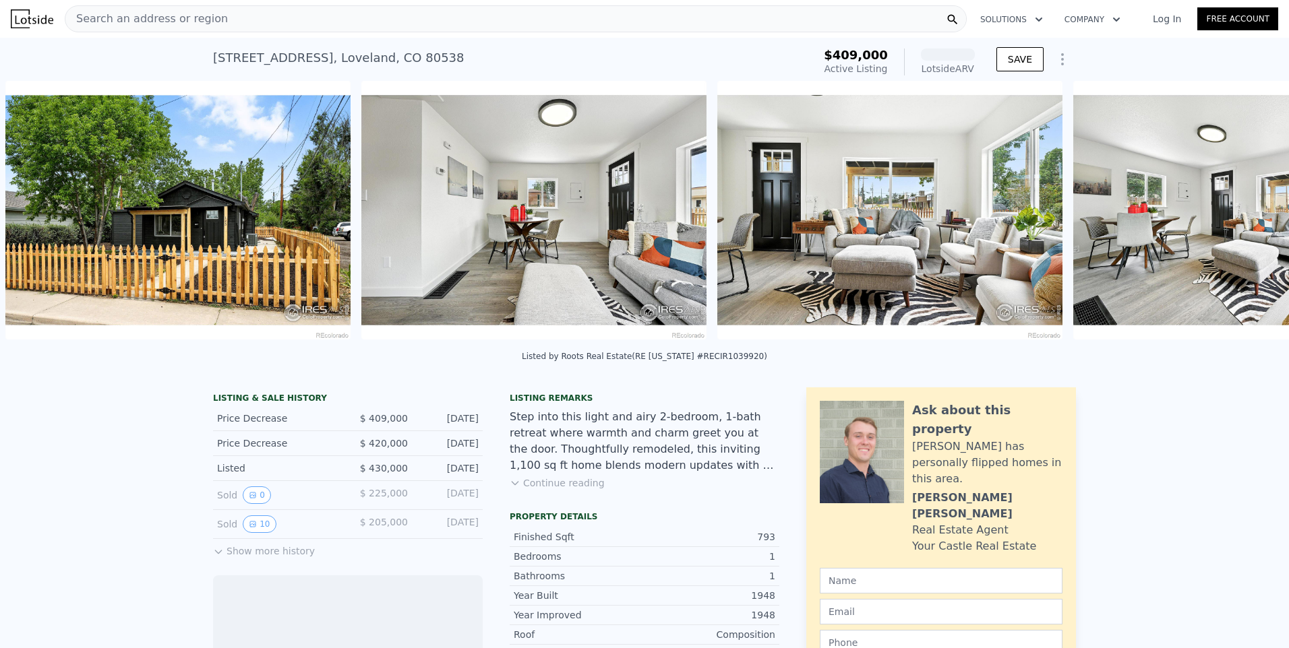
scroll to position [0, 1685]
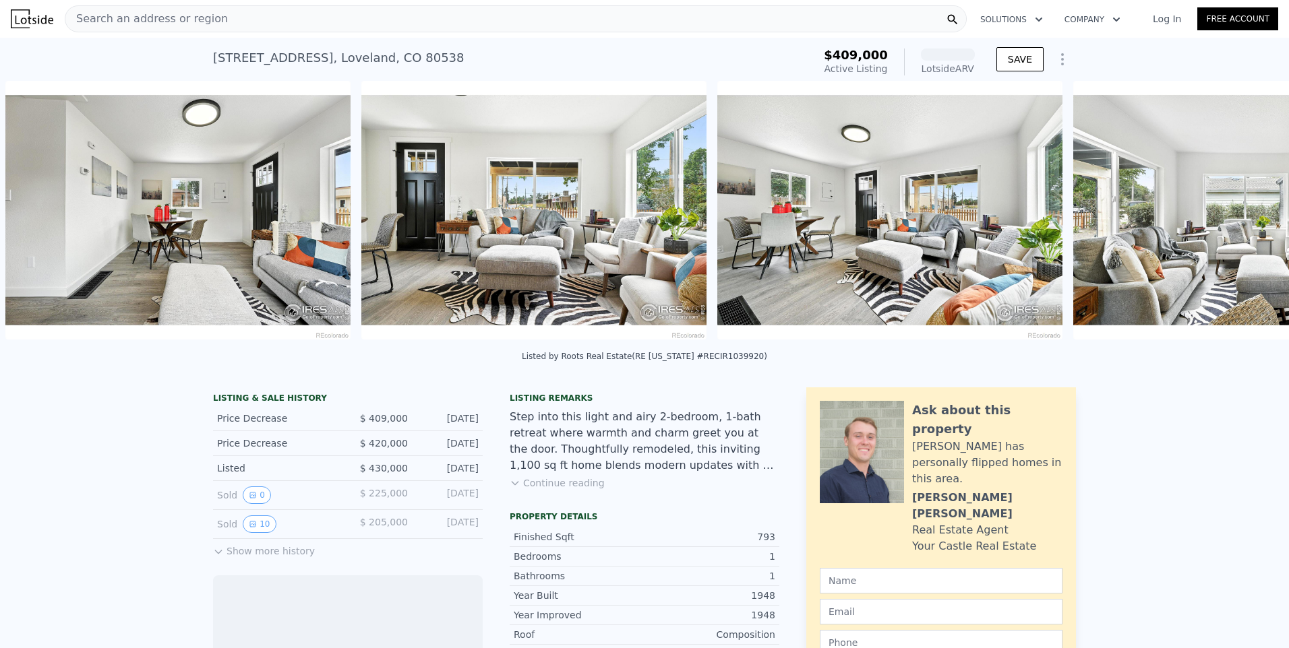
click at [1254, 219] on img at bounding box center [1245, 210] width 345 height 259
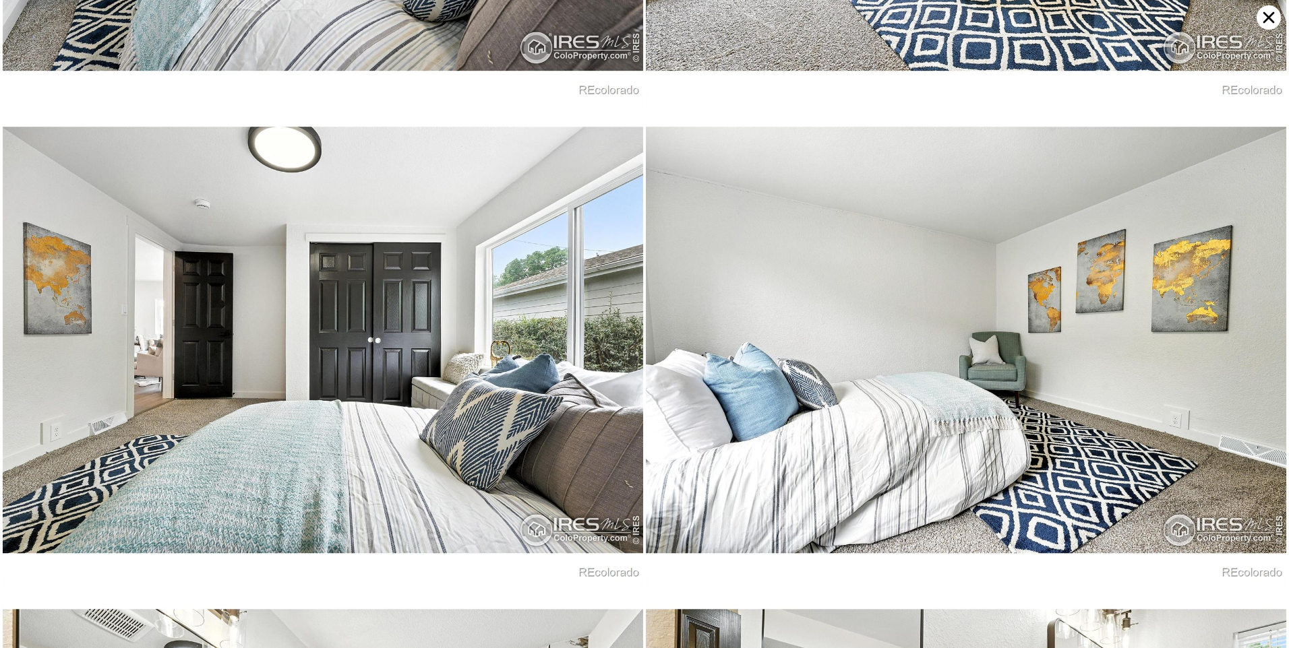
scroll to position [5271, 0]
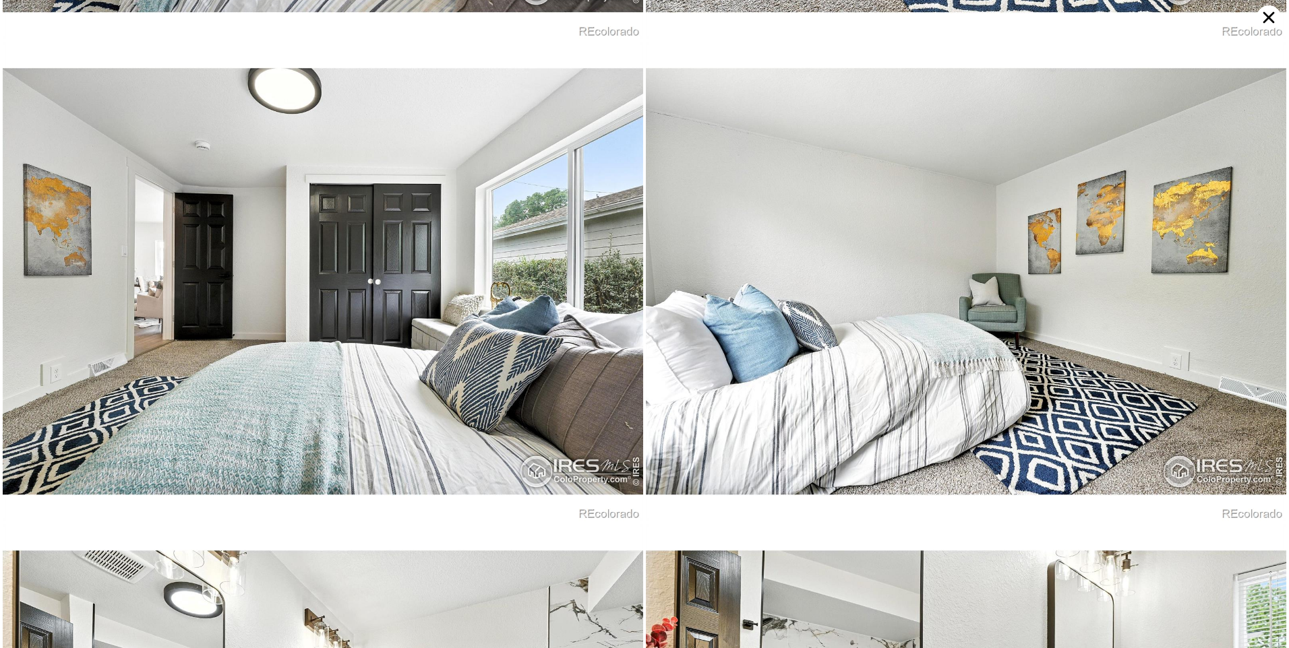
click at [1265, 21] on icon at bounding box center [1268, 17] width 11 height 11
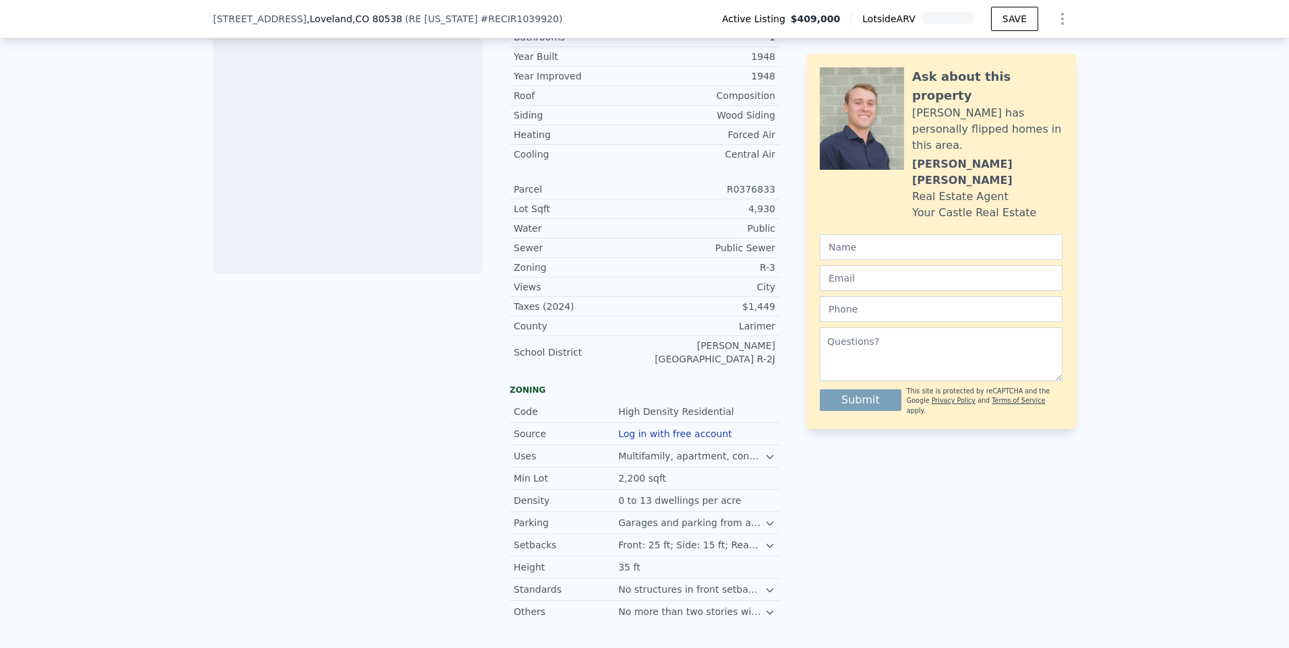
scroll to position [0, 0]
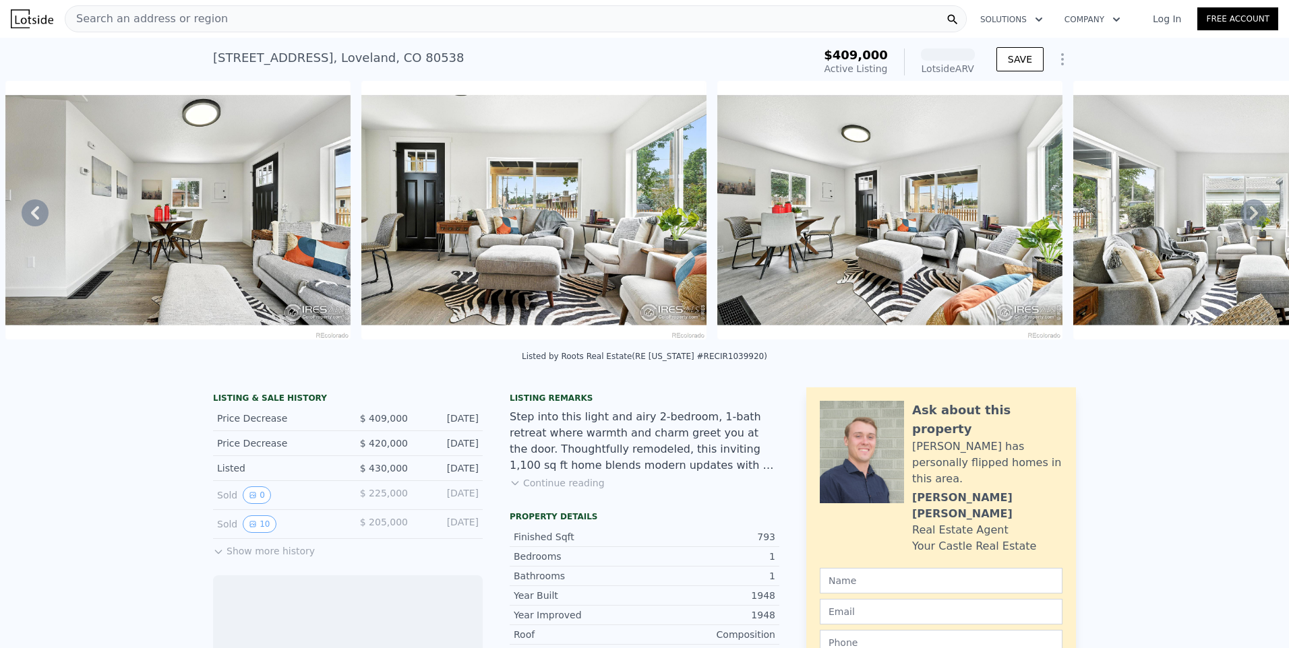
click at [0, 0] on html "Search an address or region Solutions Company Open main menu Log In Free Accoun…" at bounding box center [644, 324] width 1289 height 648
